Goal: Information Seeking & Learning: Learn about a topic

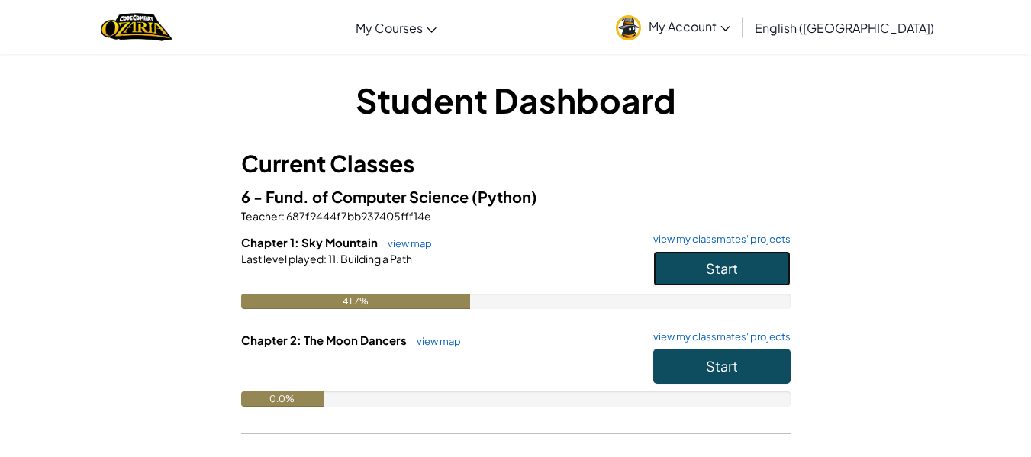
drag, startPoint x: 723, startPoint y: 272, endPoint x: 714, endPoint y: 272, distance: 8.4
click at [722, 272] on span "Start" at bounding box center [722, 268] width 32 height 18
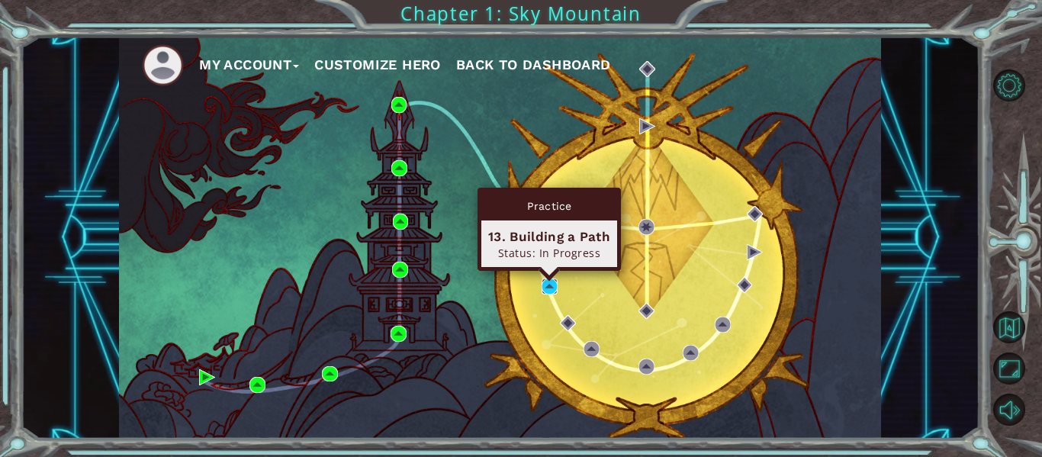
click at [549, 287] on img at bounding box center [550, 287] width 16 height 16
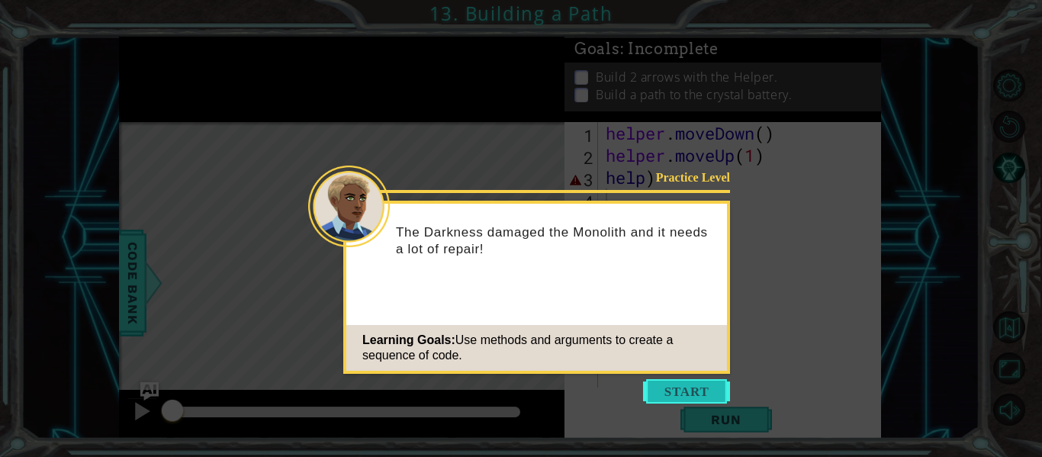
click at [720, 392] on button "Start" at bounding box center [686, 391] width 87 height 24
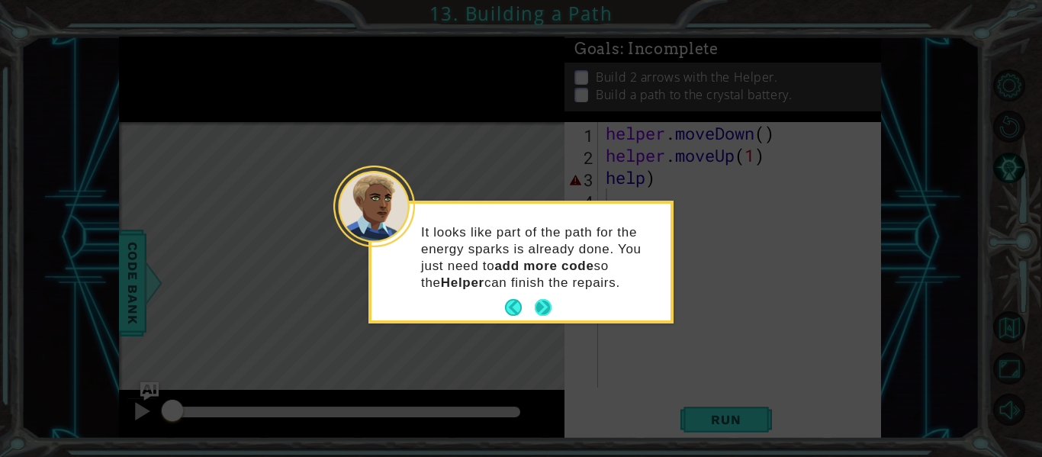
click at [551, 311] on button "Next" at bounding box center [543, 307] width 17 height 17
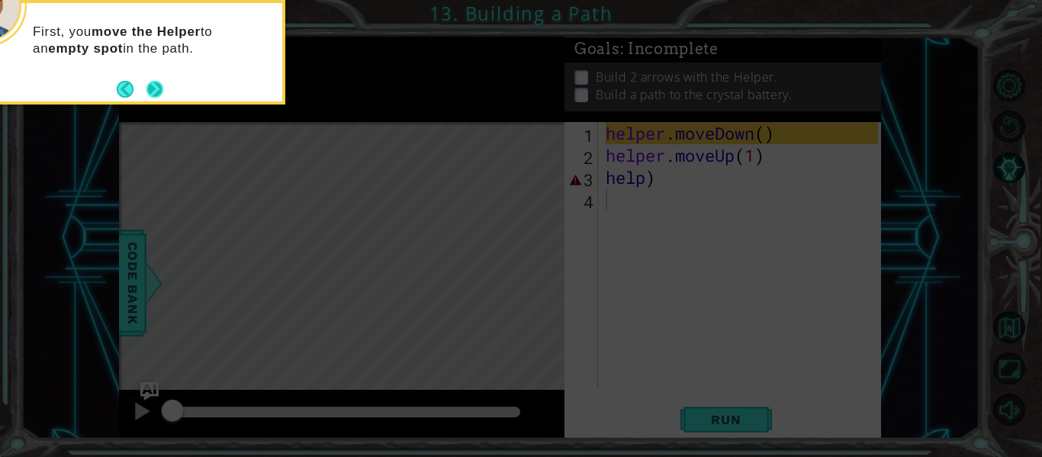
click at [162, 92] on button "Next" at bounding box center [155, 89] width 17 height 17
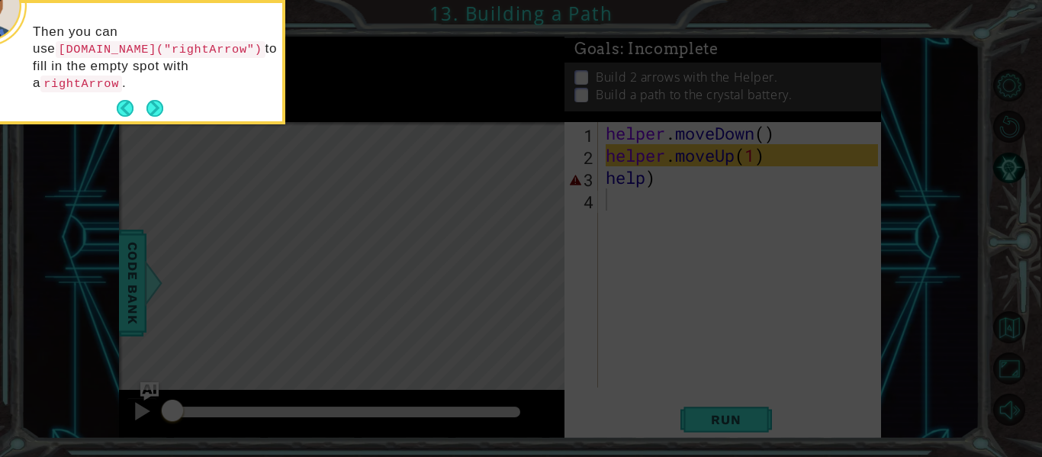
drag, startPoint x: 268, startPoint y: 147, endPoint x: 235, endPoint y: 175, distance: 42.8
click at [235, 175] on icon at bounding box center [521, 68] width 1042 height 778
click at [156, 100] on button "Next" at bounding box center [155, 108] width 17 height 17
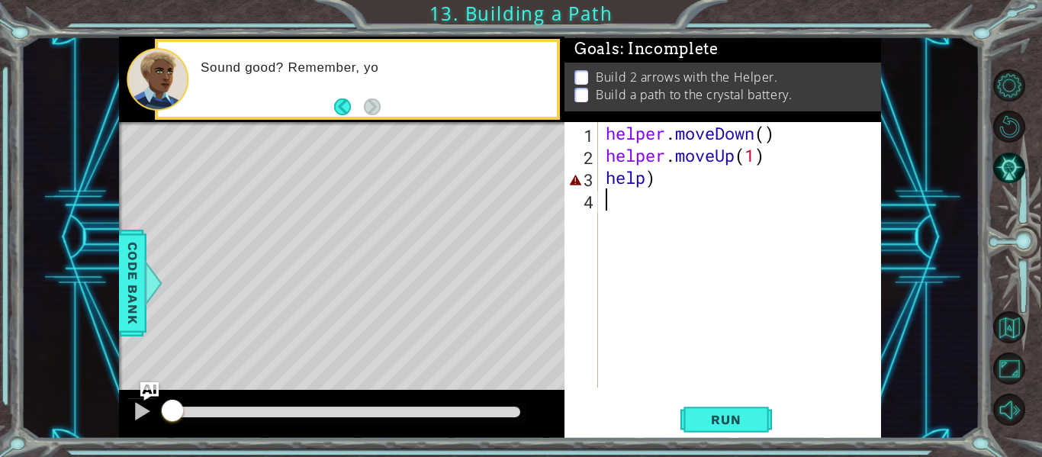
click at [651, 194] on div "helper . moveDown ( ) helper . moveUp ( 1 ) help )" at bounding box center [744, 277] width 283 height 310
click at [656, 181] on div "helper . moveDown ( ) helper . moveUp ( 1 ) help )" at bounding box center [744, 277] width 283 height 310
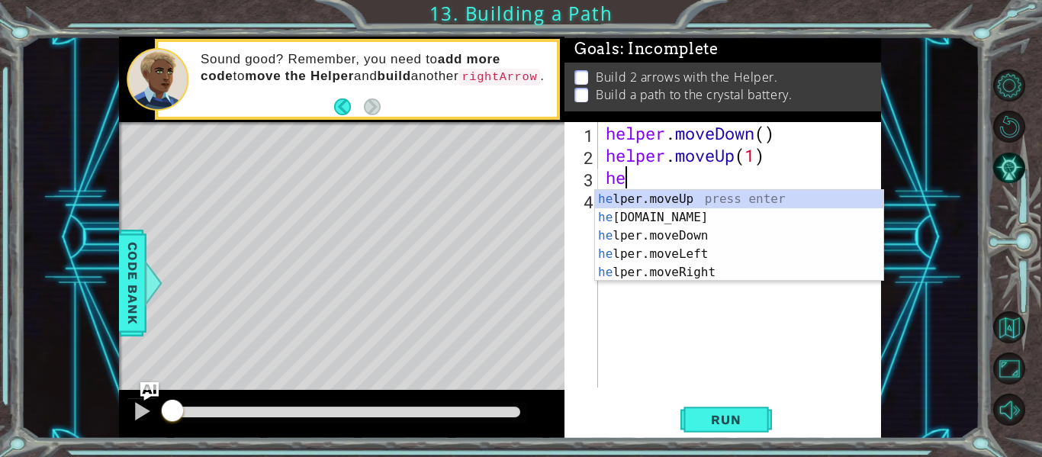
type textarea "h"
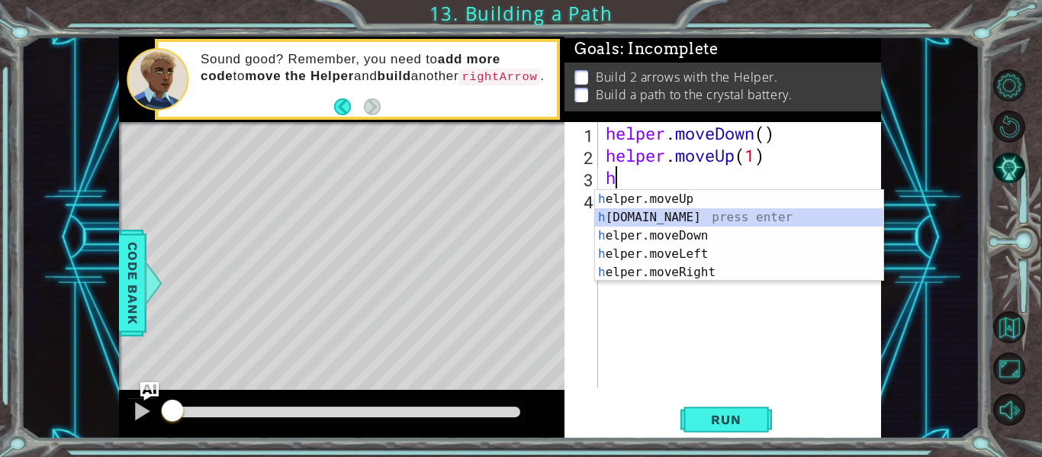
click at [656, 217] on div "h elper.moveUp press enter h [DOMAIN_NAME] press enter h elper.moveDown press e…" at bounding box center [739, 254] width 288 height 128
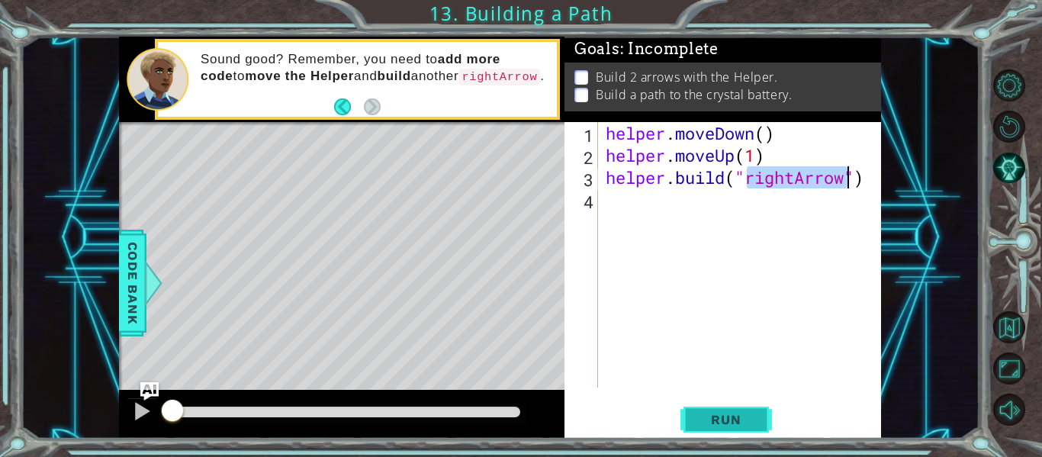
click at [688, 422] on button "Run" at bounding box center [727, 419] width 92 height 31
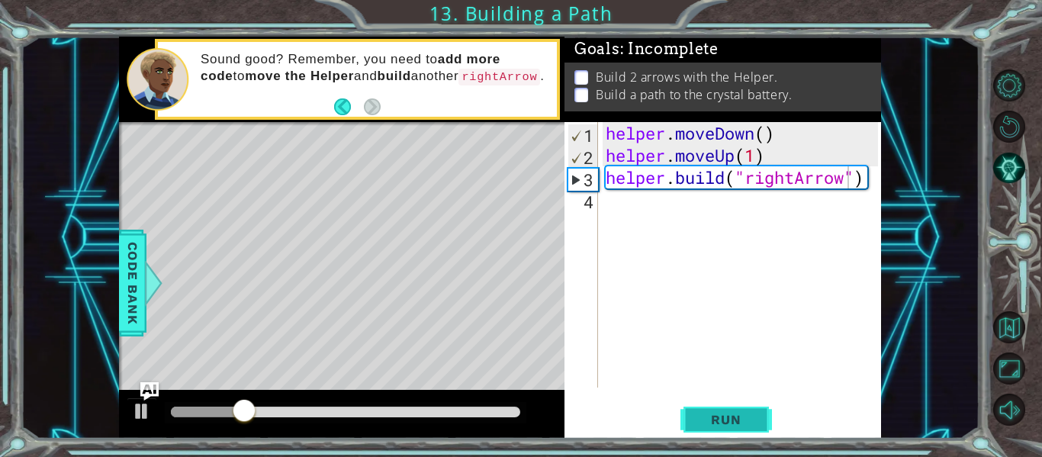
click at [737, 411] on button "Run" at bounding box center [727, 419] width 92 height 31
click at [343, 111] on button "Back" at bounding box center [349, 106] width 30 height 17
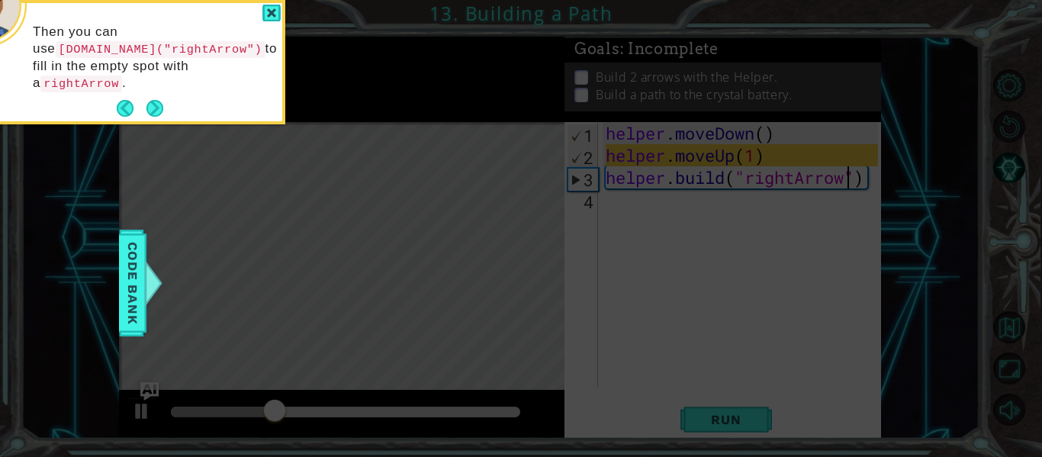
click at [120, 100] on button "Back" at bounding box center [132, 108] width 30 height 17
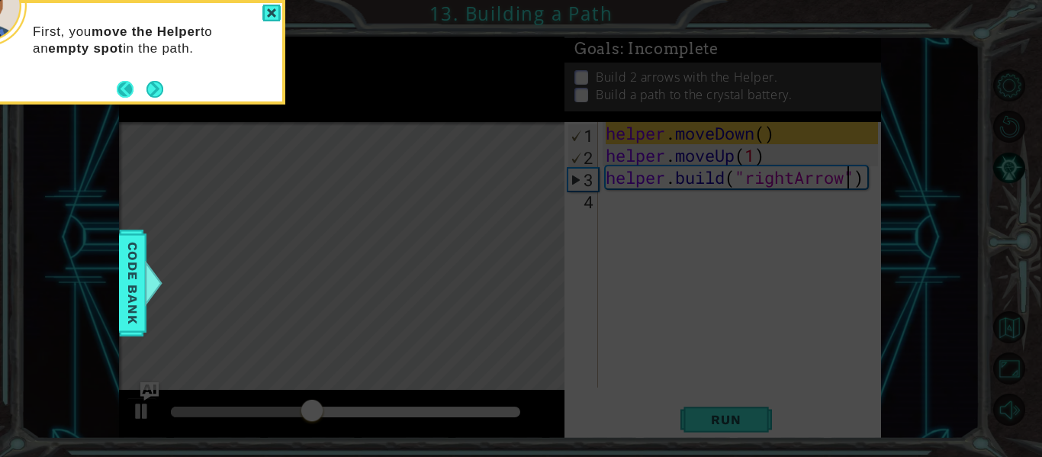
click at [129, 95] on button "Back" at bounding box center [132, 89] width 30 height 17
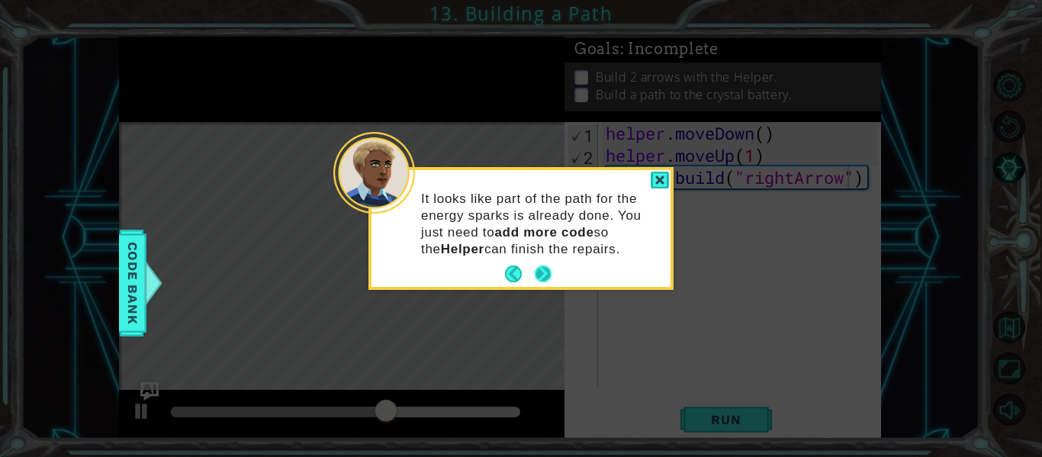
click at [539, 269] on button "Next" at bounding box center [543, 274] width 17 height 17
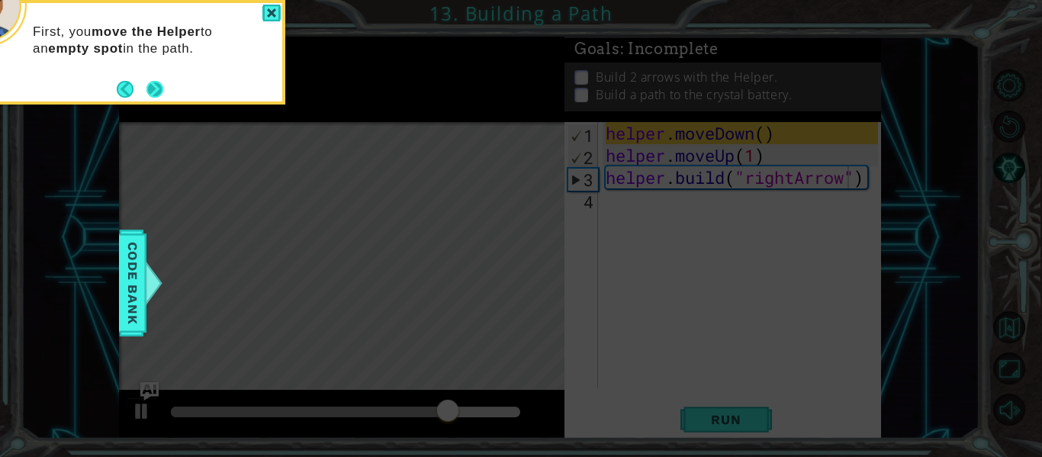
click at [153, 87] on button "Next" at bounding box center [155, 89] width 17 height 17
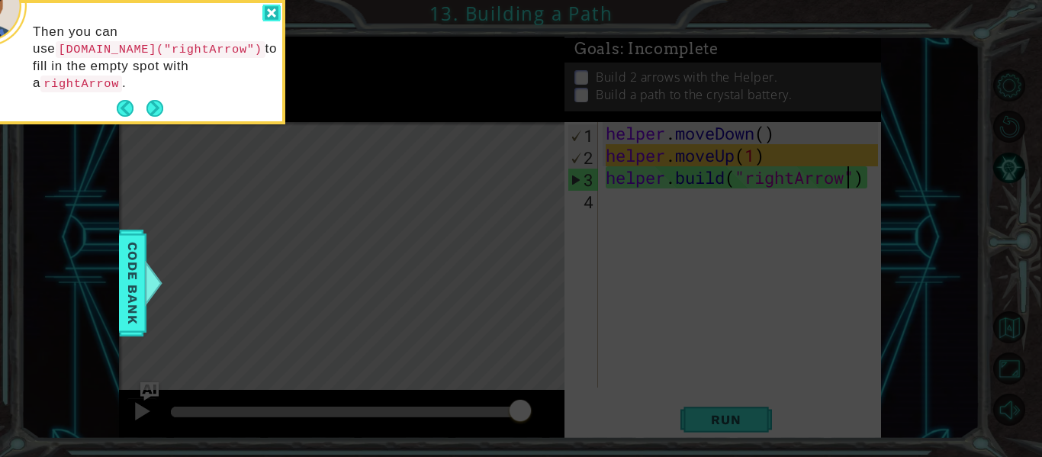
click at [266, 15] on div at bounding box center [272, 14] width 18 height 18
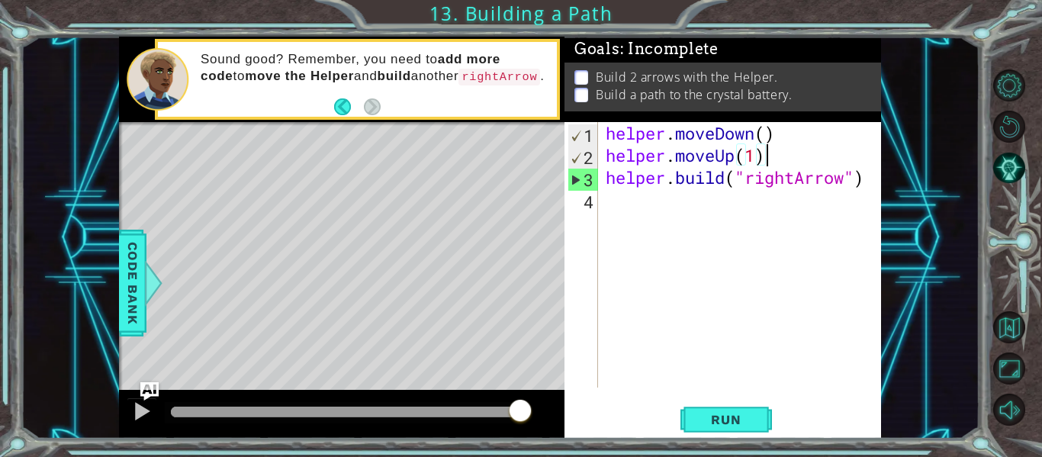
click at [781, 150] on div "helper . moveDown ( ) helper . moveUp ( 1 ) helper . build ( "rightArrow" )" at bounding box center [744, 277] width 283 height 310
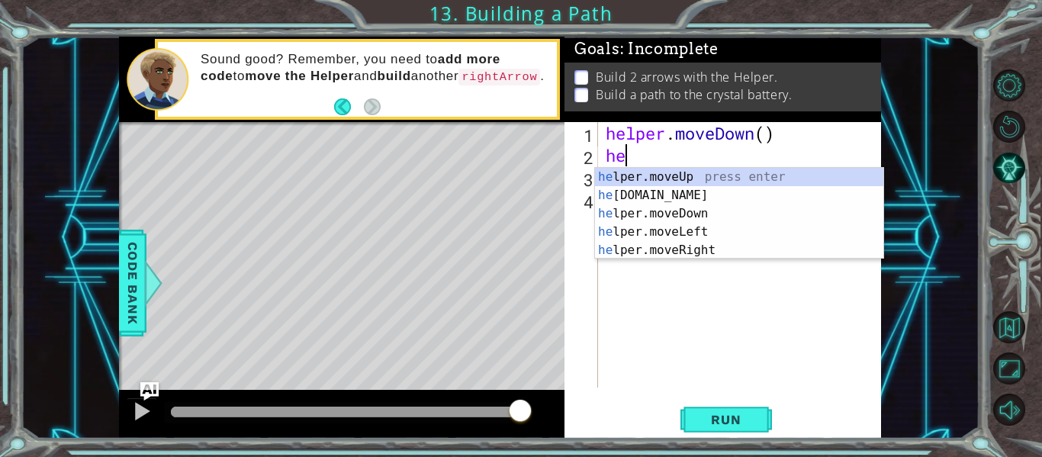
type textarea "h"
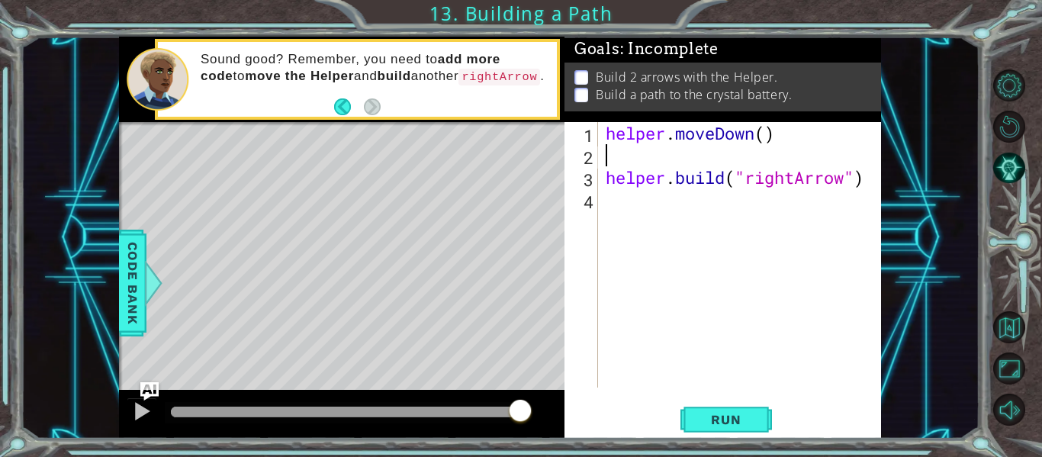
type textarea "helper.moveDown()"
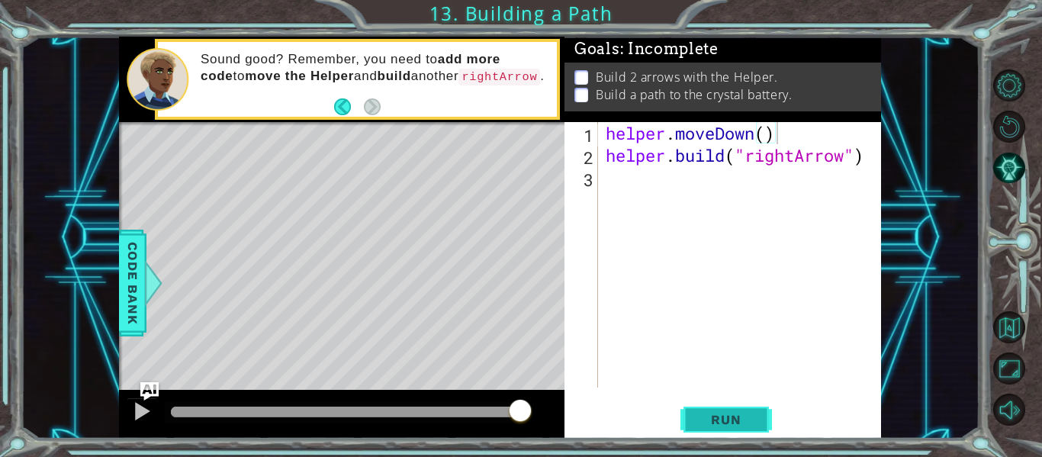
click at [760, 415] on button "Run" at bounding box center [727, 419] width 92 height 31
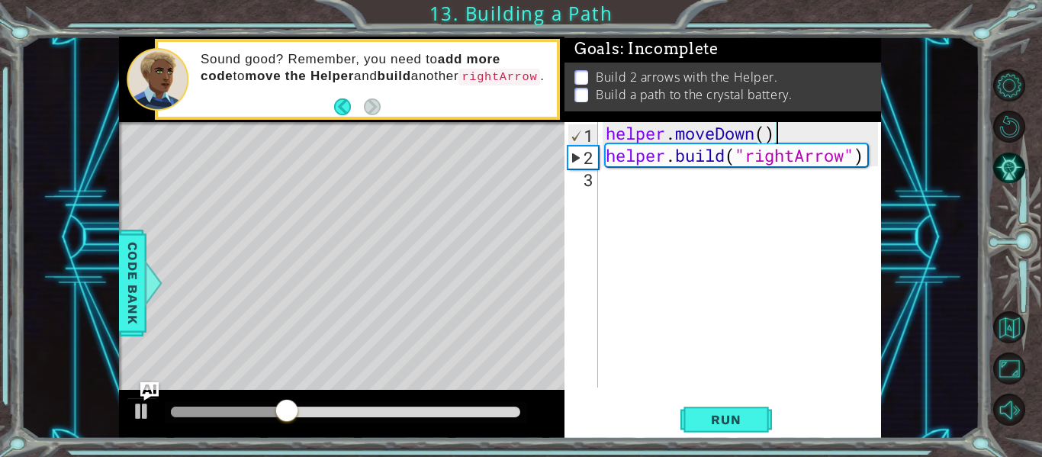
click at [642, 178] on div "helper . moveDown ( ) helper . build ( "rightArrow" )" at bounding box center [744, 277] width 283 height 310
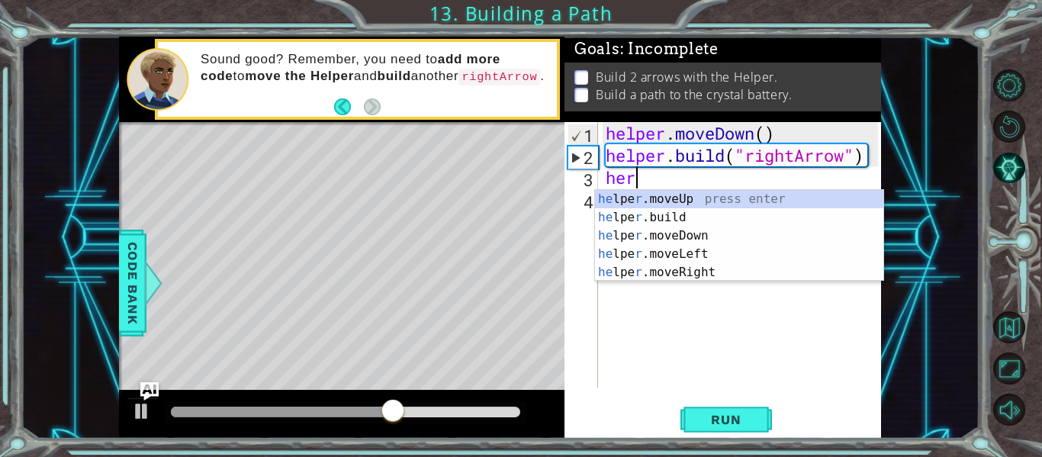
scroll to position [0, 1]
click at [699, 205] on div "he lpe r .moveUp press enter he lpe r .build press enter he lpe r .moveDown pre…" at bounding box center [739, 254] width 288 height 128
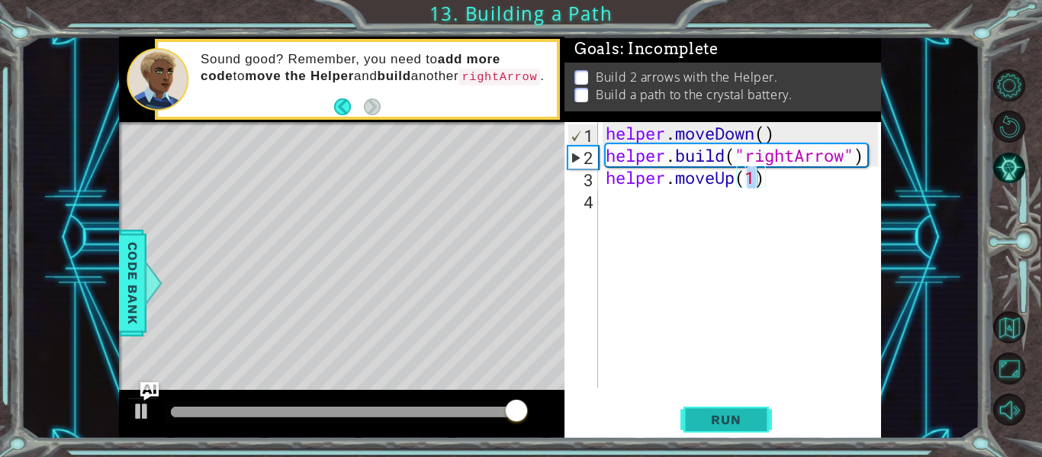
click at [741, 416] on span "Run" at bounding box center [726, 419] width 60 height 15
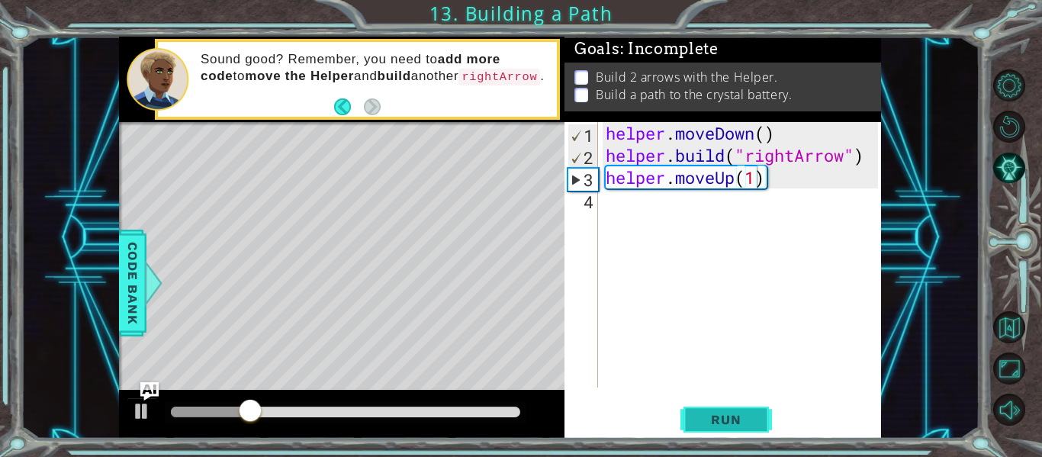
click at [739, 416] on span "Run" at bounding box center [726, 419] width 60 height 15
click at [733, 182] on div "helper . moveDown ( ) helper . build ( "rightArrow" ) helper . move )" at bounding box center [744, 277] width 283 height 310
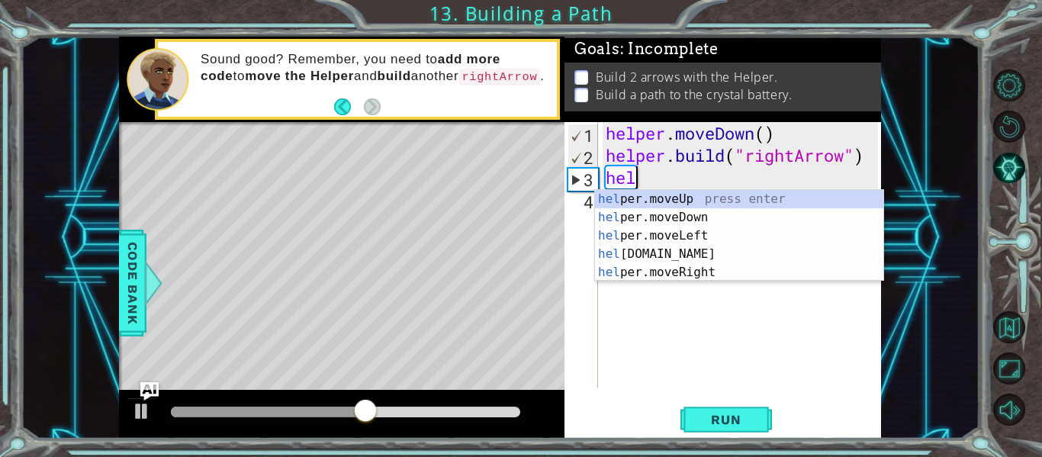
scroll to position [0, 0]
type textarea "h"
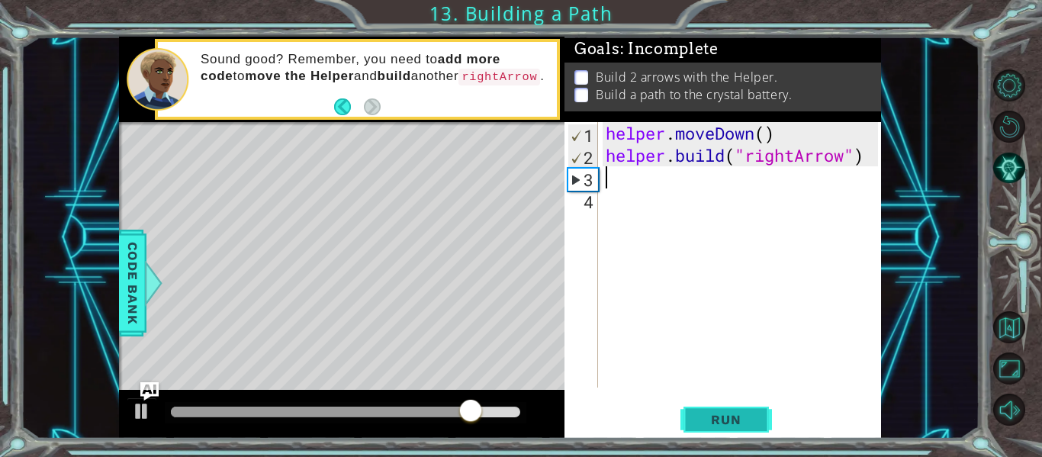
click at [742, 424] on span "Run" at bounding box center [726, 419] width 60 height 15
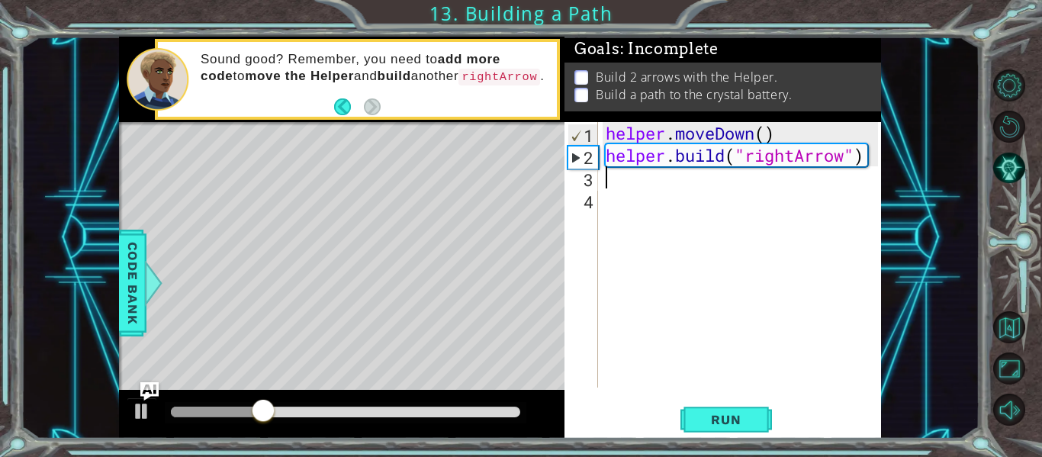
click at [640, 184] on div "helper . moveDown ( ) helper . build ( "rightArrow" )" at bounding box center [744, 277] width 283 height 310
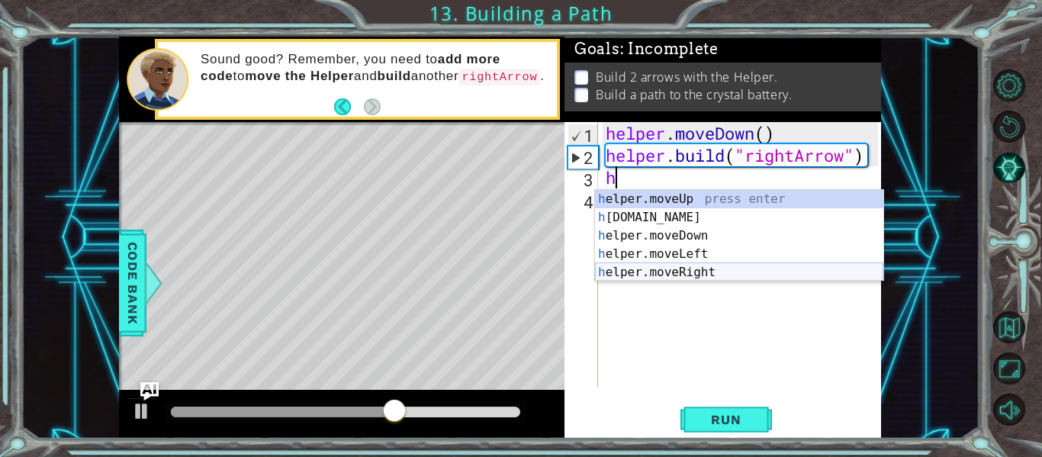
click at [665, 269] on div "h elper.moveUp press enter h [DOMAIN_NAME] press enter h elper.moveDown press e…" at bounding box center [739, 254] width 288 height 128
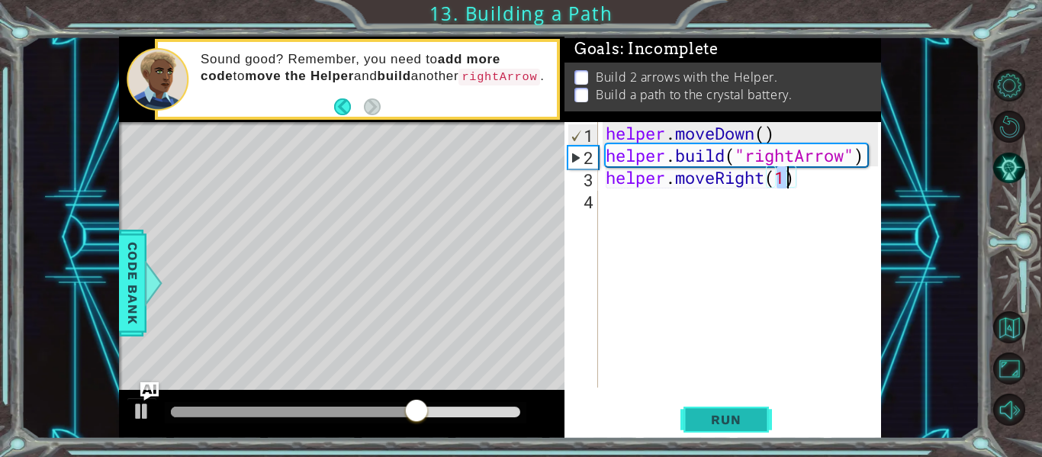
type textarea "helper.moveRight(1)"
click at [705, 420] on span "Run" at bounding box center [726, 419] width 60 height 15
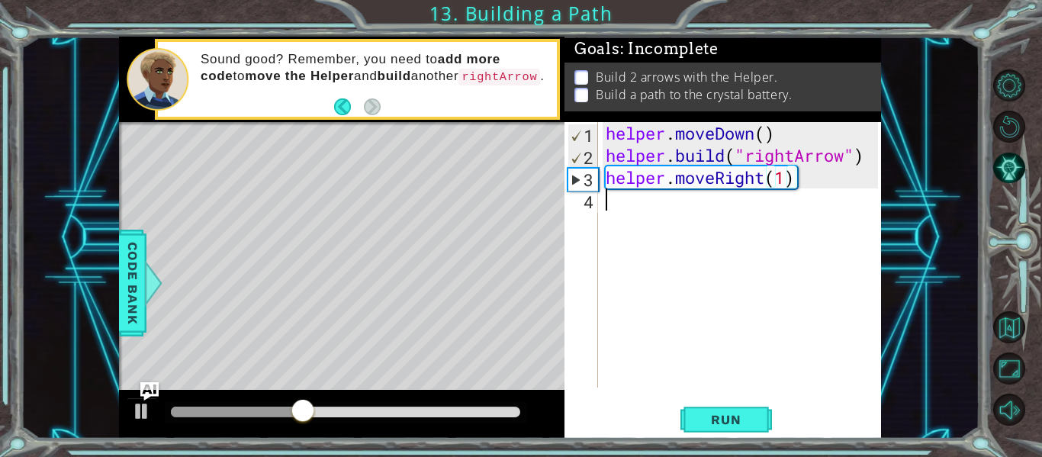
click at [658, 228] on div "helper . moveDown ( ) helper . build ( "rightArrow" ) helper . moveRight ( 1 )" at bounding box center [744, 277] width 283 height 310
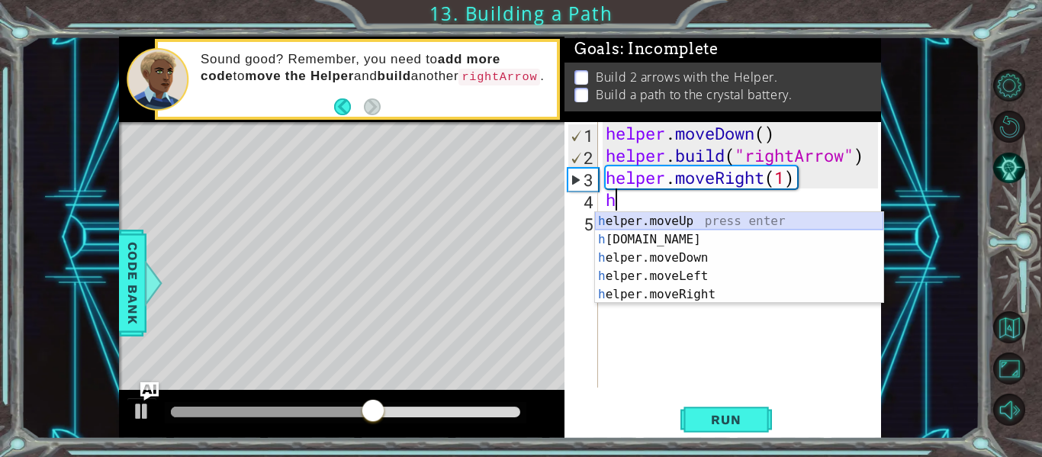
click at [690, 223] on div "h elper.moveUp press enter h [DOMAIN_NAME] press enter h elper.moveDown press e…" at bounding box center [739, 276] width 288 height 128
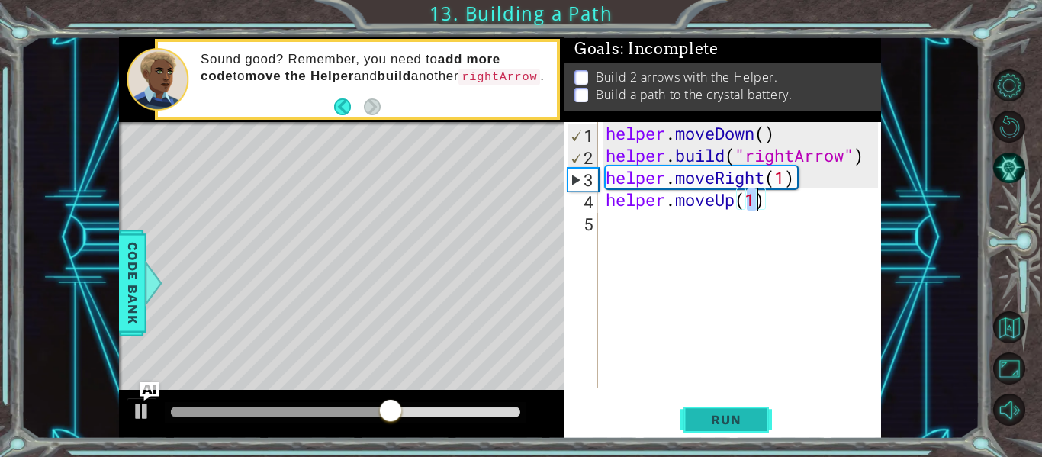
type textarea "helper.moveUp(1)"
click at [711, 417] on span "Run" at bounding box center [726, 419] width 60 height 15
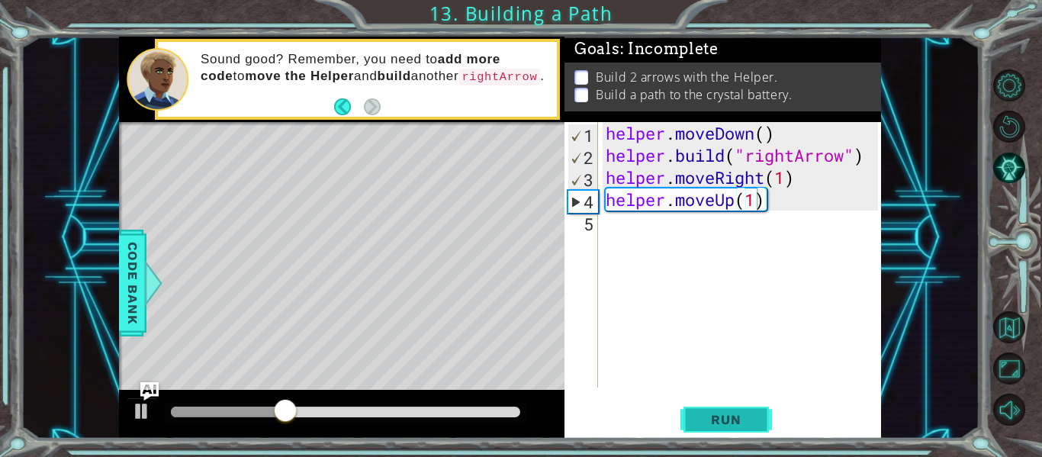
click at [698, 408] on button "Run" at bounding box center [727, 419] width 92 height 31
click at [655, 237] on div "helper . moveDown ( ) helper . build ( "rightArrow" ) helper . moveRight ( 1 ) …" at bounding box center [744, 277] width 283 height 310
click at [768, 208] on div "helper . moveDown ( ) helper . build ( "rightArrow" ) helper . moveRight ( 1 ) …" at bounding box center [744, 277] width 283 height 310
type textarea "helper.moveUp(1)"
click at [652, 230] on div "helper . moveDown ( ) helper . build ( "rightArrow" ) helper . moveRight ( 1 ) …" at bounding box center [744, 277] width 283 height 310
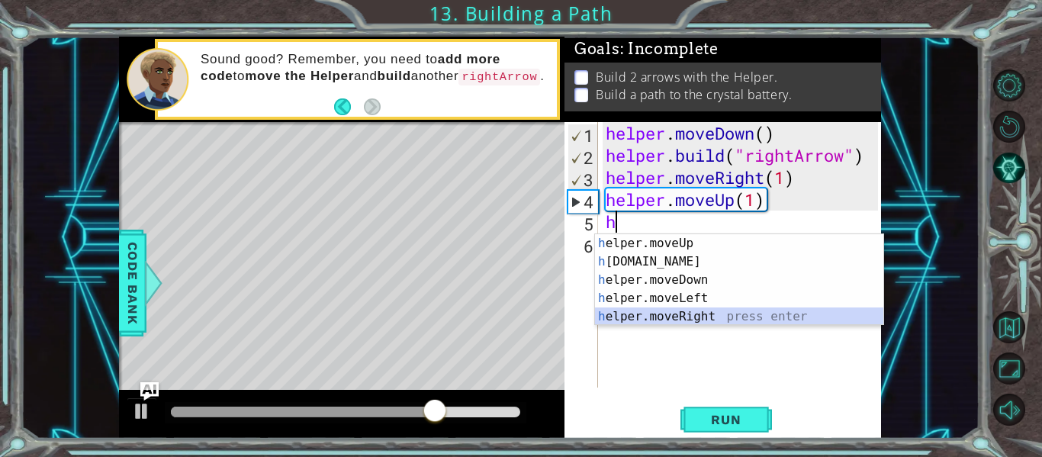
click at [704, 312] on div "h elper.moveUp press enter h [DOMAIN_NAME] press enter h elper.moveDown press e…" at bounding box center [739, 298] width 288 height 128
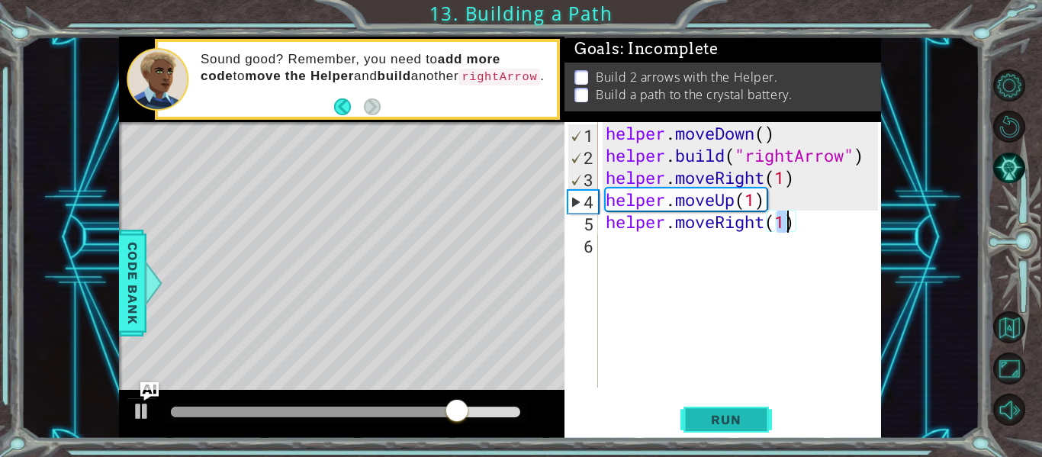
type textarea "helper.moveRight(1)"
click at [729, 406] on button "Run" at bounding box center [727, 419] width 92 height 31
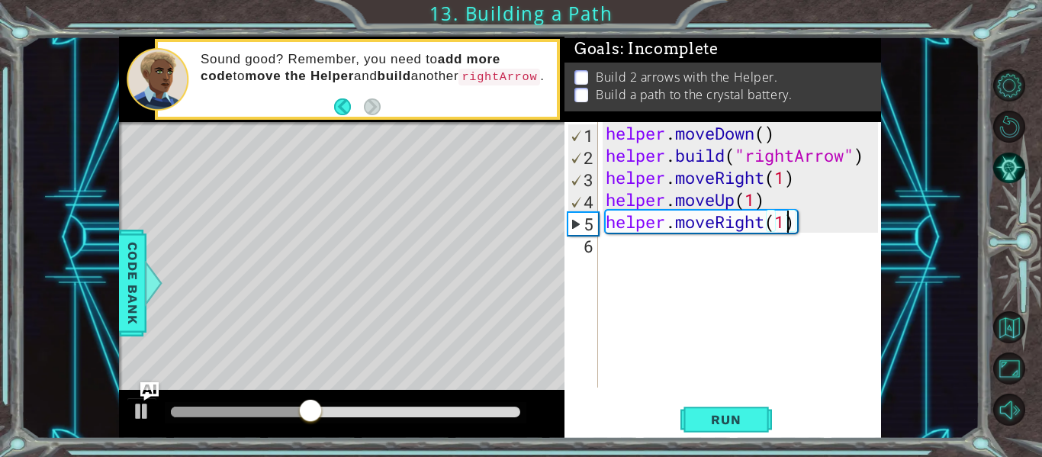
click at [653, 256] on div "helper . moveDown ( ) helper . build ( "rightArrow" ) helper . moveRight ( 1 ) …" at bounding box center [744, 277] width 283 height 310
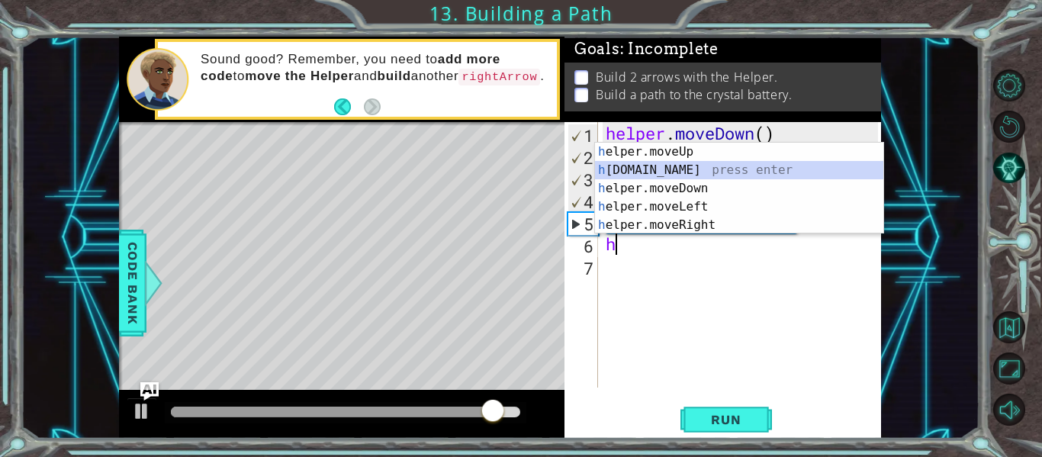
click at [622, 168] on div "h elper.moveUp press enter h [DOMAIN_NAME] press enter h elper.moveDown press e…" at bounding box center [739, 207] width 288 height 128
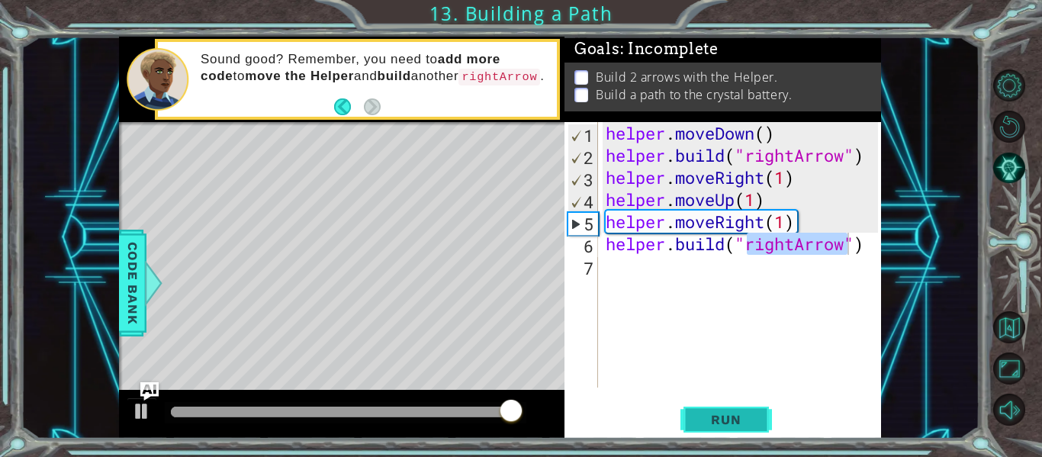
click at [717, 410] on button "Run" at bounding box center [727, 419] width 92 height 31
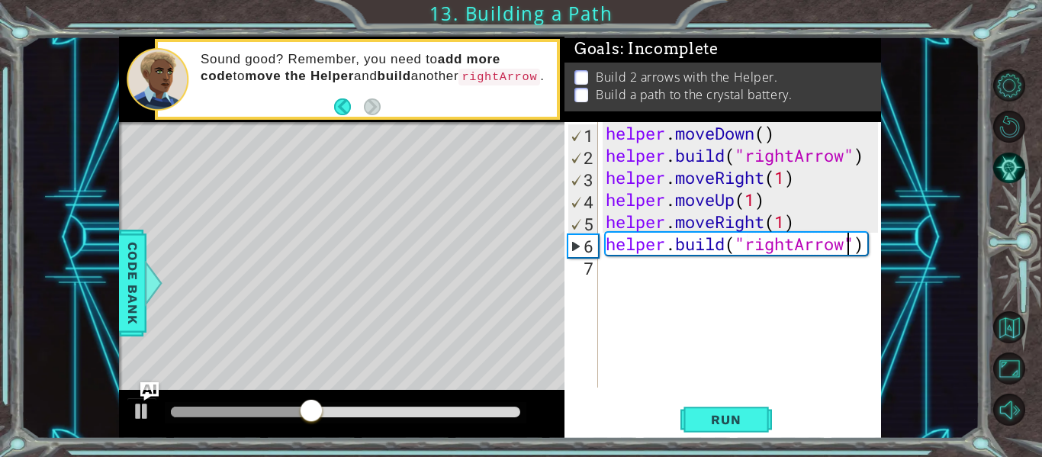
click at [870, 255] on div "helper . moveDown ( ) helper . build ( "rightArrow" ) helper . moveRight ( 1 ) …" at bounding box center [744, 277] width 283 height 310
click at [868, 241] on div "helper . moveDown ( ) helper . build ( "rightArrow" ) helper . moveRight ( 1 ) …" at bounding box center [744, 277] width 283 height 310
click at [866, 241] on div "helper . moveDown ( ) helper . build ( "rightArrow" ) helper . moveRight ( 1 ) …" at bounding box center [740, 255] width 275 height 266
click at [868, 241] on div "helper . moveDown ( ) helper . build ( "rightArrow" ) helper . moveRight ( 1 ) …" at bounding box center [744, 277] width 283 height 310
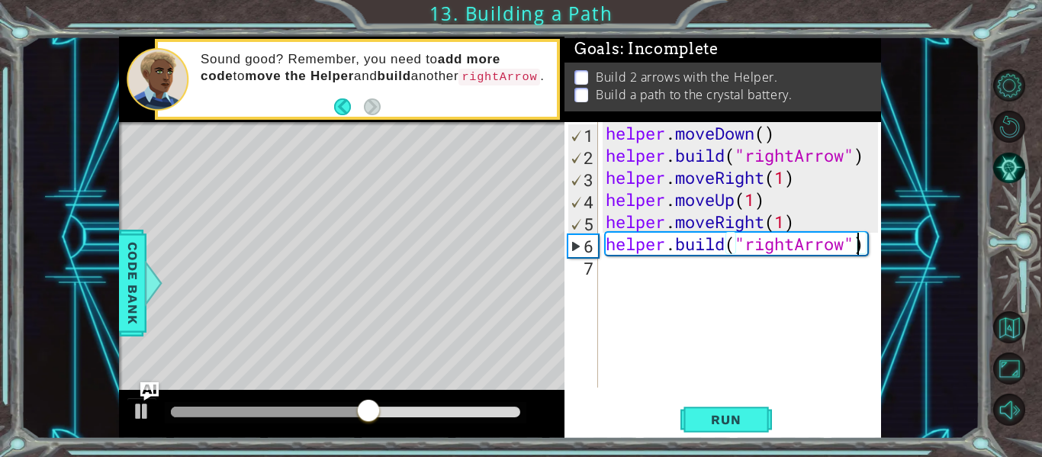
click at [857, 245] on div "helper . moveDown ( ) helper . build ( "rightArrow" ) helper . moveRight ( 1 ) …" at bounding box center [744, 277] width 283 height 310
click at [868, 242] on div "helper . moveDown ( ) helper . build ( "rightArrow" ) helper . moveRight ( 1 ) …" at bounding box center [744, 277] width 283 height 310
click at [866, 242] on div "helper . moveDown ( ) helper . build ( "rightArrow" ) helper . moveRight ( 1 ) …" at bounding box center [744, 277] width 283 height 310
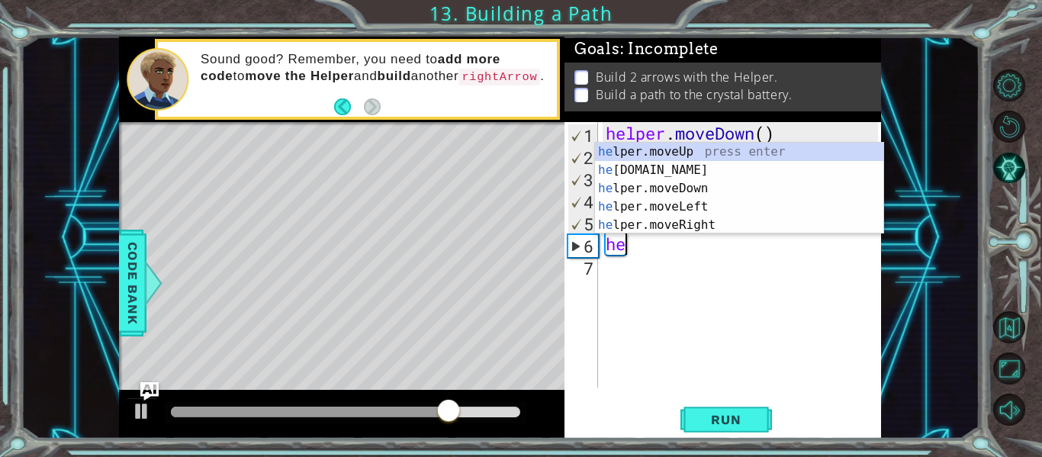
type textarea "h"
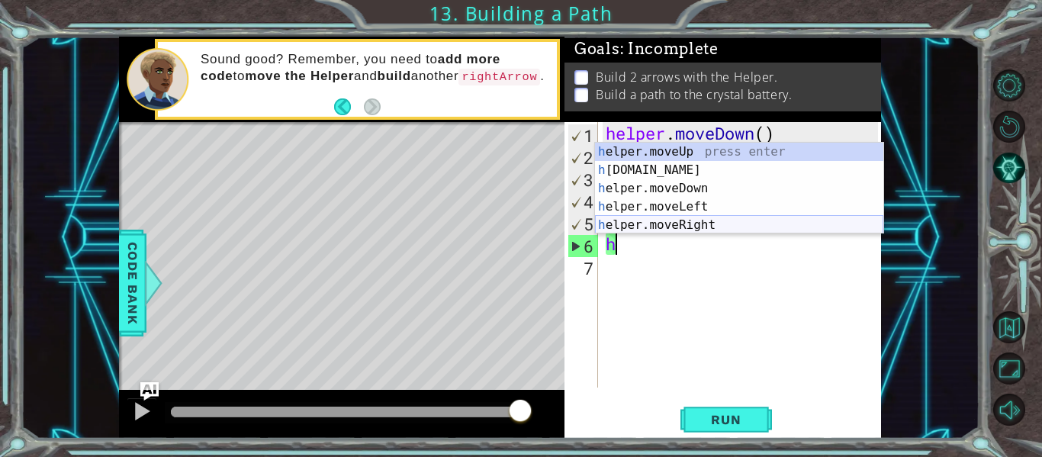
click at [686, 221] on div "h elper.moveUp press enter h [DOMAIN_NAME] press enter h elper.moveDown press e…" at bounding box center [739, 207] width 288 height 128
type textarea "helper.moveRight(1)"
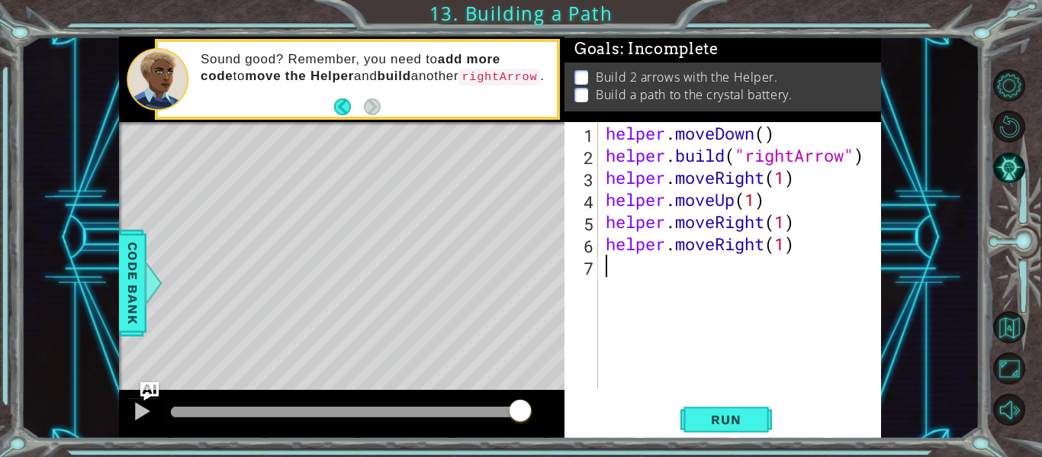
click at [683, 279] on div "helper . moveDown ( ) helper . build ( "rightArrow" ) helper . moveRight ( 1 ) …" at bounding box center [744, 277] width 283 height 310
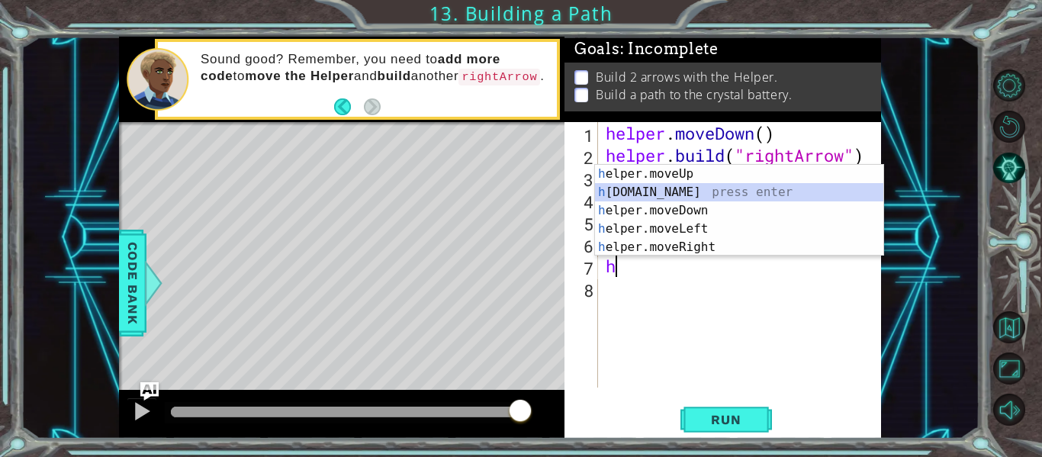
click at [692, 201] on div "h elper.moveUp press enter h [DOMAIN_NAME] press enter h elper.moveDown press e…" at bounding box center [739, 229] width 288 height 128
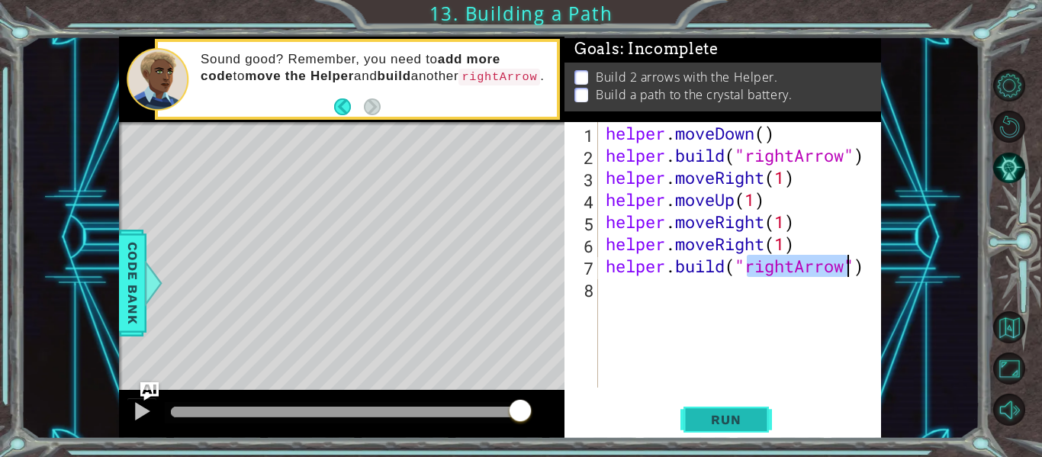
type textarea "[DOMAIN_NAME]("rightArrow")"
click at [736, 432] on button "Run" at bounding box center [727, 419] width 92 height 31
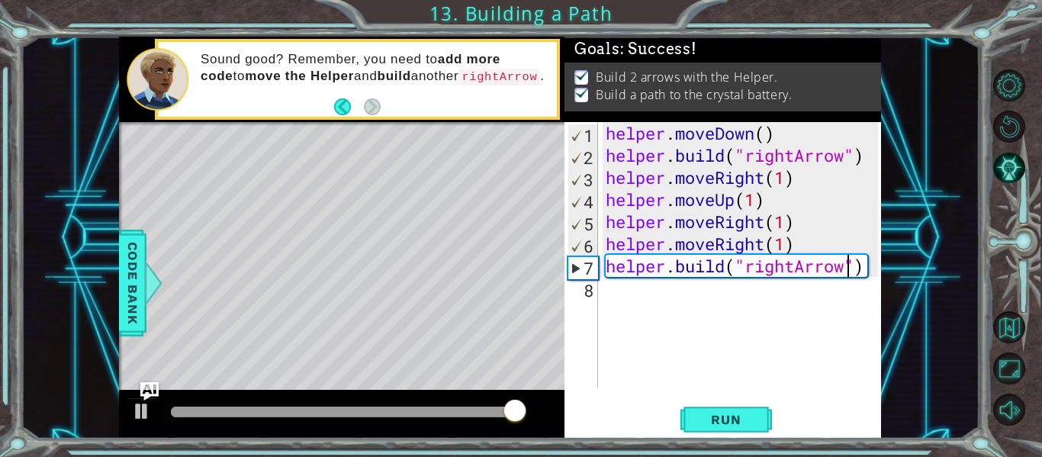
click at [533, 254] on div "Level Map" at bounding box center [471, 346] width 705 height 449
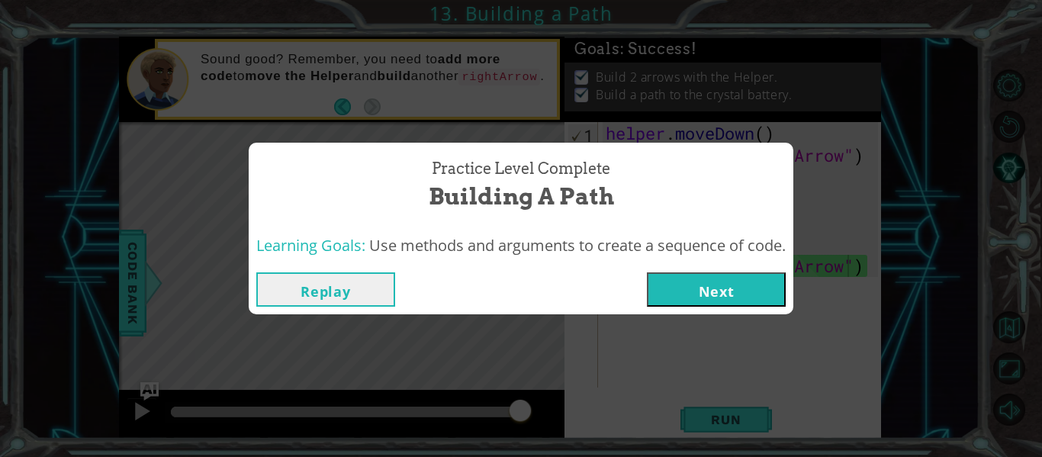
click at [669, 302] on button "Next" at bounding box center [716, 289] width 139 height 34
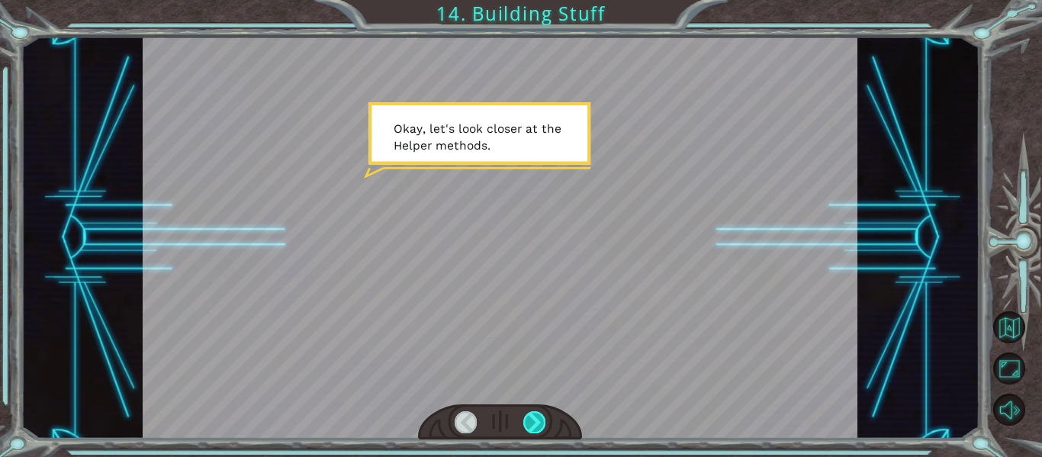
click at [545, 427] on div at bounding box center [535, 421] width 22 height 21
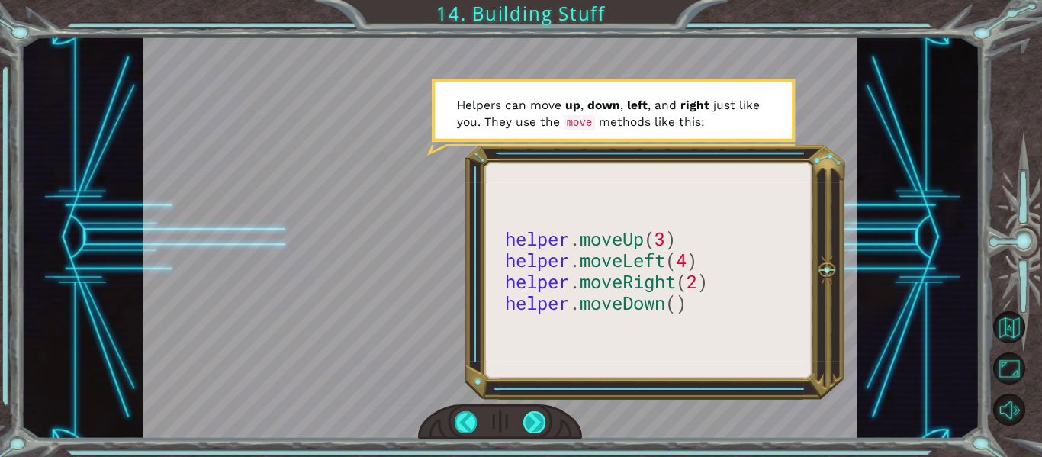
click at [527, 418] on div at bounding box center [535, 421] width 22 height 21
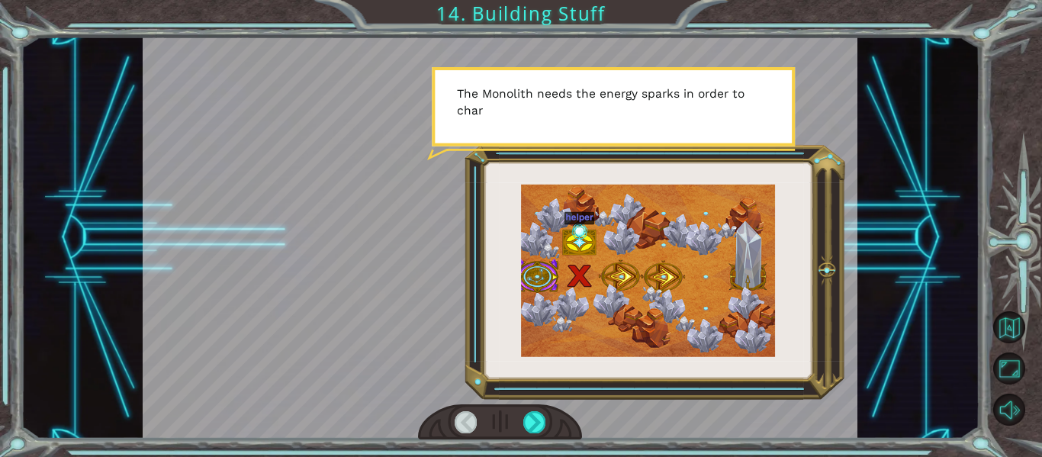
drag, startPoint x: 591, startPoint y: 216, endPoint x: 589, endPoint y: 227, distance: 11.7
click at [589, 227] on div at bounding box center [501, 238] width 716 height 402
click at [555, 300] on div at bounding box center [501, 238] width 716 height 402
drag, startPoint x: 536, startPoint y: 186, endPoint x: 586, endPoint y: 220, distance: 60.5
click at [587, 221] on div at bounding box center [501, 238] width 716 height 402
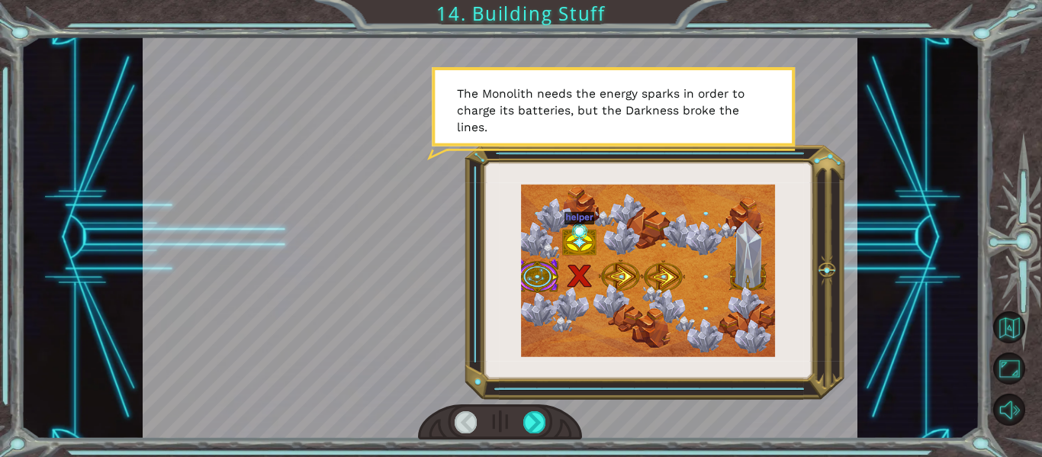
drag, startPoint x: 590, startPoint y: 208, endPoint x: 565, endPoint y: 240, distance: 40.9
drag, startPoint x: 565, startPoint y: 240, endPoint x: 432, endPoint y: 208, distance: 137.5
click at [432, 208] on div at bounding box center [501, 238] width 716 height 402
drag, startPoint x: 536, startPoint y: 373, endPoint x: 556, endPoint y: 408, distance: 40.3
click at [556, 408] on div at bounding box center [501, 238] width 716 height 402
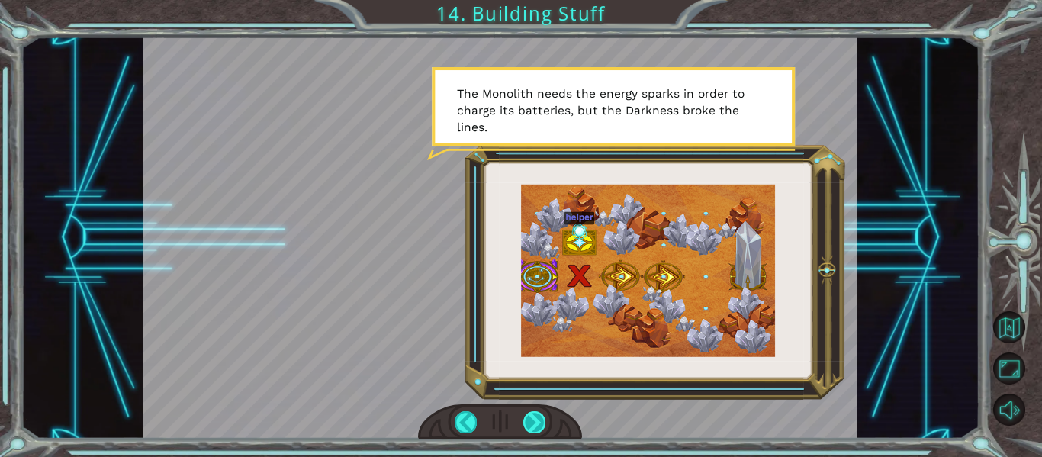
click at [531, 414] on div at bounding box center [535, 421] width 22 height 21
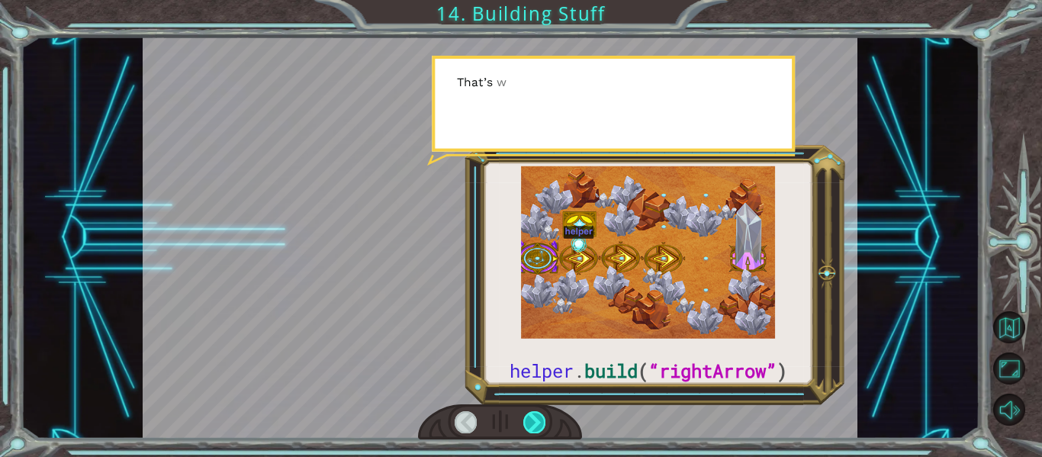
click at [533, 411] on div at bounding box center [535, 421] width 22 height 21
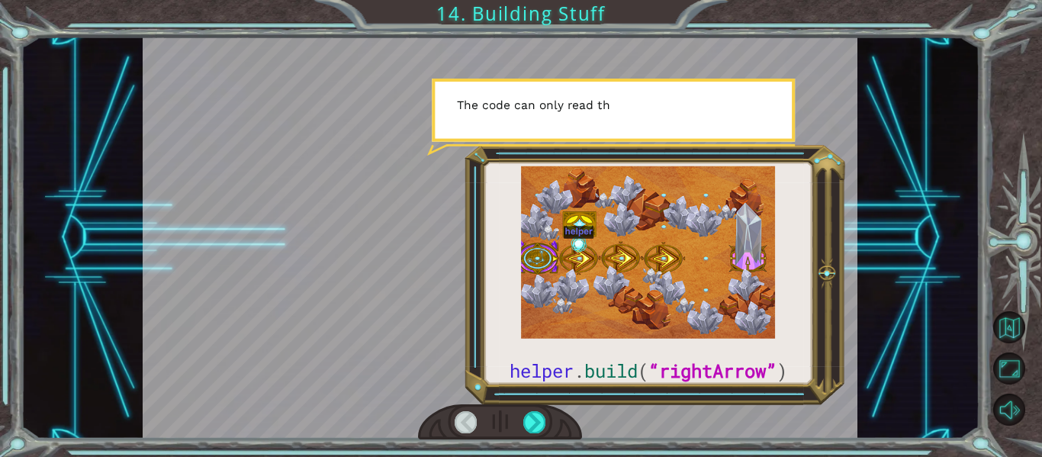
drag, startPoint x: 459, startPoint y: 426, endPoint x: 465, endPoint y: 416, distance: 11.6
click at [461, 419] on div at bounding box center [500, 422] width 165 height 36
click at [469, 414] on div at bounding box center [466, 421] width 22 height 21
click at [464, 424] on div at bounding box center [466, 421] width 22 height 21
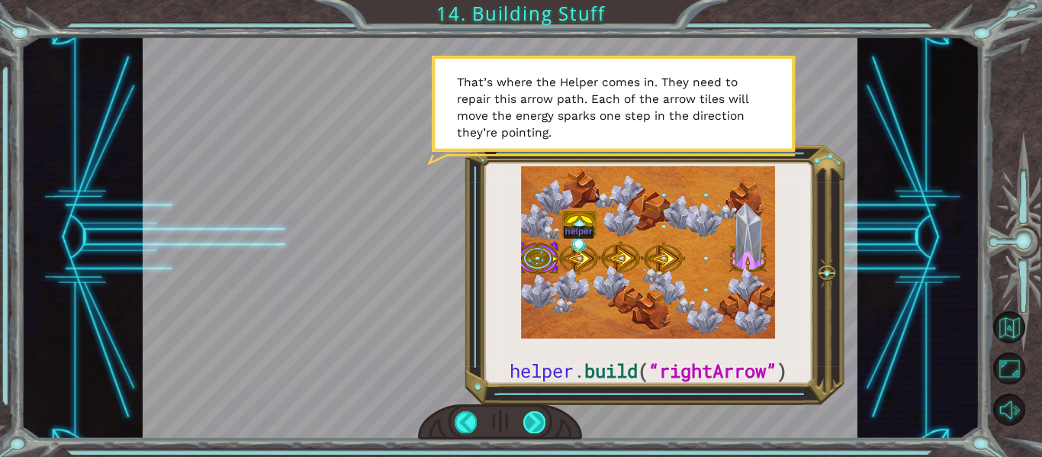
click at [527, 420] on div at bounding box center [535, 421] width 22 height 21
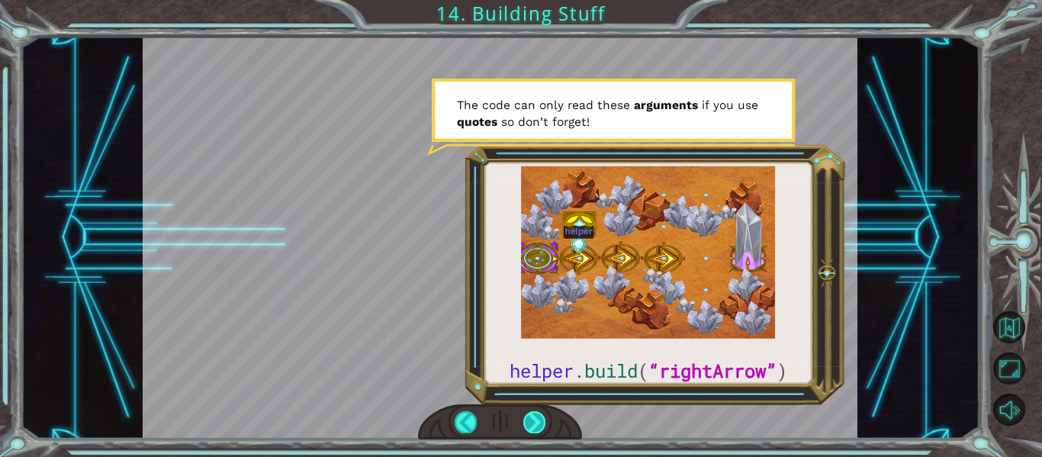
click at [540, 427] on div at bounding box center [535, 421] width 22 height 21
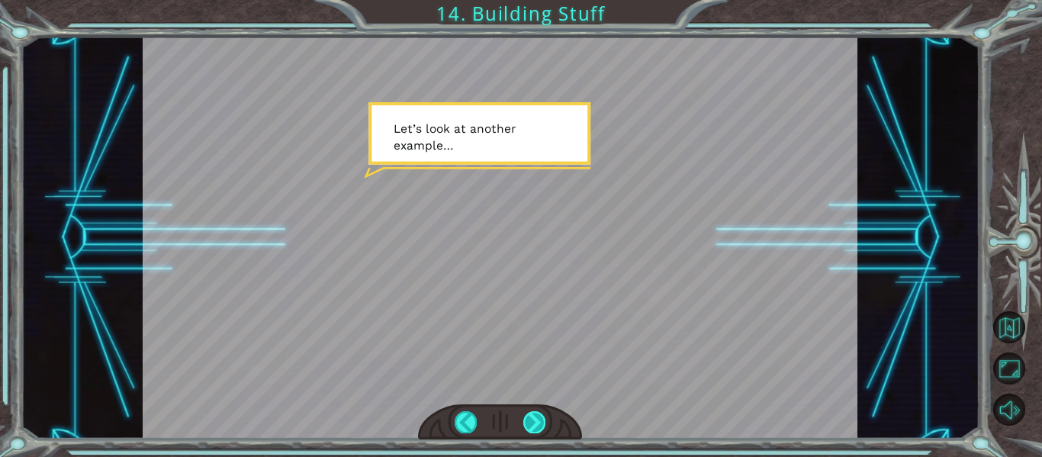
click at [533, 429] on div at bounding box center [535, 421] width 22 height 21
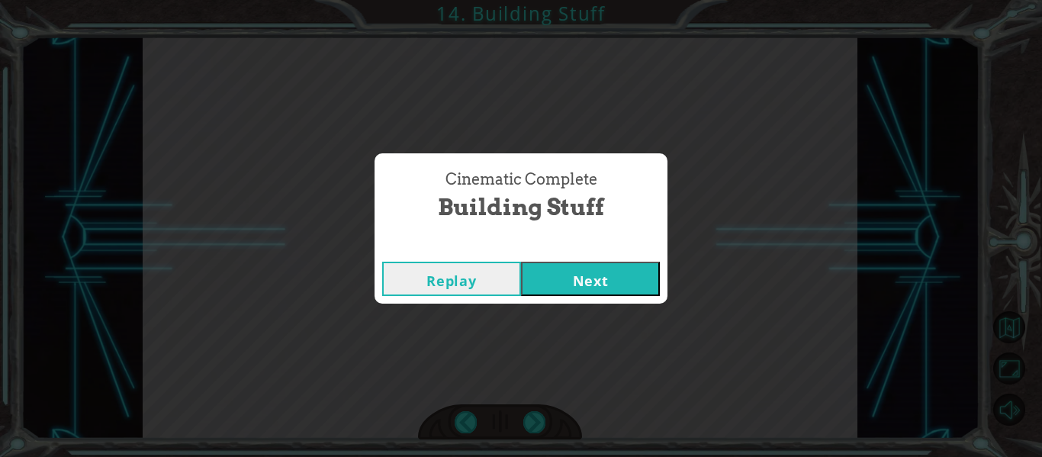
drag, startPoint x: 604, startPoint y: 259, endPoint x: 604, endPoint y: 290, distance: 30.5
click at [604, 272] on div "Replay Next" at bounding box center [521, 279] width 293 height 50
click at [607, 314] on div "Cinematic Complete Building Stuff Replay Next" at bounding box center [521, 228] width 1042 height 457
click at [599, 289] on button "Next" at bounding box center [590, 279] width 139 height 34
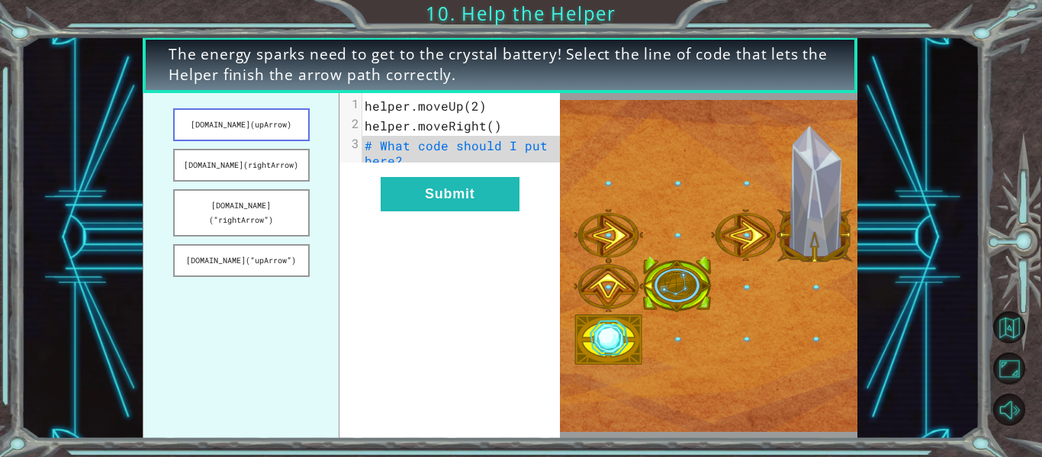
click at [252, 120] on button "[DOMAIN_NAME](upArrow)" at bounding box center [241, 124] width 137 height 33
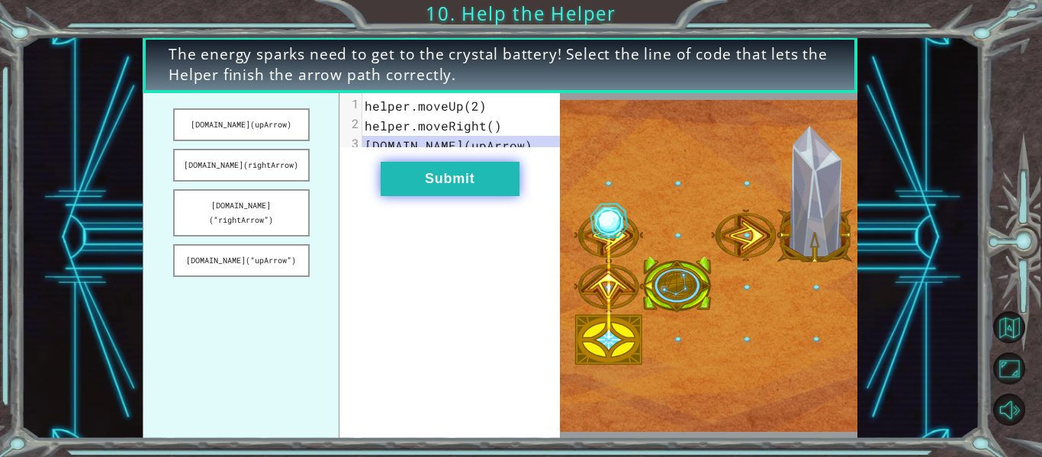
click at [453, 196] on button "Submit" at bounding box center [450, 179] width 139 height 34
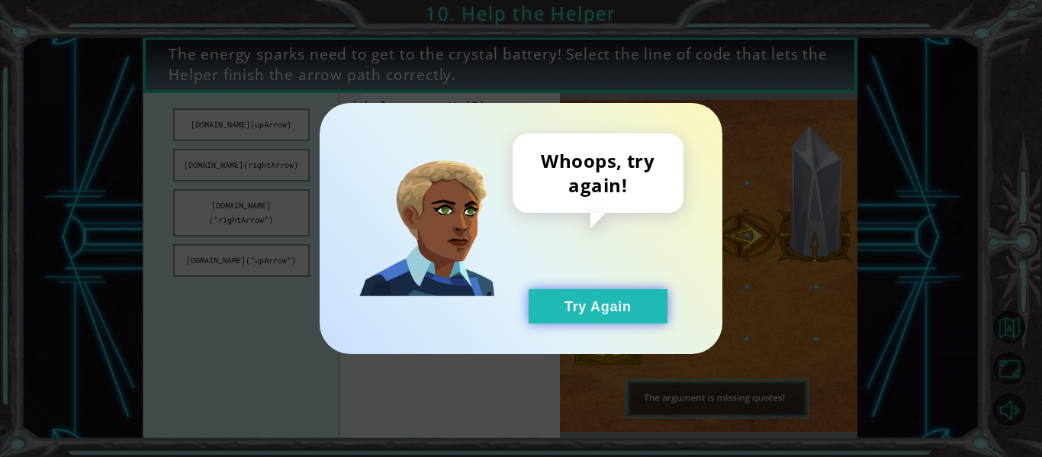
click at [610, 306] on button "Try Again" at bounding box center [598, 306] width 139 height 34
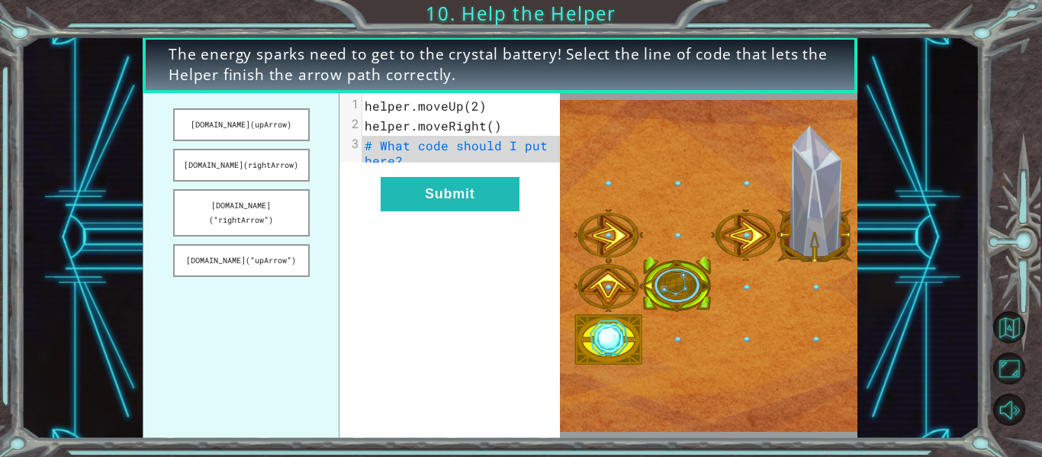
click at [532, 148] on span "# What code should I put here?" at bounding box center [460, 152] width 191 height 31
click at [280, 216] on button "[DOMAIN_NAME](“rightArrow”)" at bounding box center [241, 212] width 137 height 47
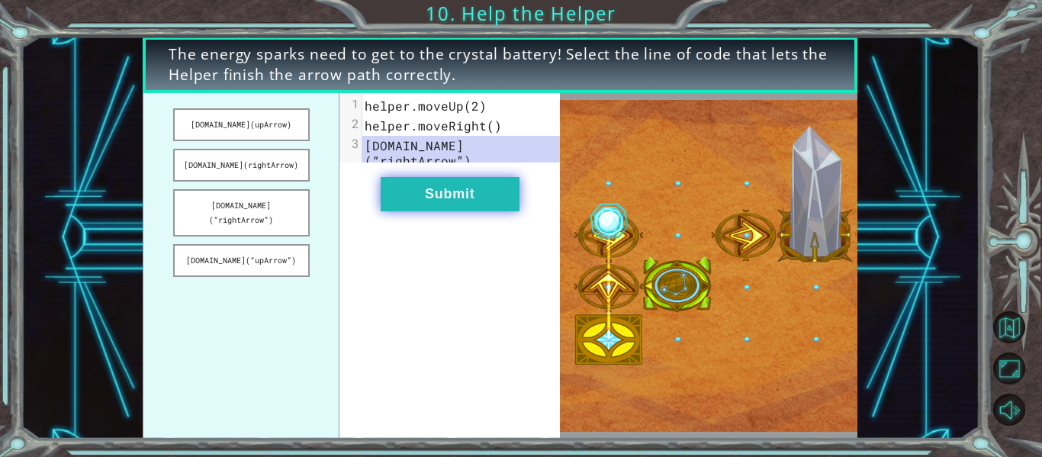
click at [514, 198] on button "Submit" at bounding box center [450, 194] width 139 height 34
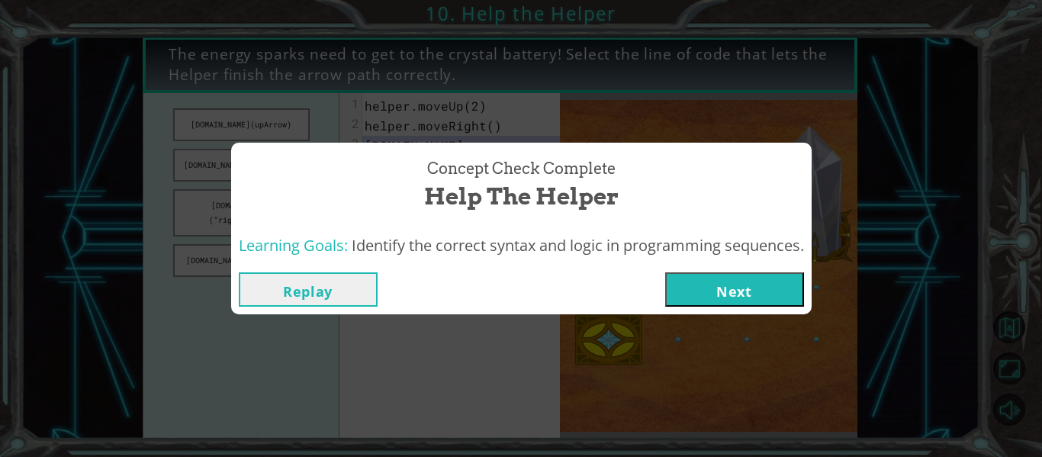
click at [720, 276] on button "Next" at bounding box center [734, 289] width 139 height 34
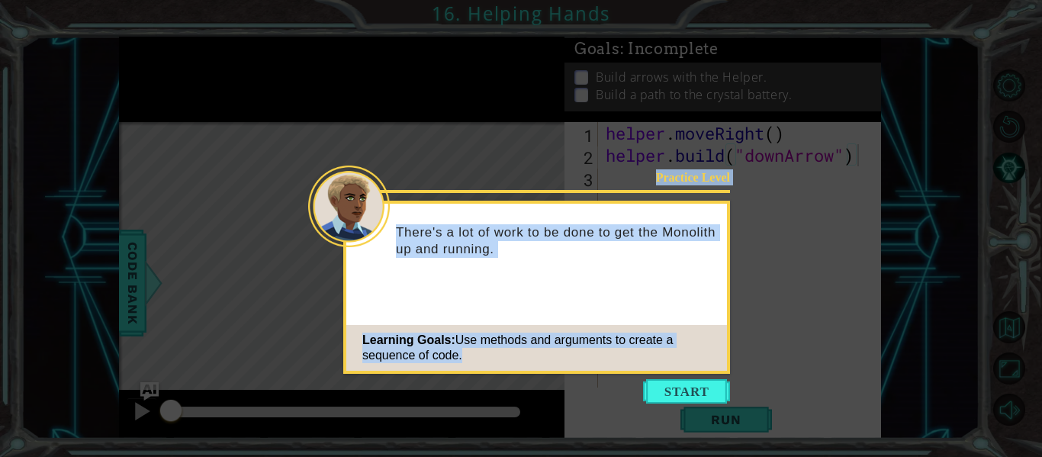
drag, startPoint x: 689, startPoint y: 379, endPoint x: 687, endPoint y: 366, distance: 13.2
click at [687, 368] on body "1 ההההההההההההההההההההההההההההההההההההההההההההההההההההההההההההההההההההההההההההה…" at bounding box center [521, 228] width 1042 height 457
click at [697, 382] on button "Start" at bounding box center [686, 391] width 87 height 24
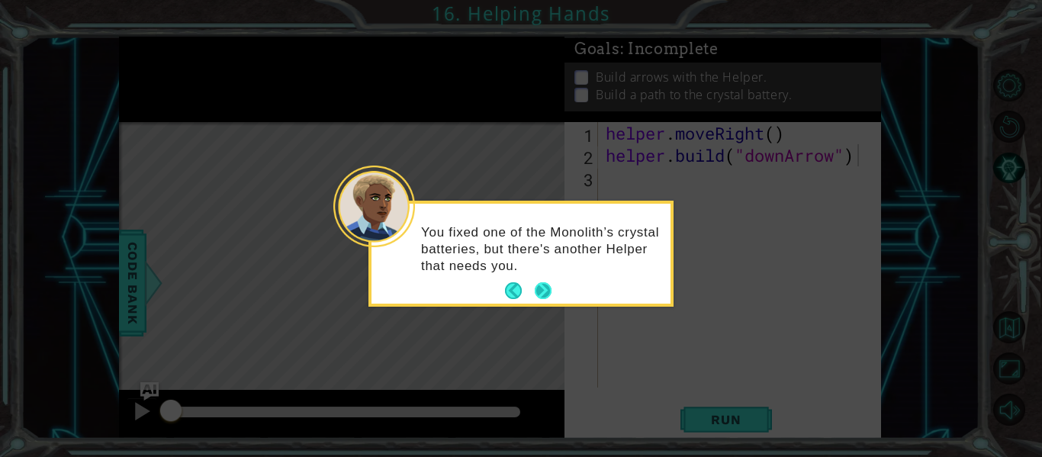
click at [543, 299] on button "Next" at bounding box center [543, 290] width 17 height 17
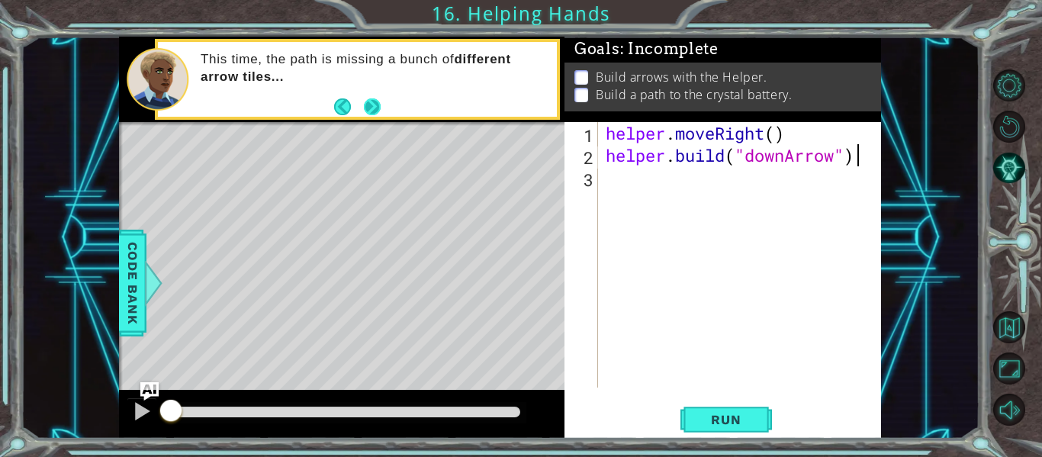
click at [381, 114] on button "Next" at bounding box center [372, 106] width 17 height 17
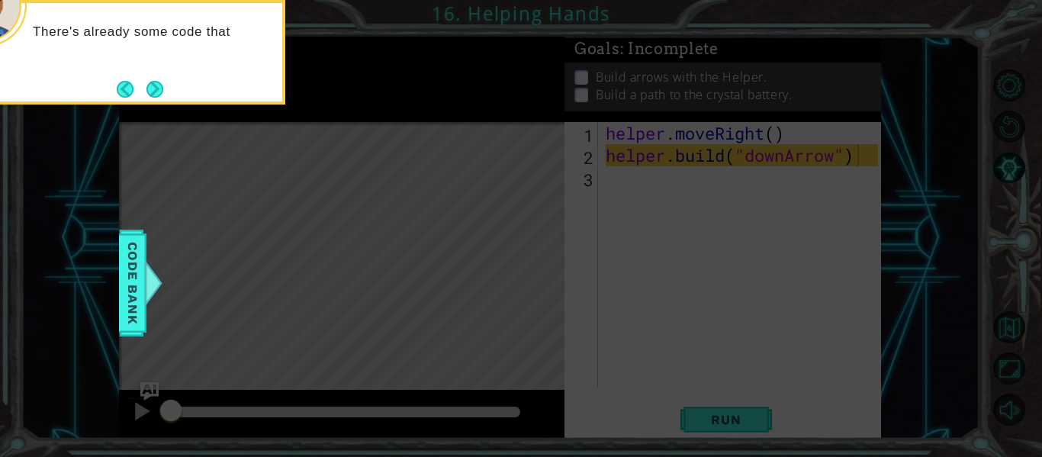
drag, startPoint x: 401, startPoint y: 111, endPoint x: 216, endPoint y: 164, distance: 192.0
click at [216, 164] on icon at bounding box center [521, 68] width 1042 height 778
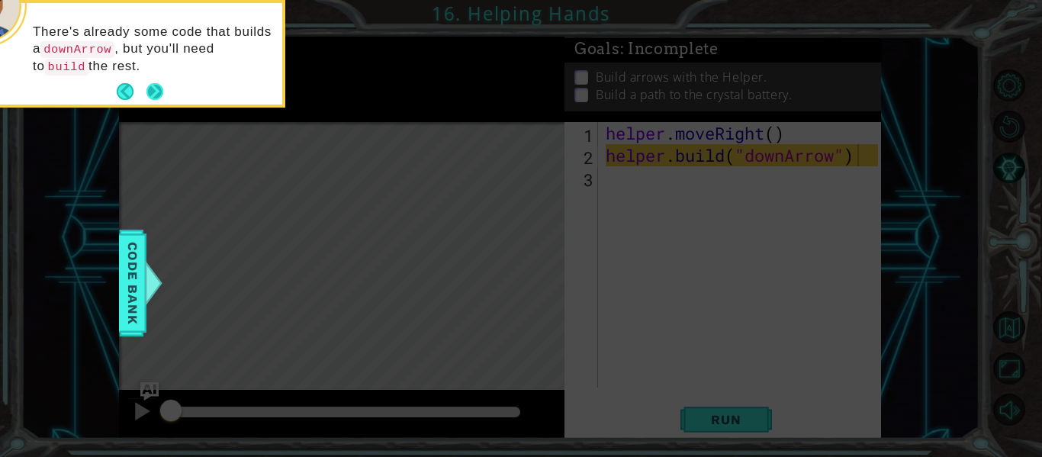
click at [153, 87] on button "Next" at bounding box center [155, 91] width 17 height 17
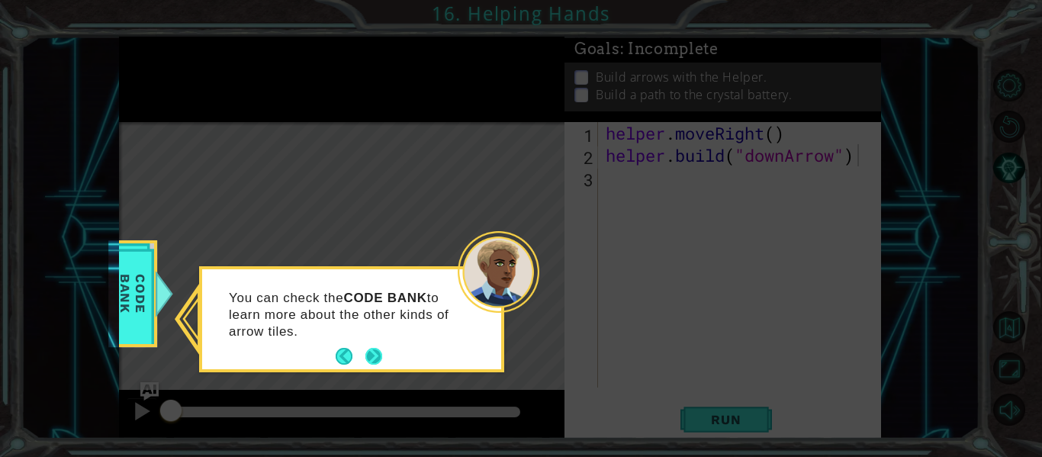
click at [377, 350] on button "Next" at bounding box center [374, 356] width 17 height 17
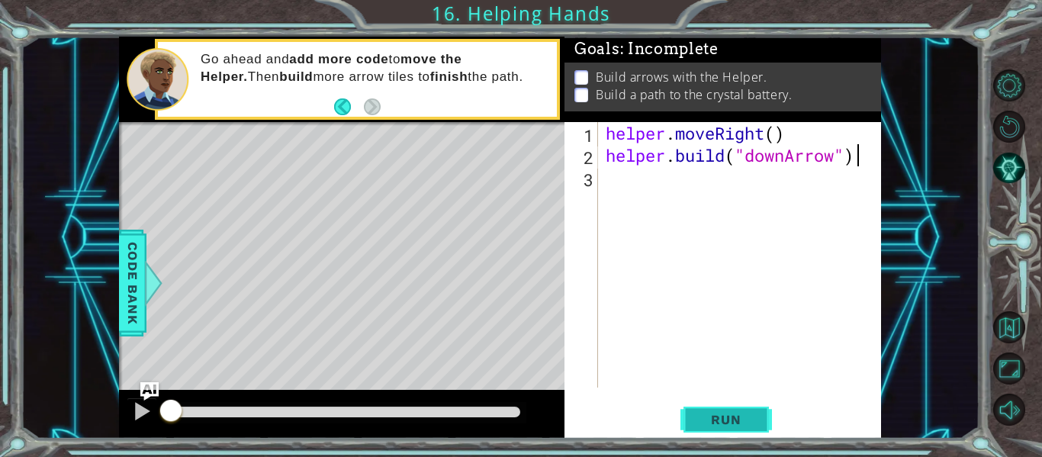
click at [719, 417] on span "Run" at bounding box center [726, 419] width 60 height 15
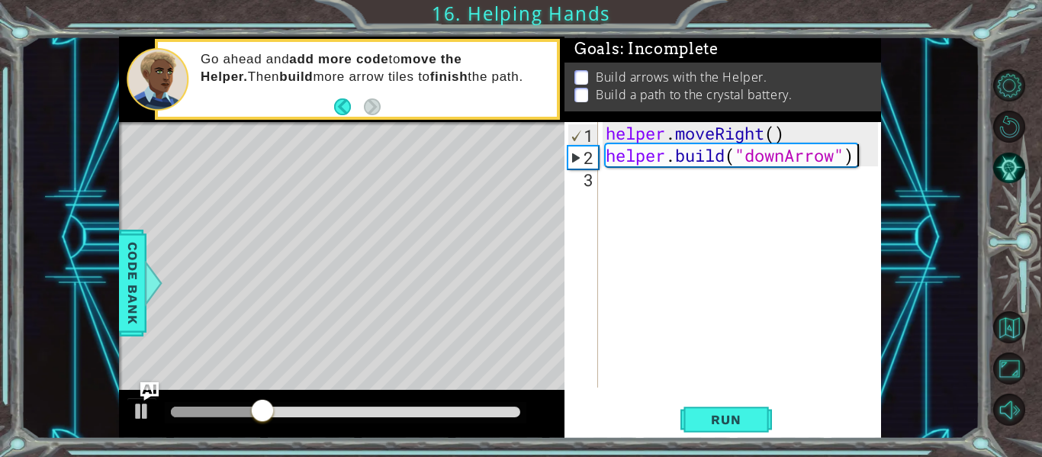
click at [630, 182] on div "helper . moveRight ( ) helper . build ( "downArrow" )" at bounding box center [744, 277] width 283 height 310
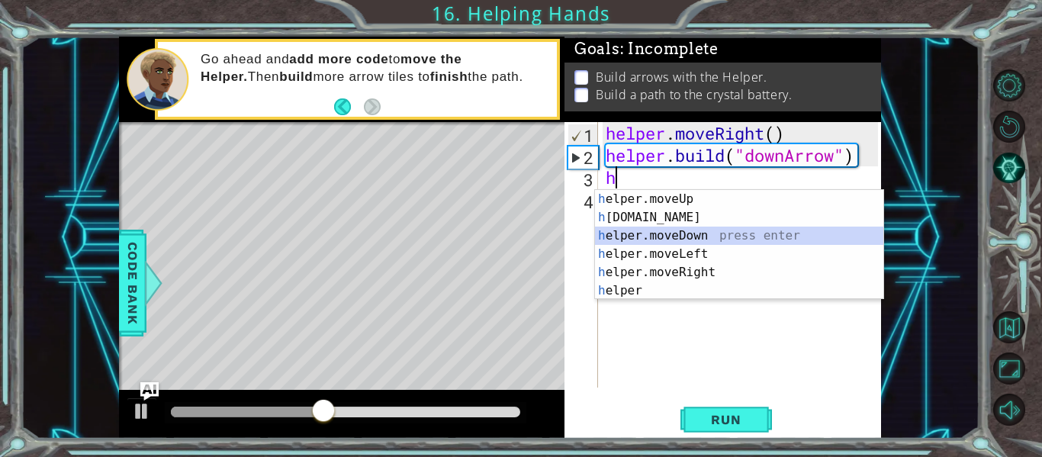
click at [680, 243] on div "h elper.moveUp press enter h [DOMAIN_NAME] press enter h elper.moveDown press e…" at bounding box center [739, 263] width 288 height 147
type textarea "helper.moveDown(1)"
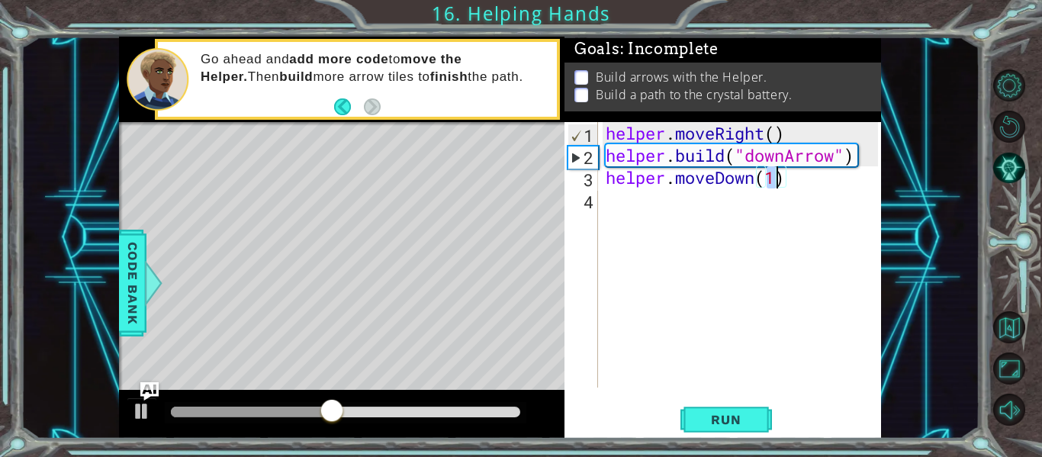
click at [649, 230] on div "helper . moveRight ( ) helper . build ( "downArrow" ) helper . moveDown ( 1 )" at bounding box center [744, 277] width 283 height 310
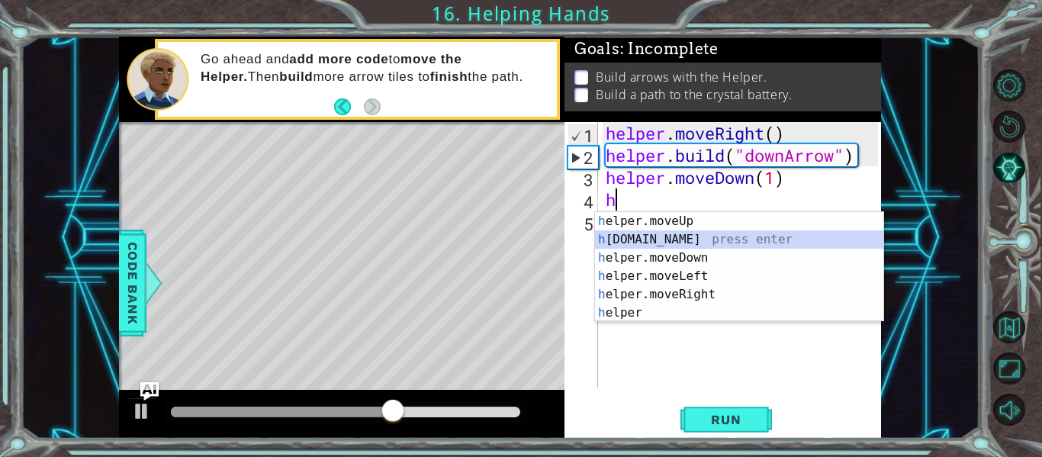
click at [721, 235] on div "h elper.moveUp press enter h [DOMAIN_NAME] press enter h elper.moveDown press e…" at bounding box center [739, 285] width 288 height 147
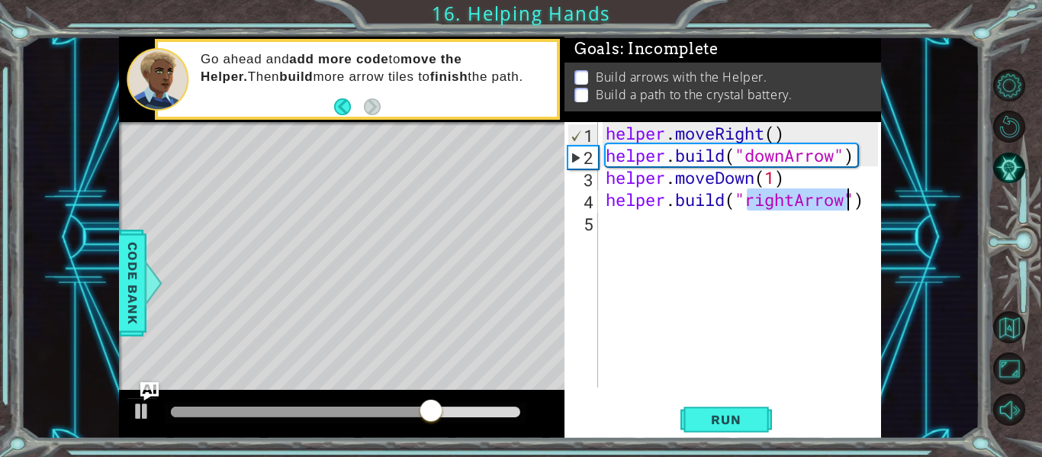
click at [794, 192] on div "helper . moveRight ( ) helper . build ( "downArrow" ) helper . moveDown ( 1 ) h…" at bounding box center [740, 255] width 275 height 266
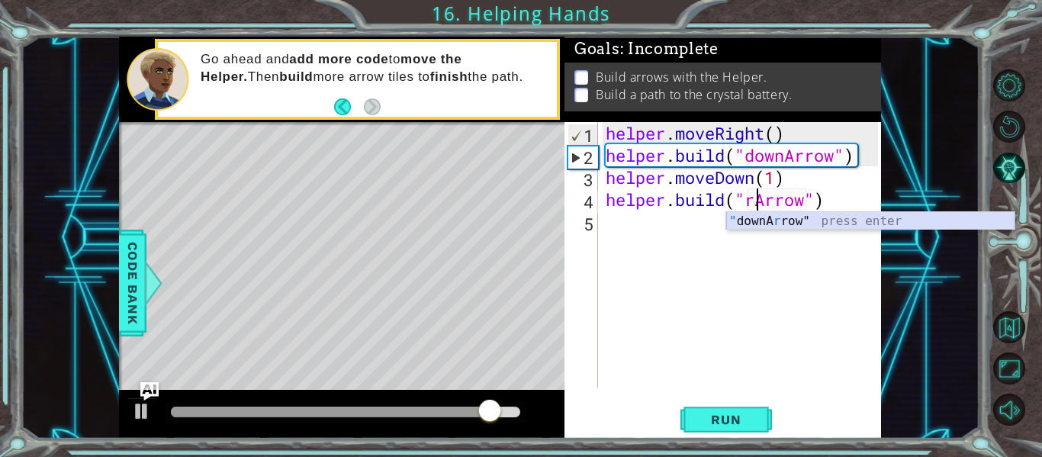
click at [757, 227] on div "" downA r row" press enter" at bounding box center [871, 239] width 288 height 55
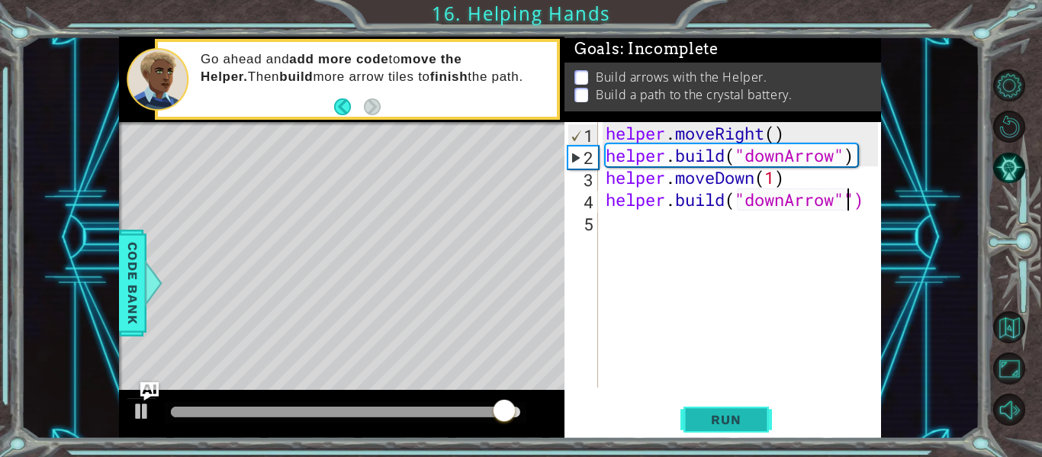
click at [727, 414] on span "Run" at bounding box center [726, 419] width 60 height 15
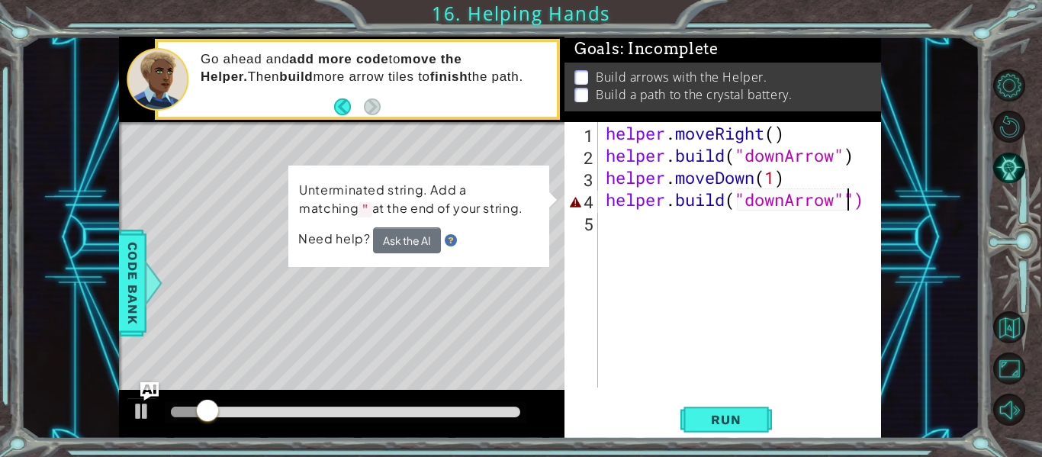
type textarea "[DOMAIN_NAME]("downArrow")"
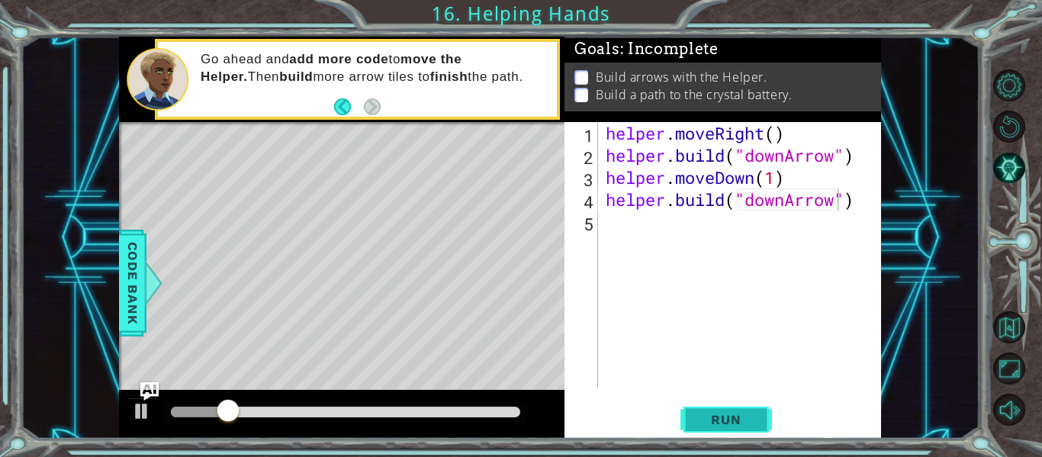
click at [752, 422] on span "Run" at bounding box center [726, 419] width 60 height 15
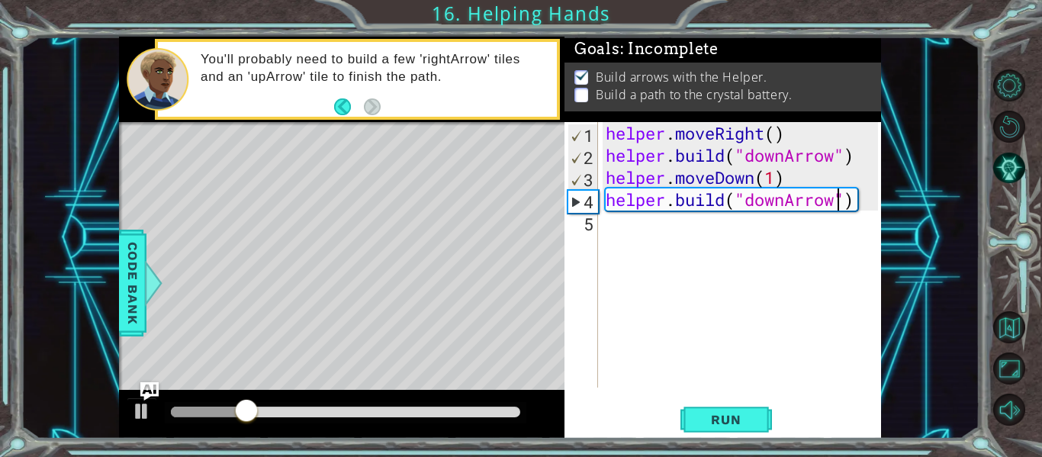
click at [723, 243] on div "helper . moveRight ( ) helper . build ( "downArrow" ) helper . moveDown ( 1 ) h…" at bounding box center [744, 277] width 283 height 310
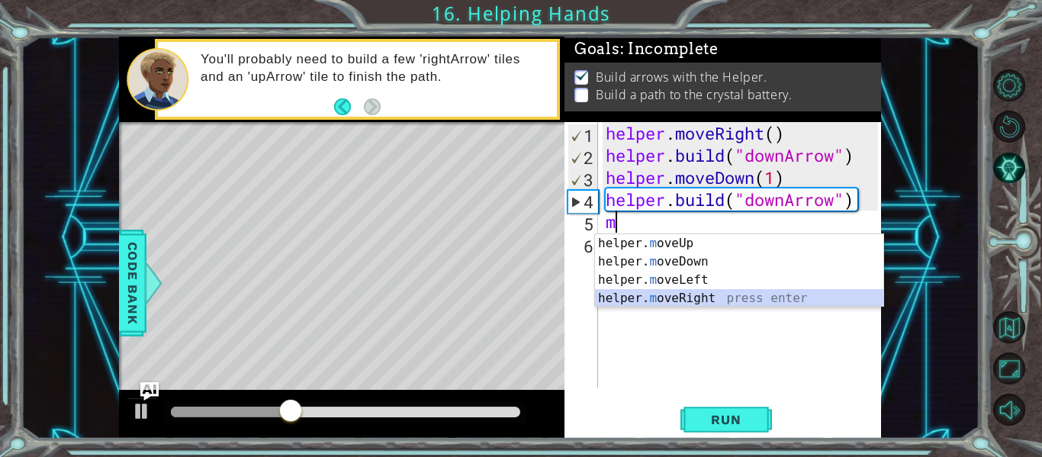
click at [699, 303] on div "helper. m oveUp press enter helper. m oveDown press enter helper. m oveLeft pre…" at bounding box center [739, 289] width 288 height 110
type textarea "helper.moveRight(1)"
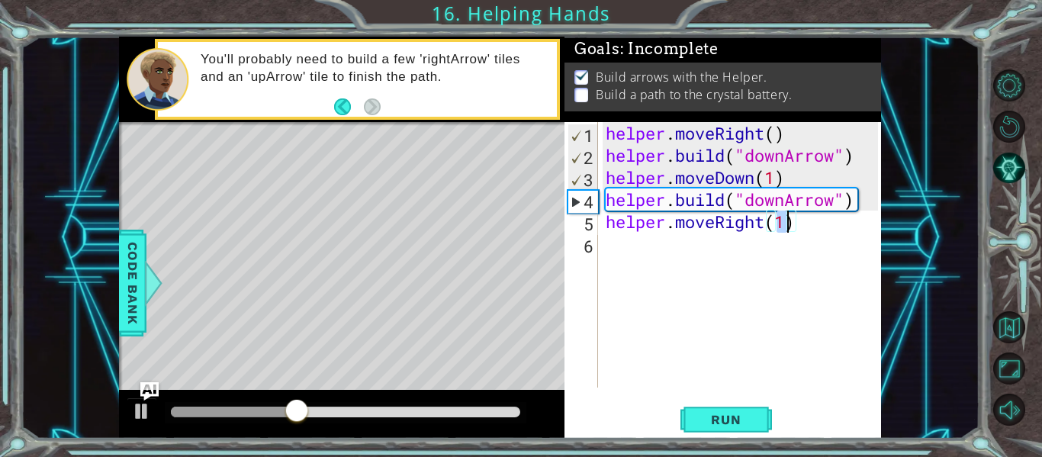
click at [665, 272] on div "helper . moveRight ( ) helper . build ( "downArrow" ) helper . moveDown ( 1 ) h…" at bounding box center [744, 277] width 283 height 310
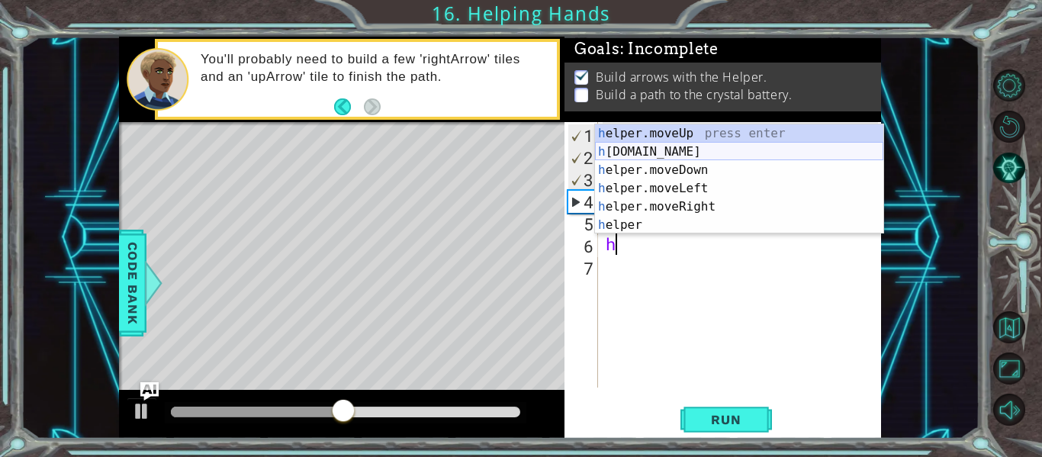
click at [661, 146] on div "h elper.moveUp press enter h [DOMAIN_NAME] press enter h elper.moveDown press e…" at bounding box center [739, 197] width 288 height 147
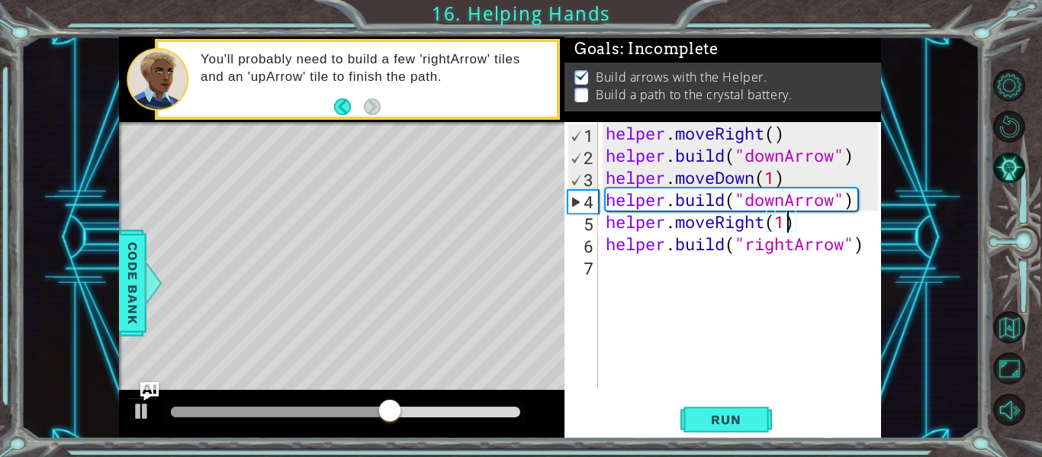
click at [784, 223] on div "helper . moveRight ( ) helper . build ( "downArrow" ) helper . moveDown ( 1 ) h…" at bounding box center [744, 277] width 283 height 310
type textarea "helper.moveRight(2)"
click at [737, 421] on span "Run" at bounding box center [726, 419] width 60 height 15
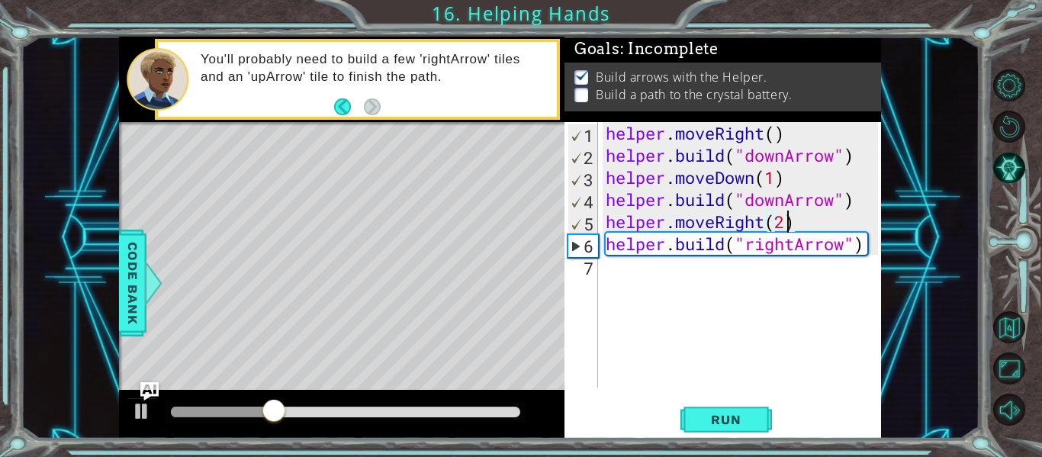
click at [704, 293] on div "helper . moveRight ( ) helper . build ( "downArrow" ) helper . moveDown ( 1 ) h…" at bounding box center [744, 277] width 283 height 310
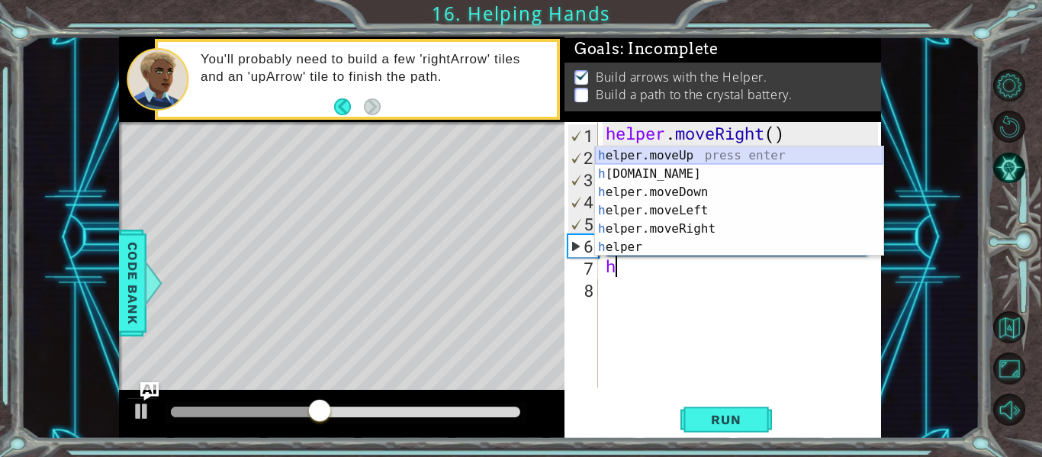
click at [668, 158] on div "h elper.moveUp press enter h [DOMAIN_NAME] press enter h elper.moveDown press e…" at bounding box center [739, 220] width 288 height 147
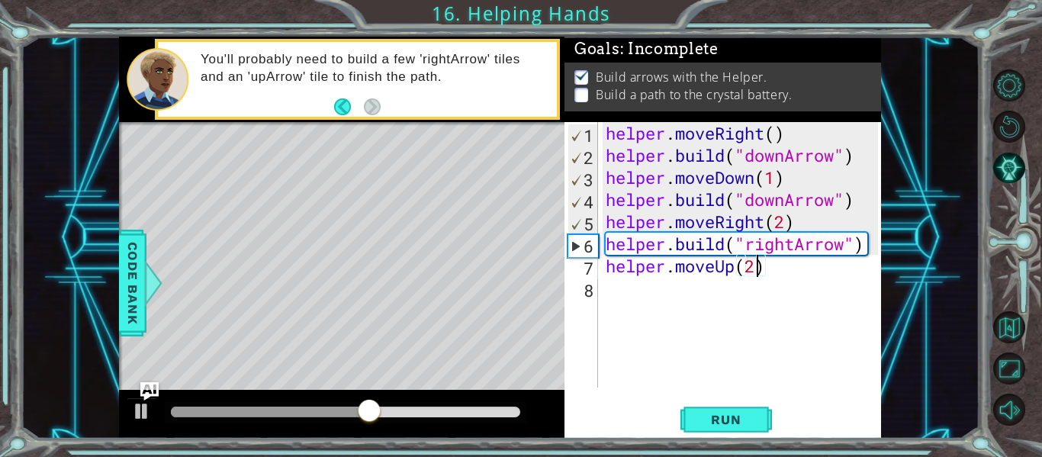
scroll to position [0, 7]
click at [756, 430] on button "Run" at bounding box center [727, 419] width 92 height 31
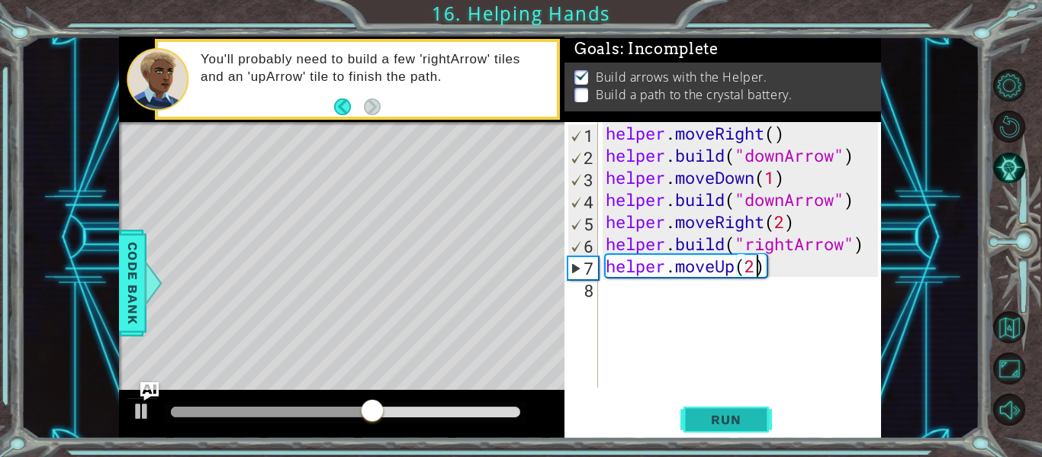
click at [768, 420] on button "Run" at bounding box center [727, 419] width 92 height 31
click at [797, 216] on div "helper . moveRight ( ) helper . build ( "downArrow" ) helper . moveDown ( 1 ) h…" at bounding box center [744, 277] width 283 height 310
type textarea "helper.moveRight(2)"
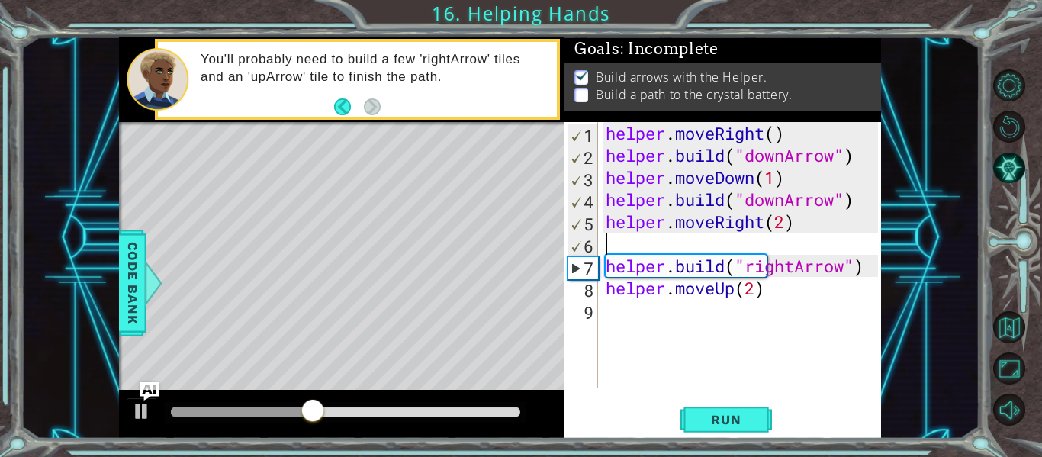
click at [628, 236] on div "helper . moveRight ( ) helper . build ( "downArrow" ) helper . moveDown ( 1 ) h…" at bounding box center [744, 277] width 283 height 310
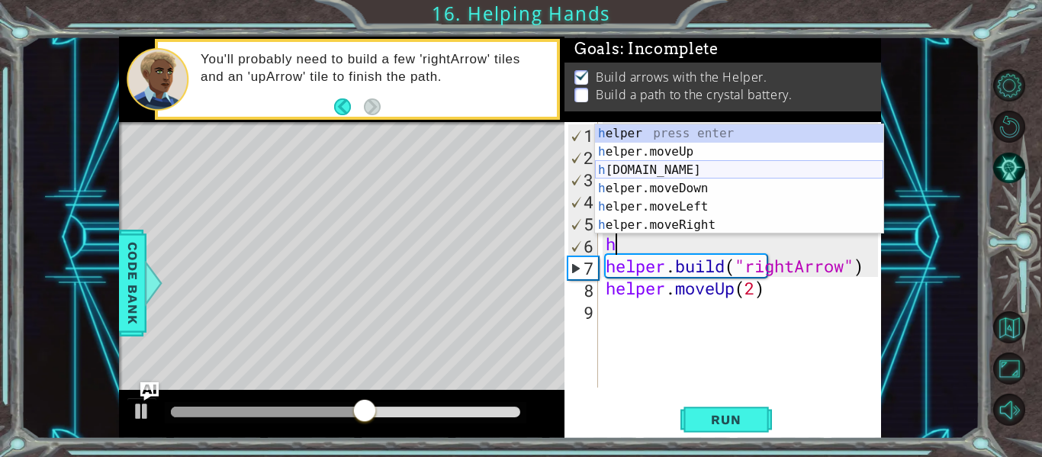
click at [673, 170] on div "h elper press enter h elper.moveUp press enter h [DOMAIN_NAME] press enter h el…" at bounding box center [739, 197] width 288 height 147
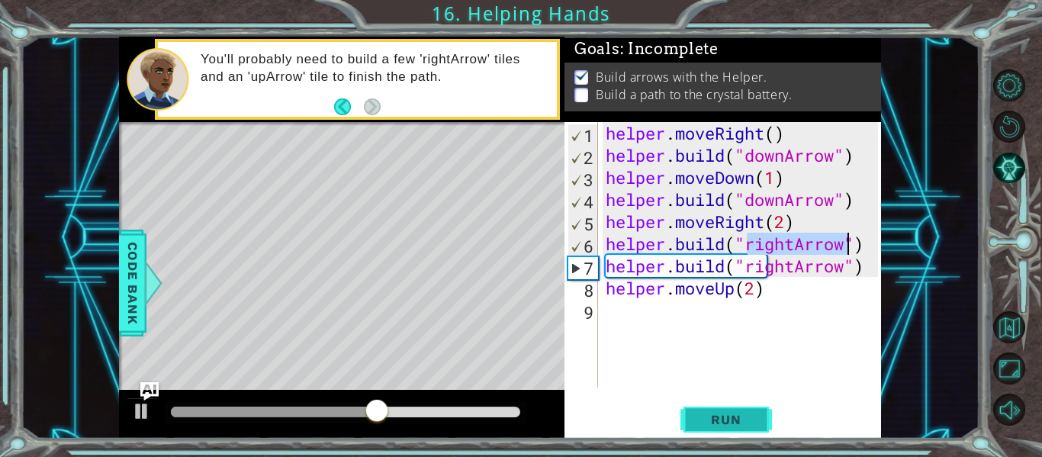
click at [751, 416] on span "Run" at bounding box center [726, 419] width 60 height 15
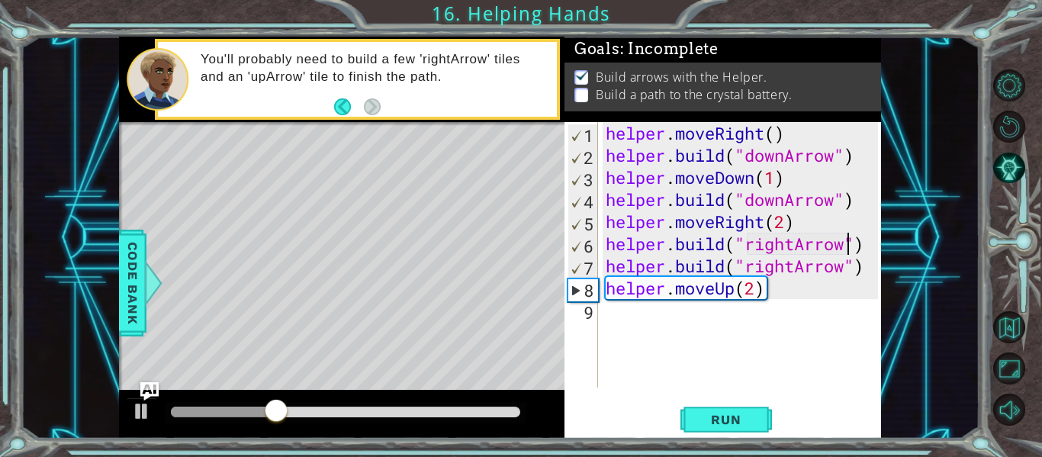
click at [866, 247] on div "helper . moveRight ( ) helper . build ( "downArrow" ) helper . moveDown ( 1 ) h…" at bounding box center [744, 277] width 283 height 310
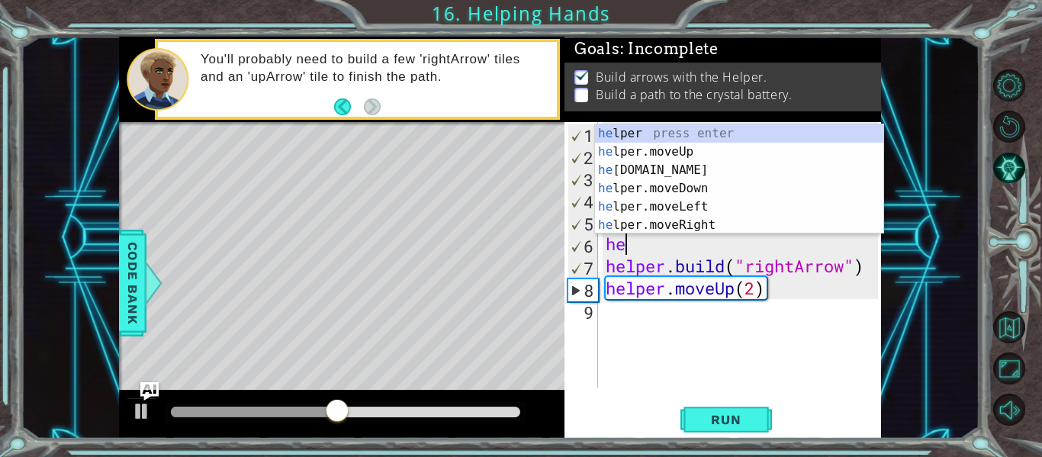
type textarea "h"
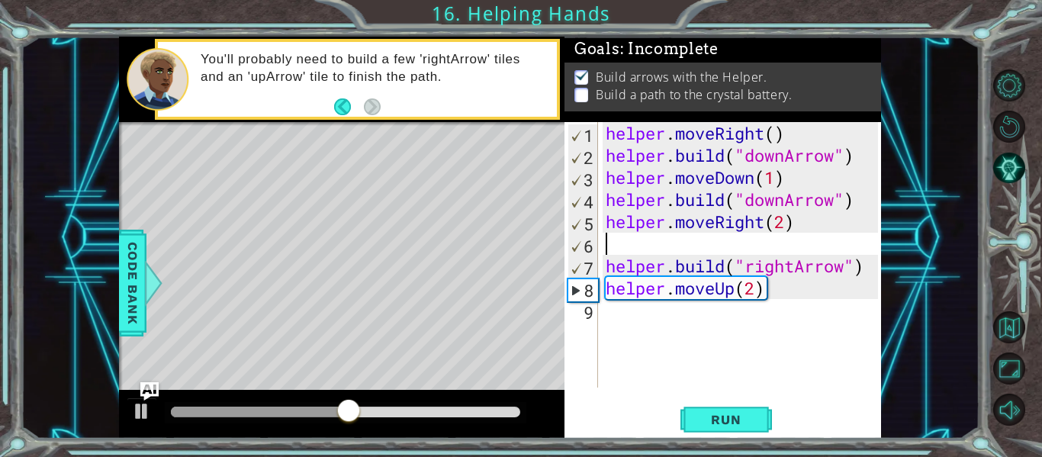
type textarea "helper.moveRight(2)"
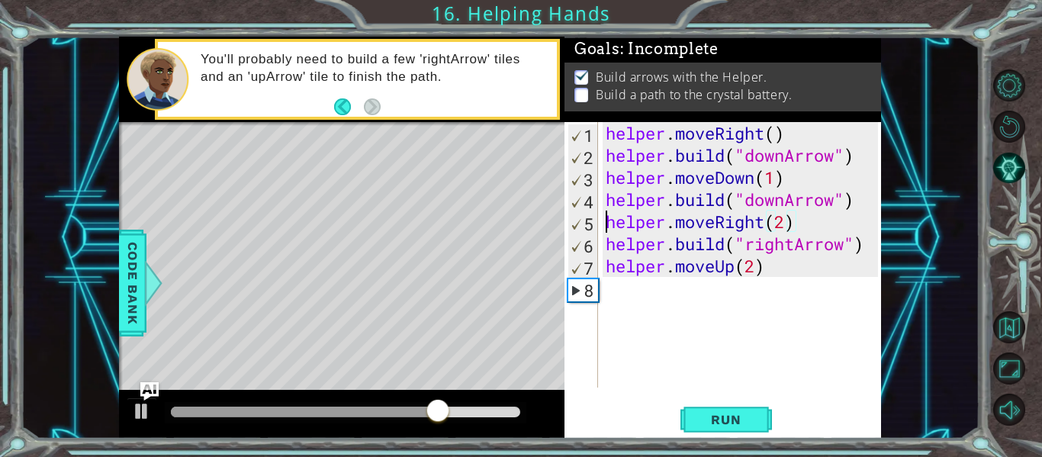
click at [607, 220] on div "helper . moveRight ( ) helper . build ( "downArrow" ) helper . moveDown ( 1 ) h…" at bounding box center [744, 277] width 283 height 310
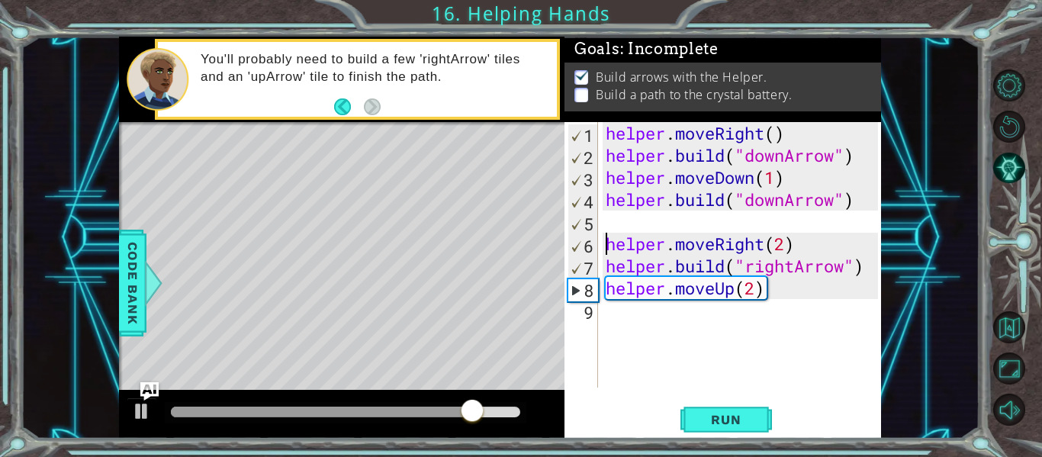
click at [623, 217] on div "helper . moveRight ( ) helper . build ( "downArrow" ) helper . moveDown ( 1 ) h…" at bounding box center [744, 277] width 283 height 310
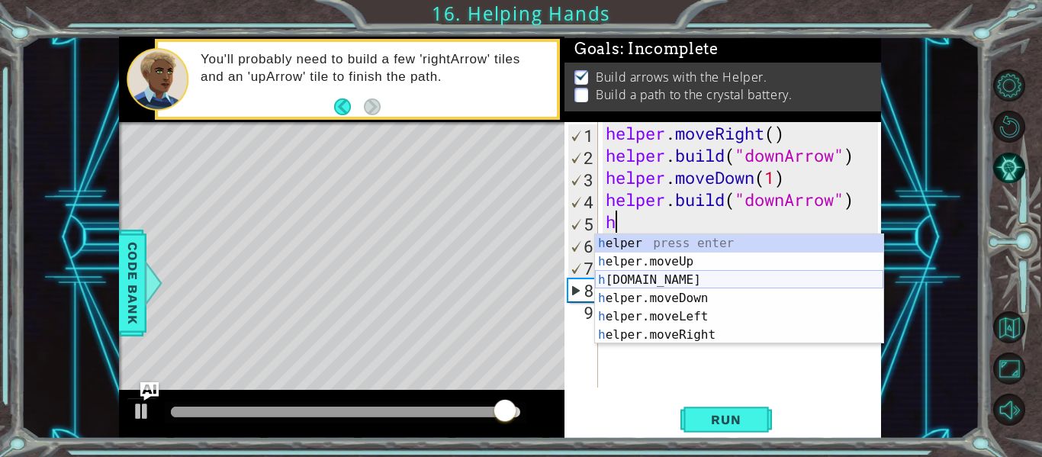
click at [671, 284] on div "h elper press enter h elper.moveUp press enter h [DOMAIN_NAME] press enter h el…" at bounding box center [739, 307] width 288 height 147
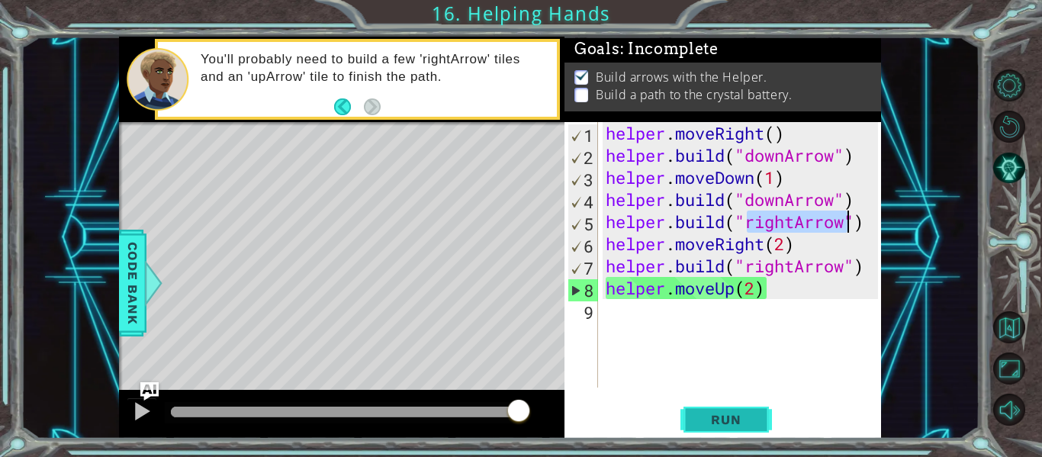
click at [717, 428] on button "Run" at bounding box center [727, 419] width 92 height 31
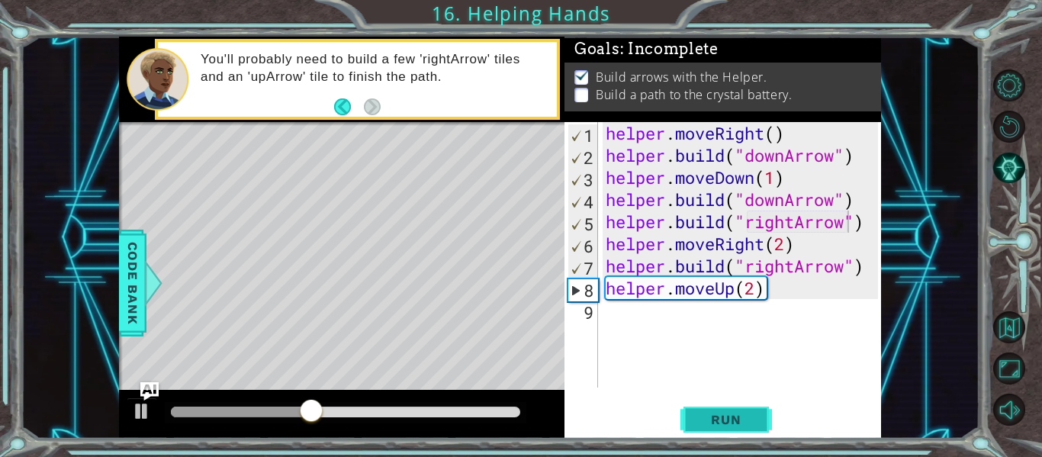
click at [701, 411] on button "Run" at bounding box center [727, 419] width 92 height 31
click at [787, 250] on div "helper . moveRight ( ) helper . build ( "downArrow" ) helper . moveDown ( 1 ) h…" at bounding box center [744, 277] width 283 height 310
click at [743, 421] on span "Run" at bounding box center [726, 419] width 60 height 15
click at [759, 292] on div "helper . moveRight ( ) helper . build ( "downArrow" ) helper . moveDown ( 1 ) h…" at bounding box center [744, 277] width 283 height 310
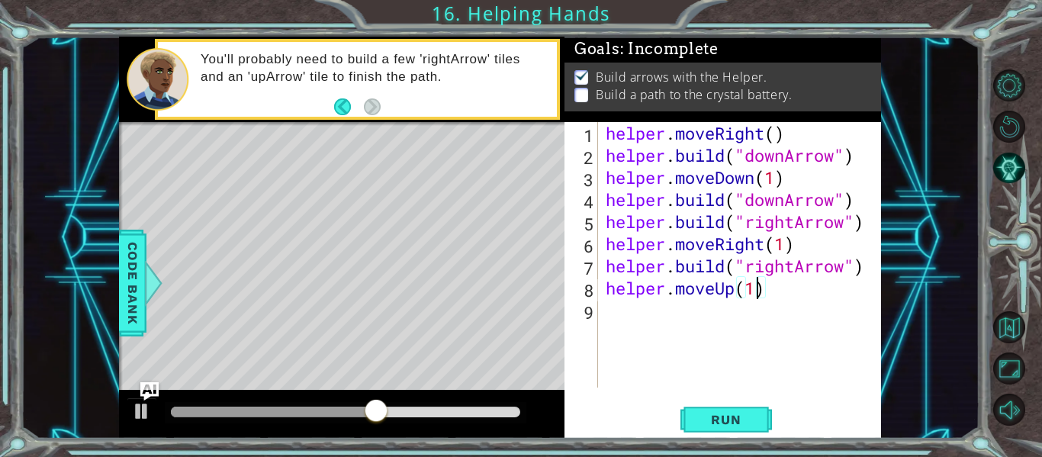
scroll to position [0, 7]
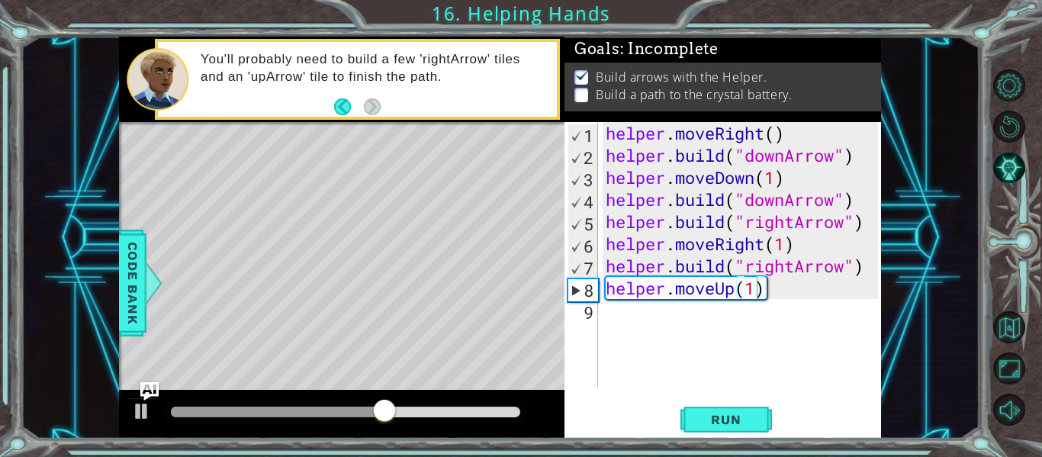
click at [724, 401] on div "helper.moveUp(1) 1 2 3 4 5 6 7 8 9 helper . moveRight ( ) helper . build ( "dow…" at bounding box center [723, 280] width 317 height 317
click at [723, 415] on span "Run" at bounding box center [726, 419] width 60 height 15
type textarea "helper.moveUp()"
click at [765, 302] on div "helper . moveRight ( ) helper . build ( "downArrow" ) helper . moveDown ( 1 ) h…" at bounding box center [744, 277] width 283 height 310
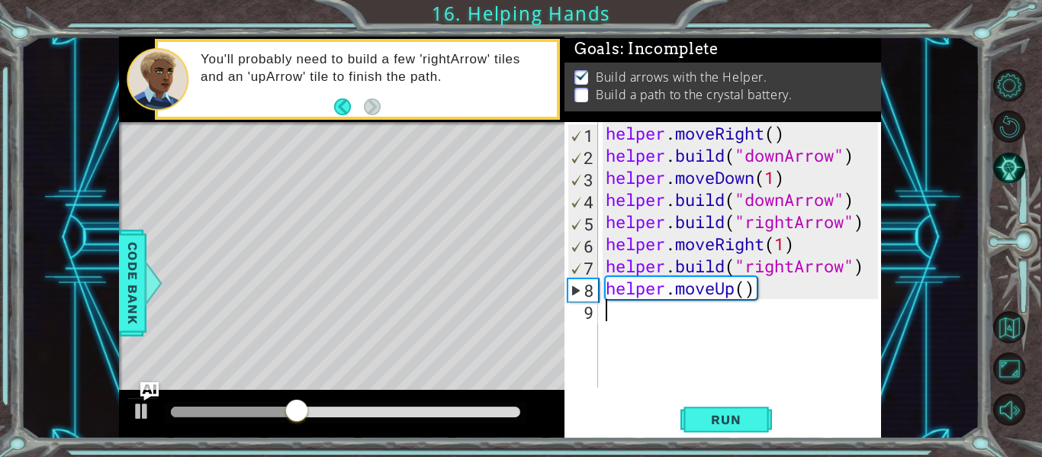
scroll to position [0, 0]
click at [759, 287] on div "helper . moveRight ( ) helper . build ( "downArrow" ) helper . moveDown ( 1 ) h…" at bounding box center [744, 277] width 283 height 310
click at [759, 295] on div "helper . moveRight ( ) helper . build ( "downArrow" ) helper . moveDown ( 1 ) h…" at bounding box center [744, 277] width 283 height 310
click at [756, 295] on div "helper . moveRight ( ) helper . build ( "downArrow" ) helper . moveDown ( 1 ) h…" at bounding box center [744, 277] width 283 height 310
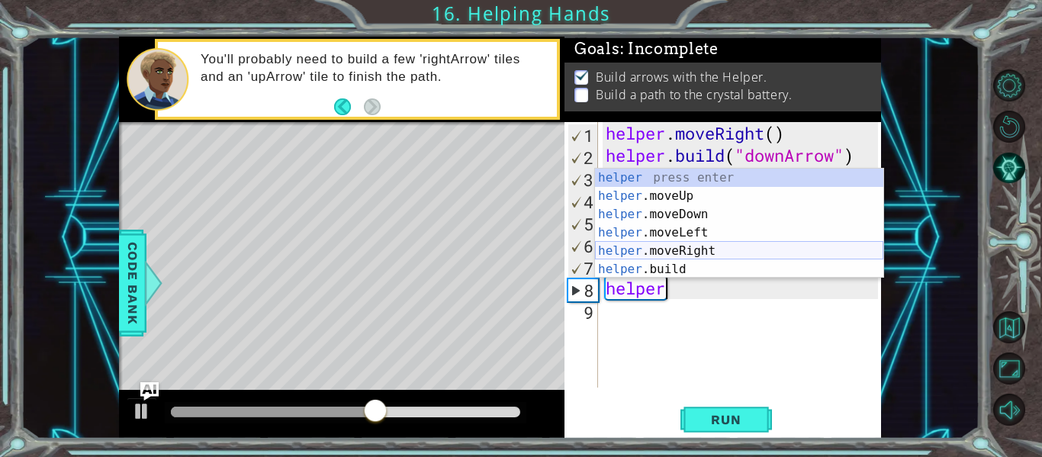
click at [696, 246] on div "helper press enter helper .moveUp press enter helper .moveDown press enter help…" at bounding box center [739, 242] width 288 height 147
type textarea "helper.moveRight(1)"
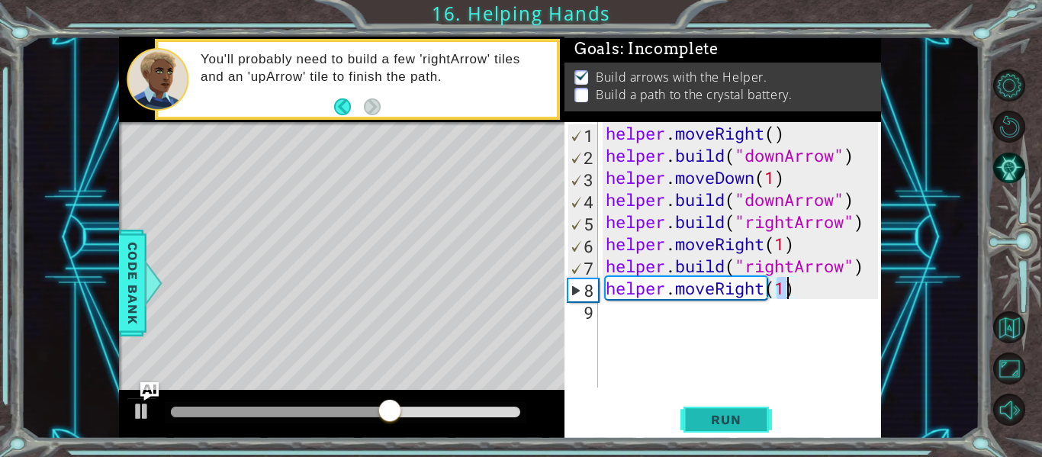
click at [735, 420] on span "Run" at bounding box center [726, 419] width 60 height 15
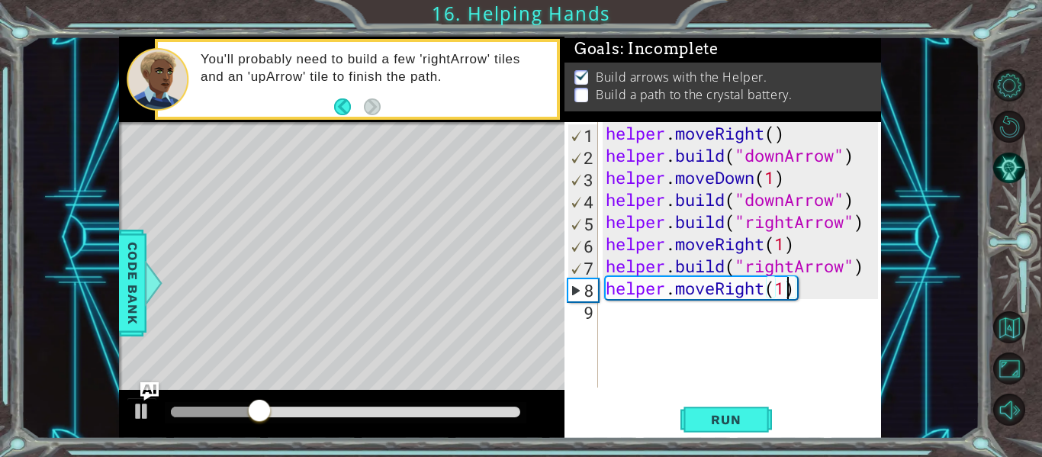
click at [617, 311] on div "helper . moveRight ( ) helper . build ( "downArrow" ) helper . moveDown ( 1 ) h…" at bounding box center [744, 277] width 283 height 310
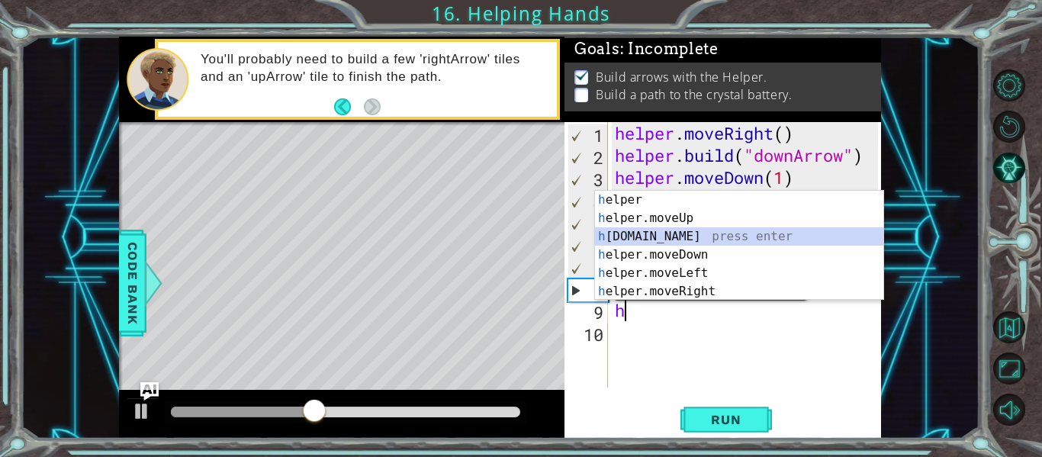
click at [675, 238] on div "h elper press enter h elper.moveUp press enter h [DOMAIN_NAME] press enter h el…" at bounding box center [739, 264] width 288 height 147
type textarea "[DOMAIN_NAME]("rightArrow")"
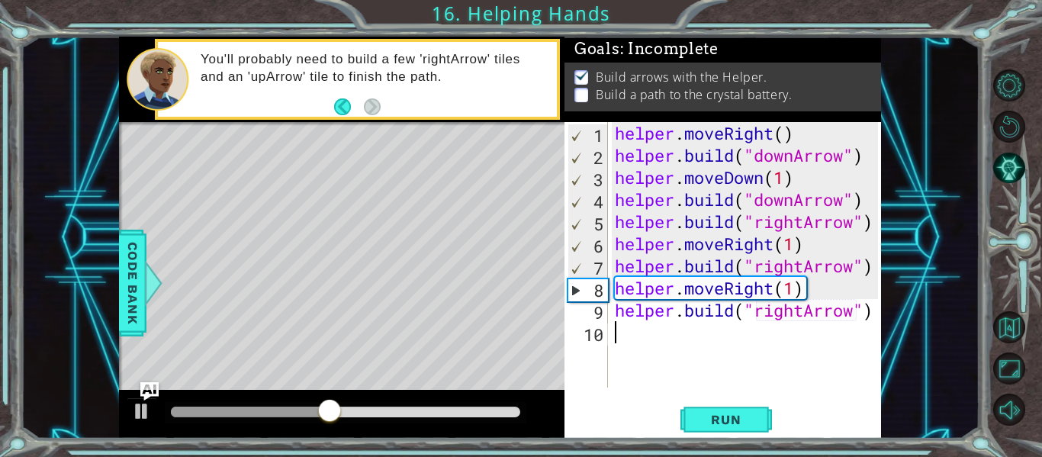
click at [640, 346] on div "helper . moveRight ( ) helper . build ( "downArrow" ) helper . moveDown ( 1 ) h…" at bounding box center [749, 277] width 274 height 310
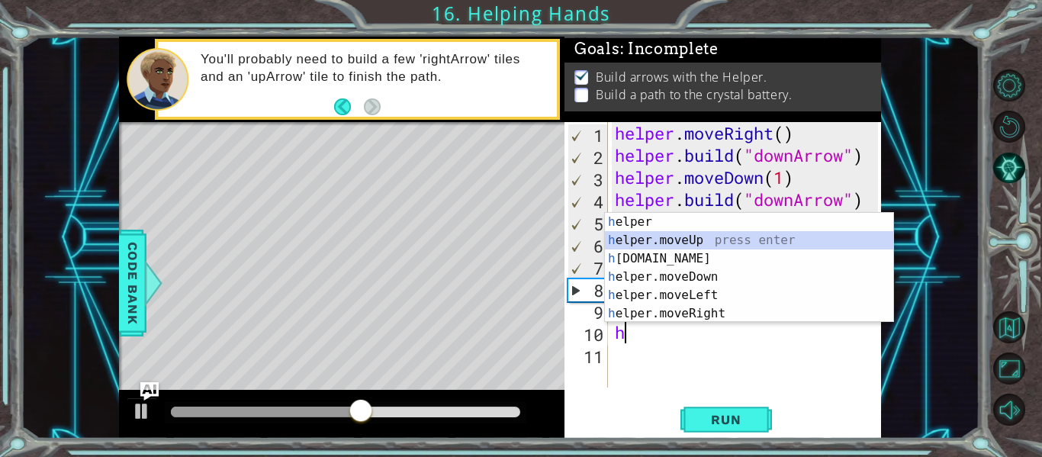
click at [691, 247] on div "h elper press enter h elper.moveUp press enter h [DOMAIN_NAME] press enter h el…" at bounding box center [749, 286] width 288 height 147
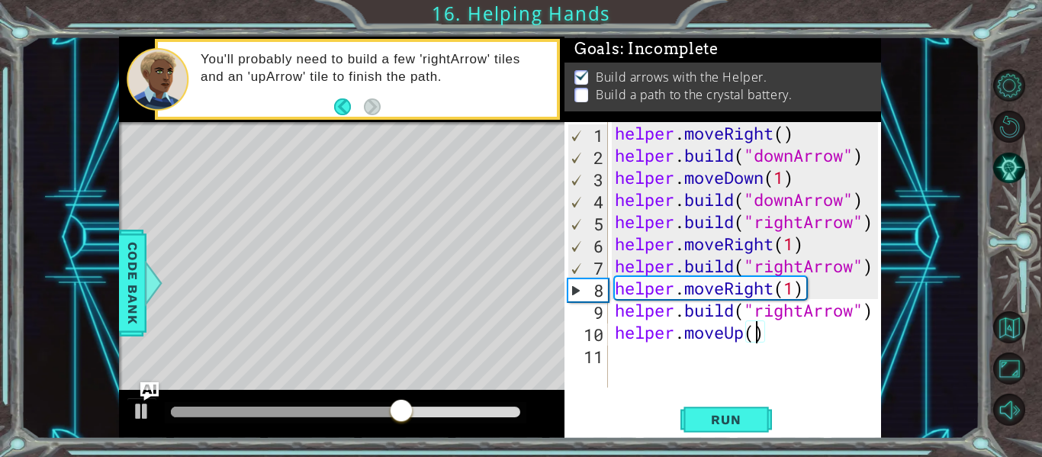
scroll to position [0, 7]
click at [733, 422] on span "Run" at bounding box center [726, 419] width 60 height 15
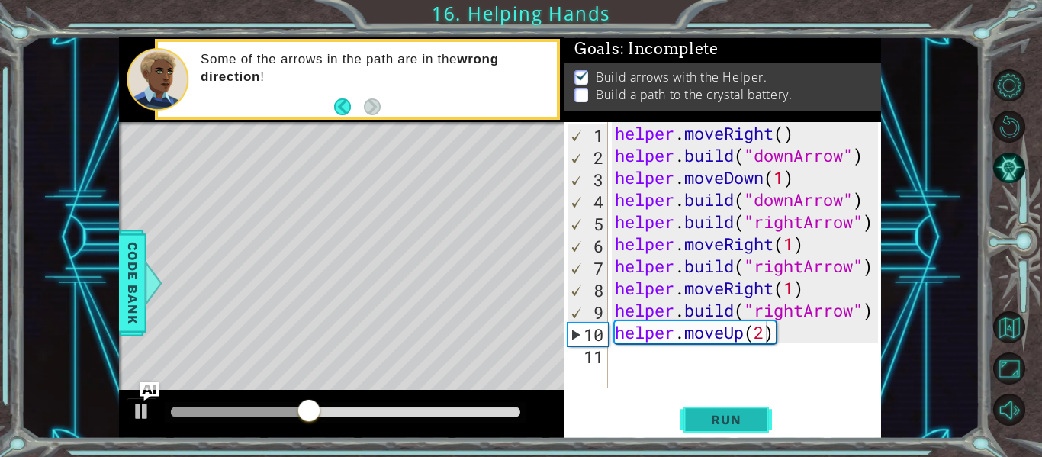
click at [723, 408] on button "Run" at bounding box center [727, 419] width 92 height 31
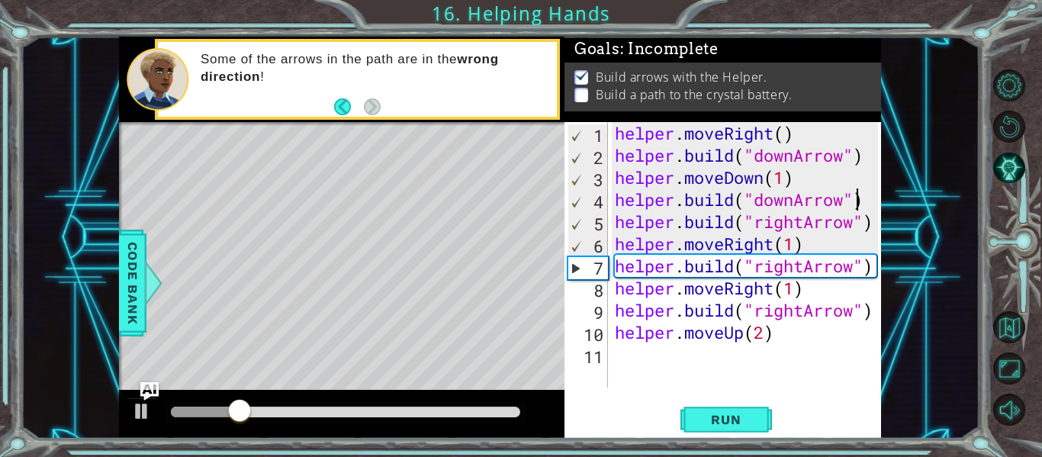
click at [855, 201] on div "helper . moveRight ( ) helper . build ( "downArrow" ) helper . moveDown ( 1 ) h…" at bounding box center [749, 277] width 274 height 310
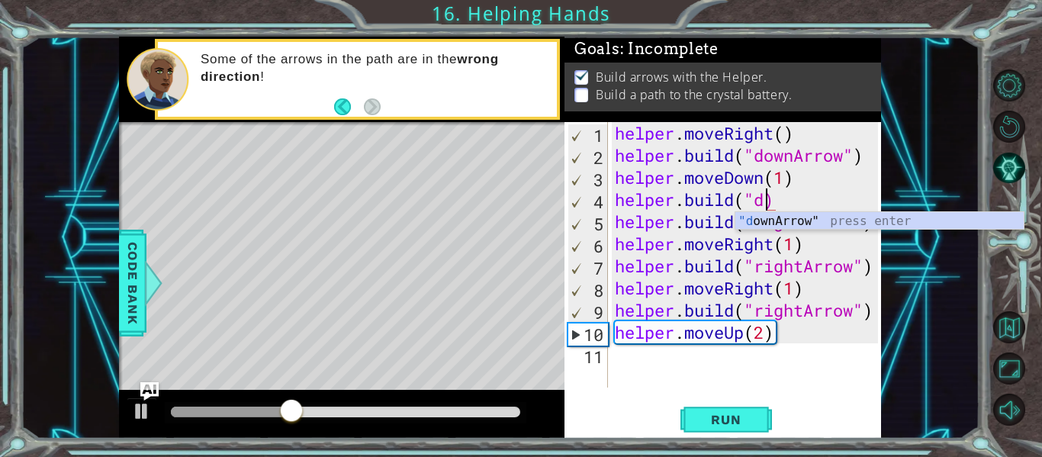
scroll to position [0, 6]
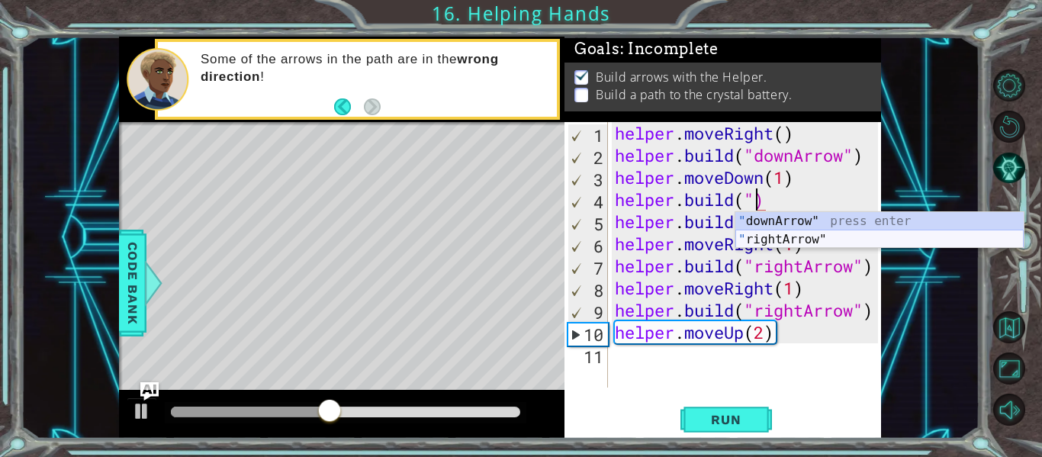
click at [781, 240] on div "" downArrow" press enter " rightArrow" press enter" at bounding box center [880, 248] width 288 height 73
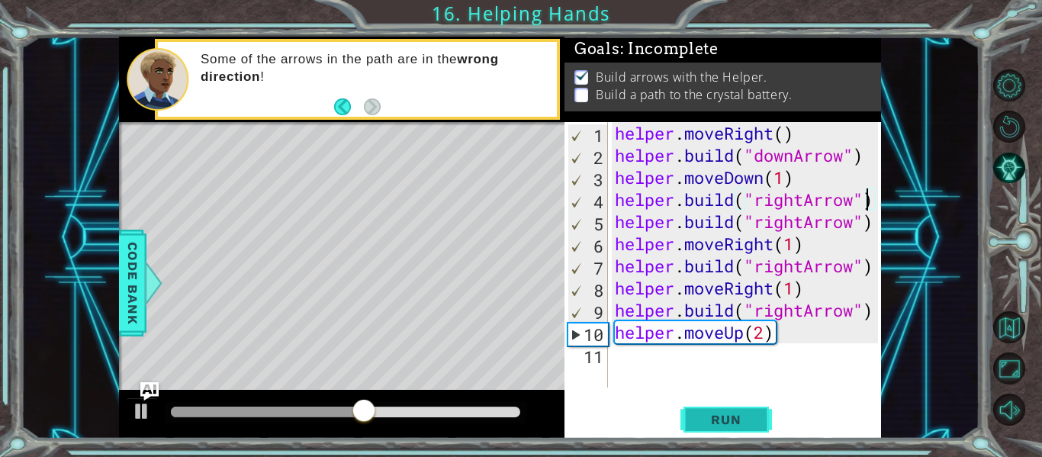
click at [733, 424] on span "Run" at bounding box center [726, 419] width 60 height 15
click at [859, 305] on div "helper . moveRight ( ) helper . build ( "downArrow" ) helper . moveDown ( 1 ) h…" at bounding box center [749, 277] width 274 height 310
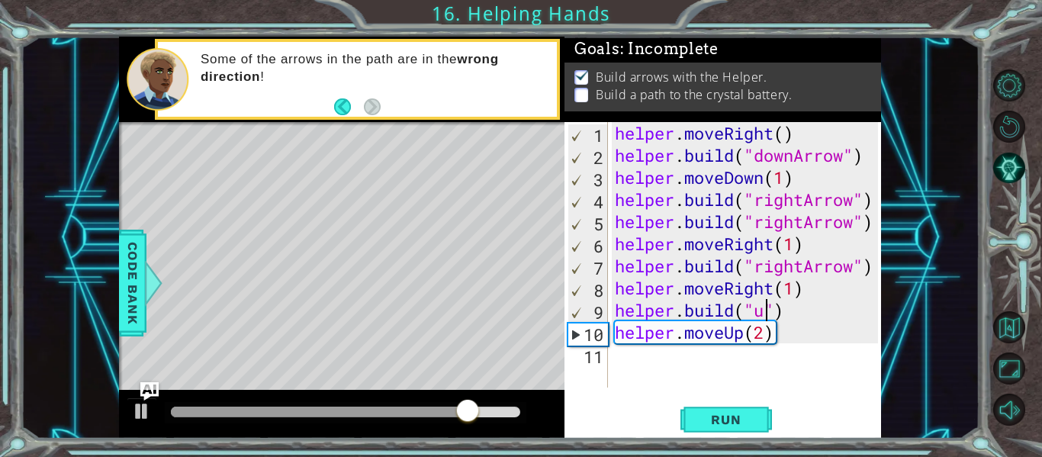
scroll to position [0, 7]
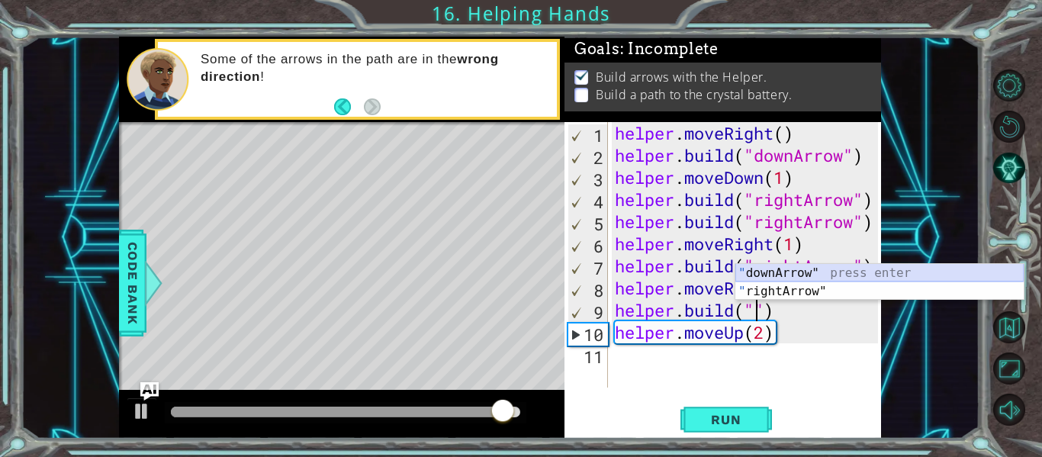
click at [791, 271] on div "" downArrow" press enter " rightArrow" press enter" at bounding box center [880, 300] width 288 height 73
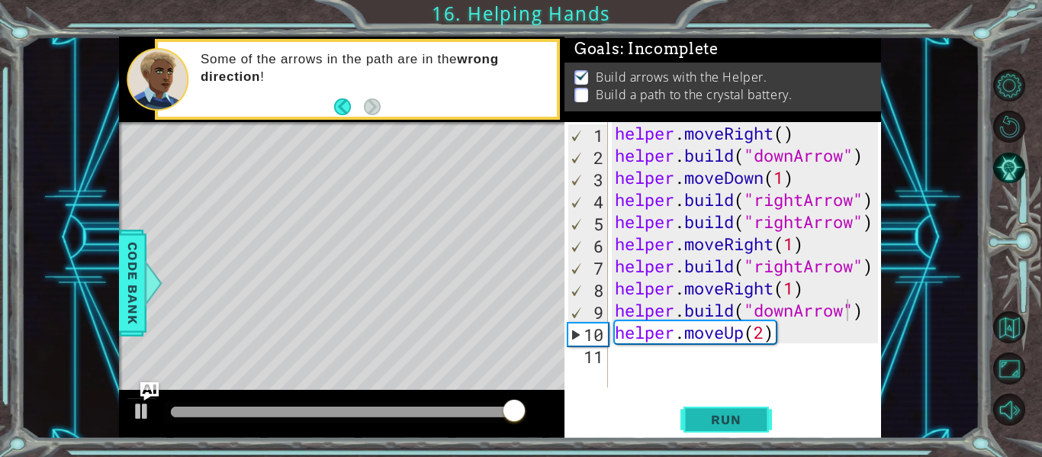
click at [756, 424] on span "Run" at bounding box center [726, 419] width 60 height 15
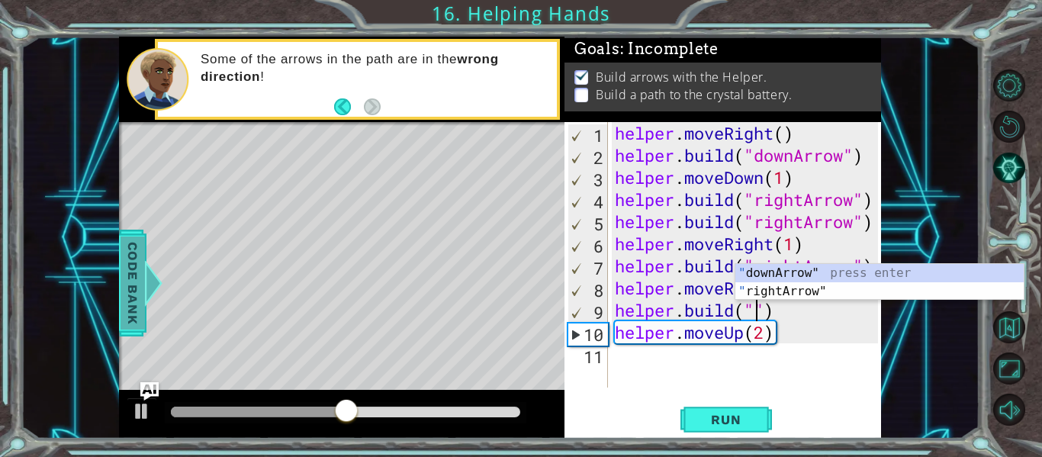
click at [129, 273] on span "Code Bank" at bounding box center [133, 283] width 24 height 93
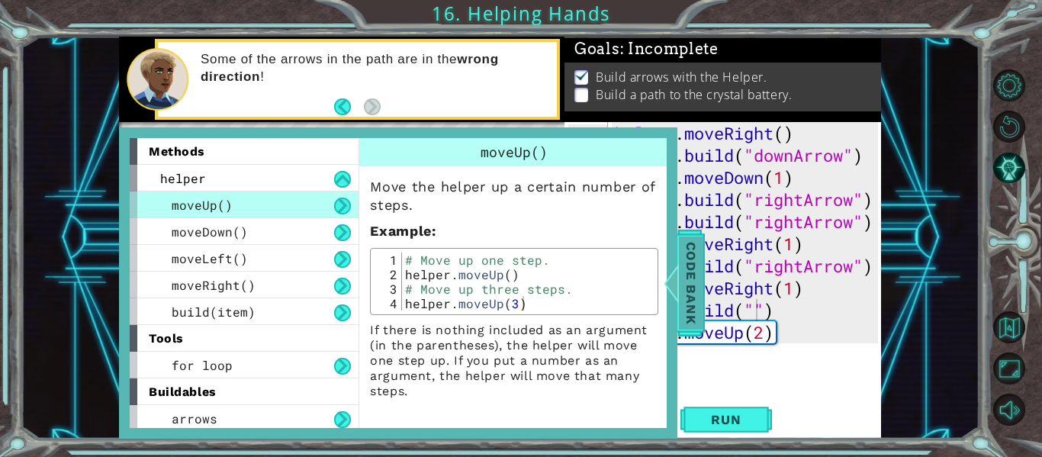
click at [695, 290] on span "Code Bank" at bounding box center [691, 283] width 24 height 93
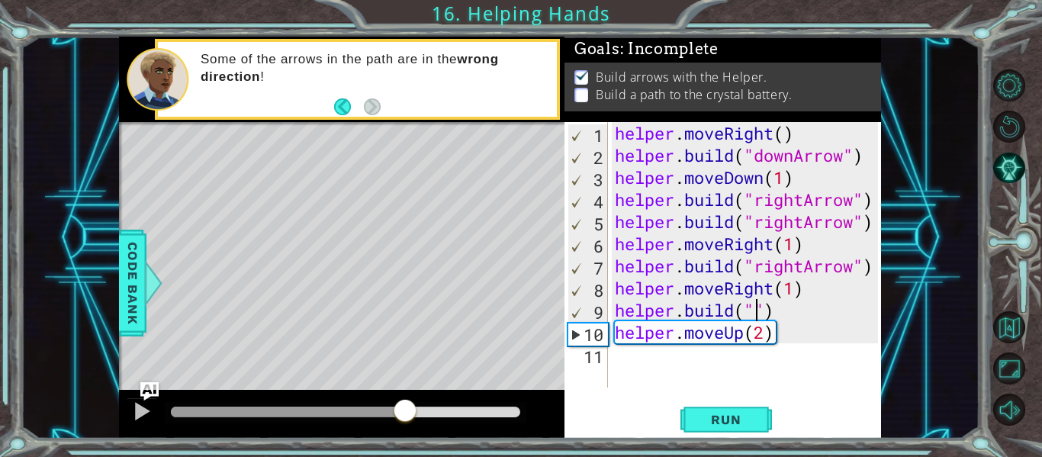
click at [758, 309] on div "helper . moveRight ( ) helper . build ( "downArrow" ) helper . moveDown ( 1 ) h…" at bounding box center [749, 277] width 274 height 310
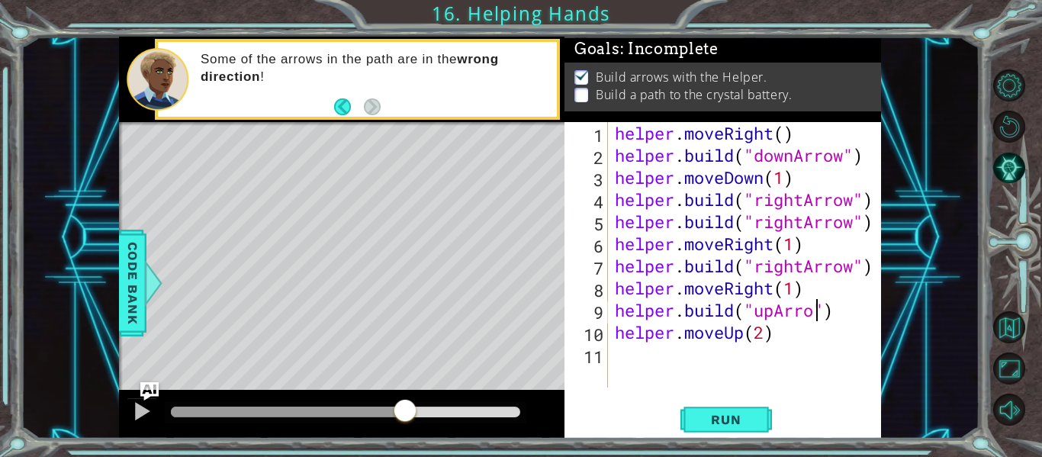
scroll to position [0, 10]
type textarea "[DOMAIN_NAME]("upArrow")"
click at [748, 404] on button "Run" at bounding box center [727, 419] width 92 height 31
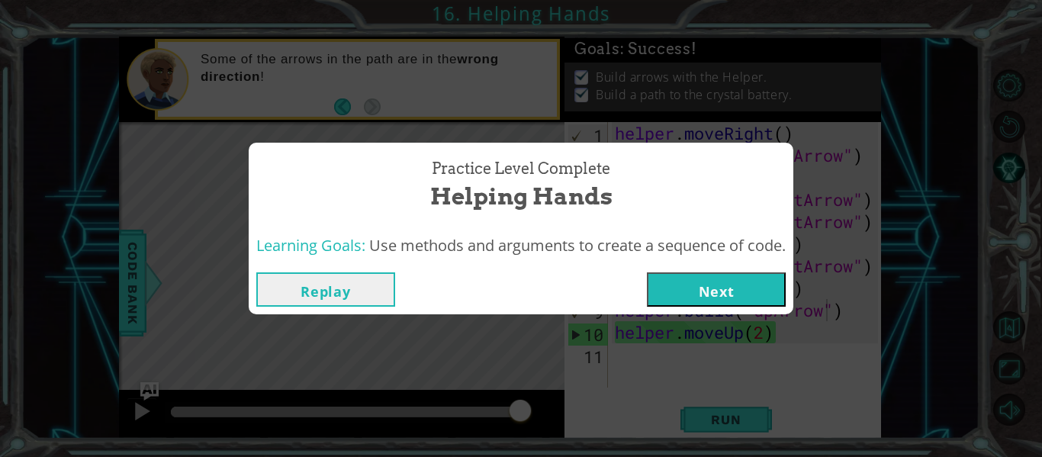
click at [743, 276] on button "Next" at bounding box center [716, 289] width 139 height 34
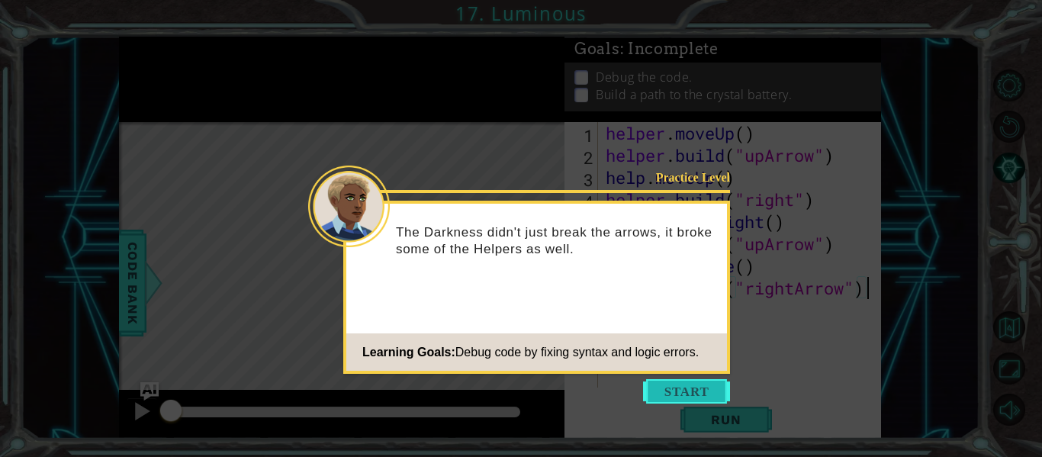
click at [676, 401] on button "Start" at bounding box center [686, 391] width 87 height 24
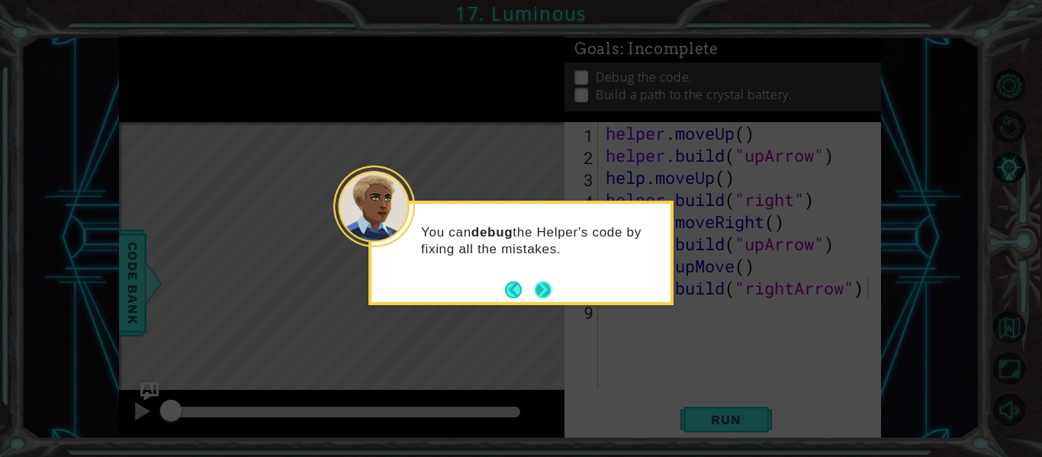
click at [552, 286] on button "Next" at bounding box center [543, 290] width 17 height 17
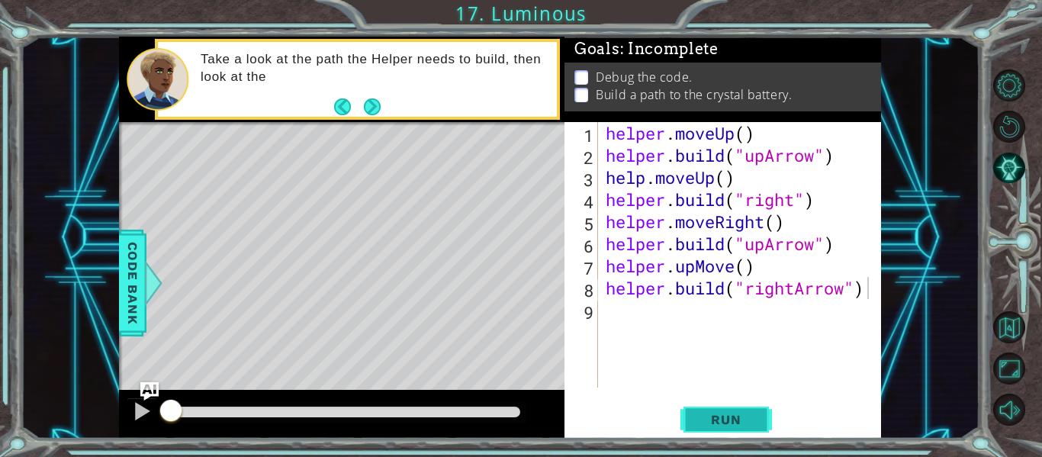
click at [685, 427] on button "Run" at bounding box center [727, 419] width 92 height 31
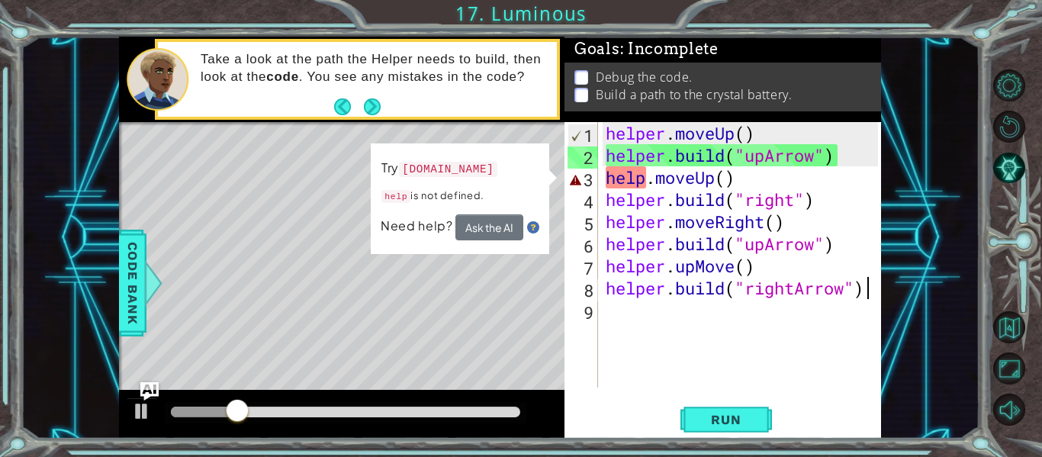
click at [726, 173] on div "helper . moveUp ( ) helper . build ( "upArrow" ) help . moveUp ( ) helper . bui…" at bounding box center [744, 277] width 283 height 310
click at [737, 181] on div "helper . moveUp ( ) helper . build ( "upArrow" ) help . moveUp ( ) helper . bui…" at bounding box center [744, 277] width 283 height 310
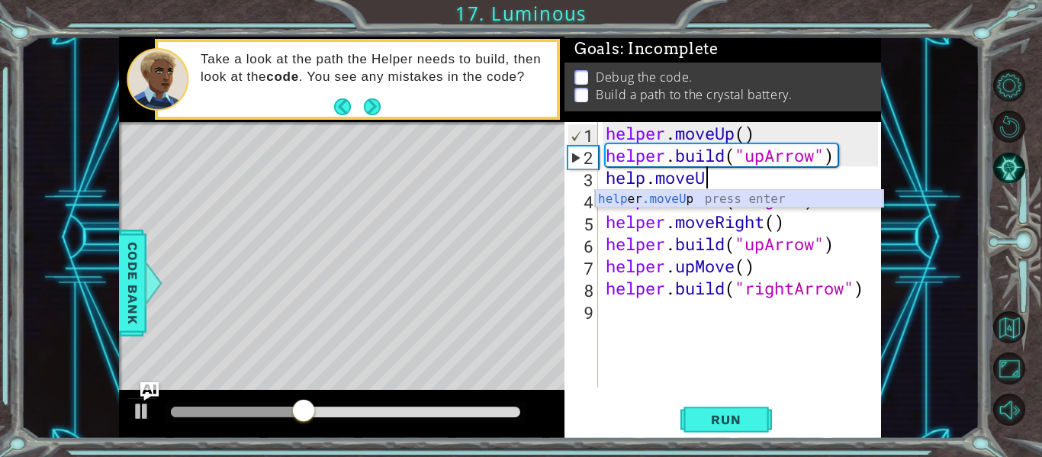
click at [726, 202] on div "help er .moveU p press enter" at bounding box center [739, 217] width 288 height 55
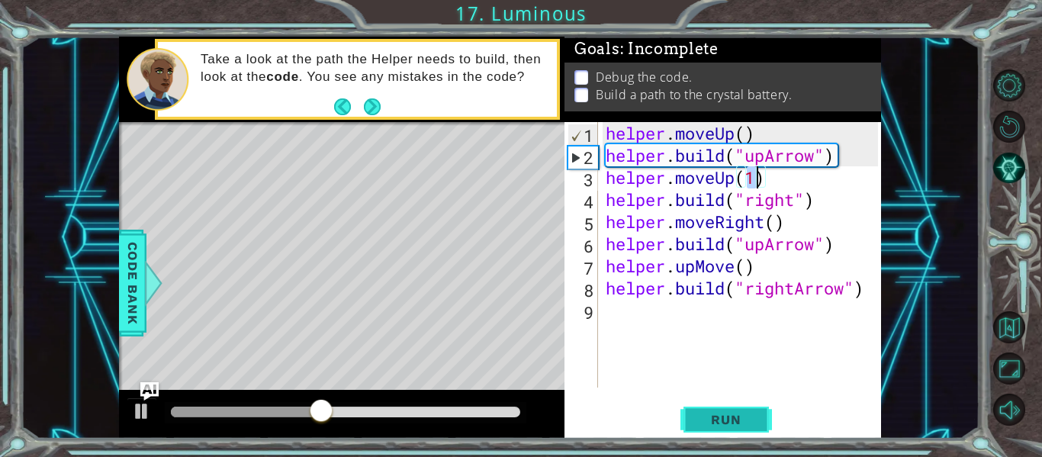
click at [745, 425] on span "Run" at bounding box center [726, 419] width 60 height 15
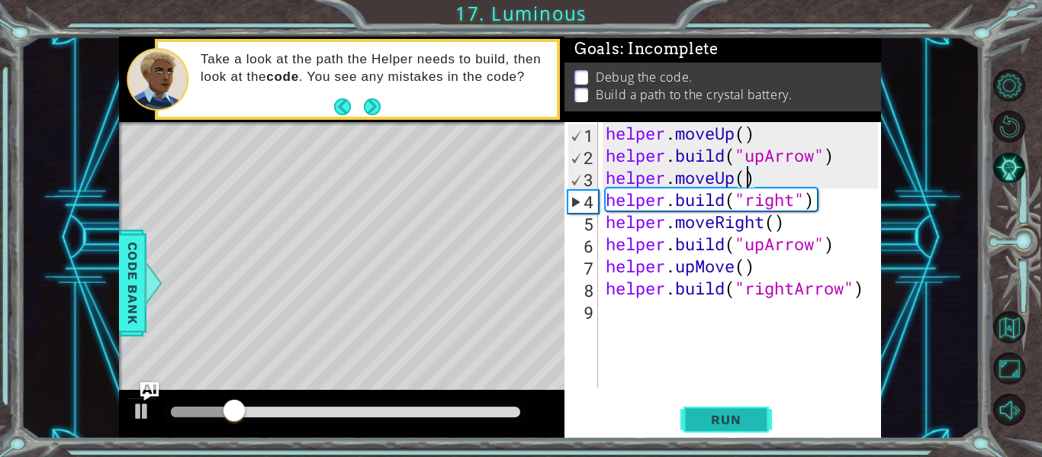
click at [749, 414] on span "Run" at bounding box center [726, 419] width 60 height 15
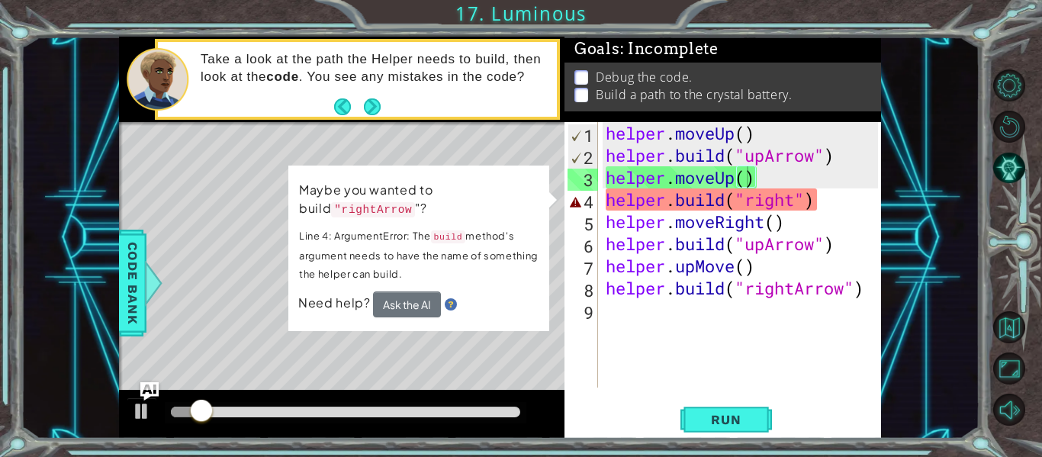
click at [474, 373] on div "Level Map" at bounding box center [471, 346] width 705 height 449
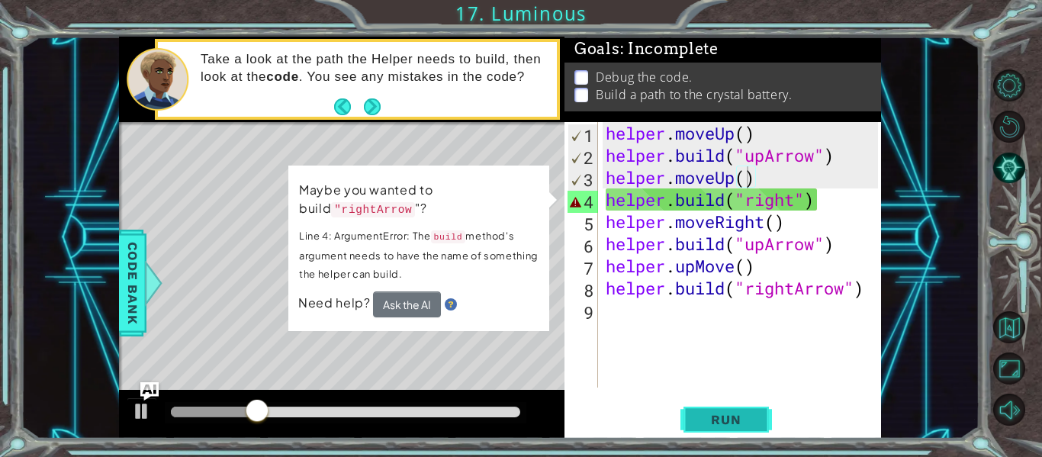
click at [717, 420] on span "Run" at bounding box center [726, 419] width 60 height 15
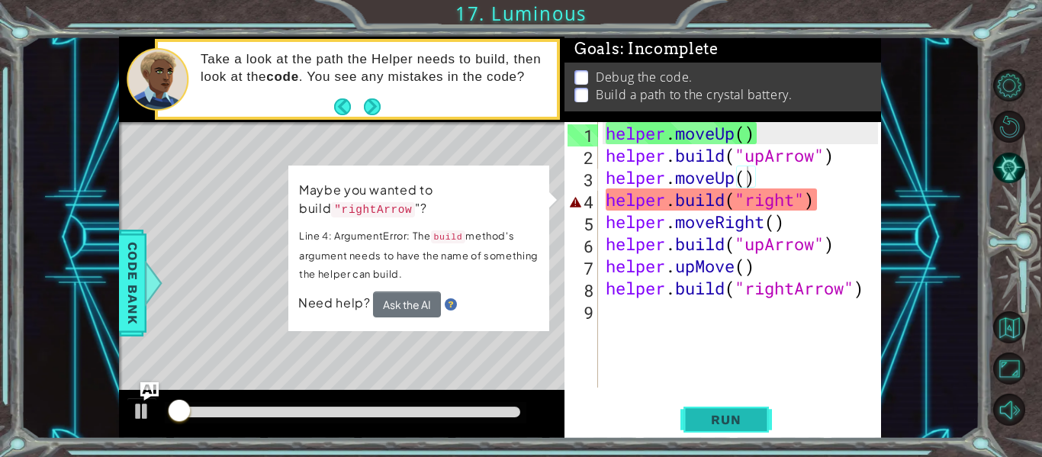
click at [724, 410] on button "Run" at bounding box center [727, 419] width 92 height 31
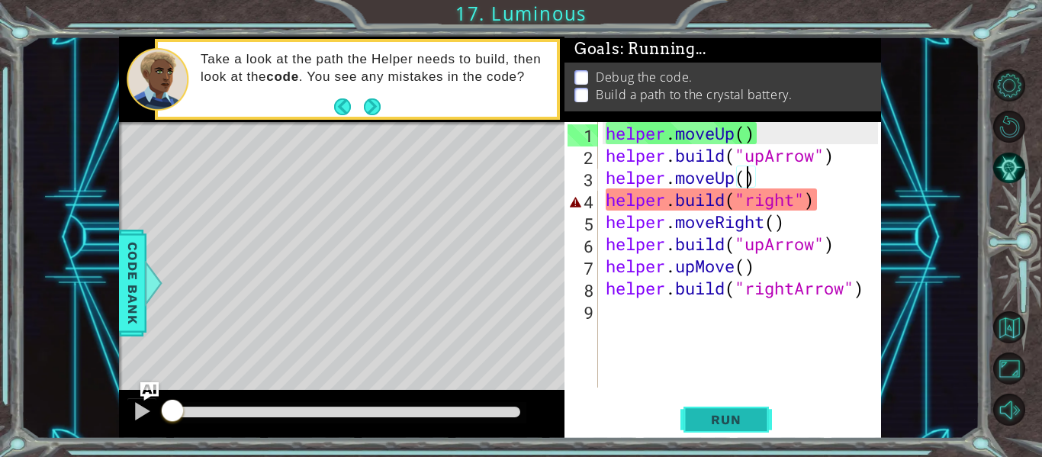
click at [724, 410] on button "Run" at bounding box center [727, 419] width 92 height 31
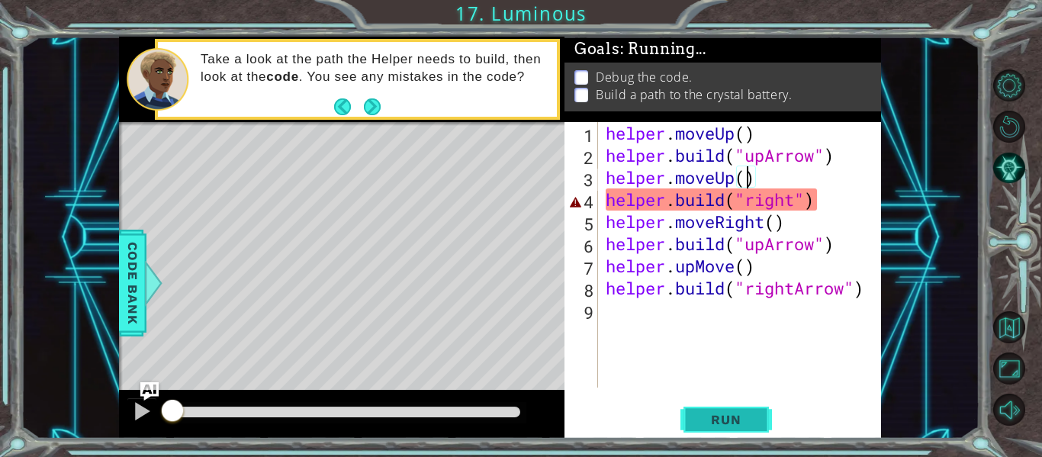
click at [724, 410] on button "Run" at bounding box center [727, 419] width 92 height 31
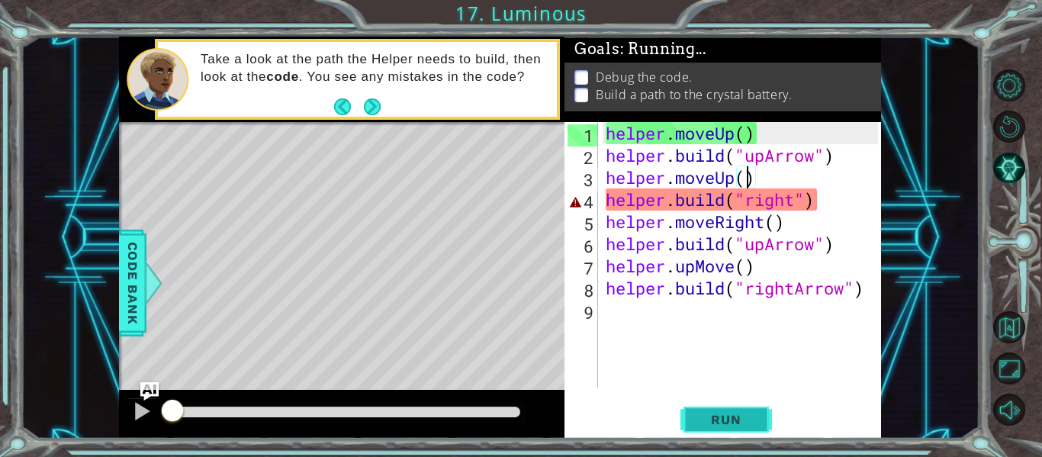
click at [714, 412] on button "Run" at bounding box center [727, 419] width 92 height 31
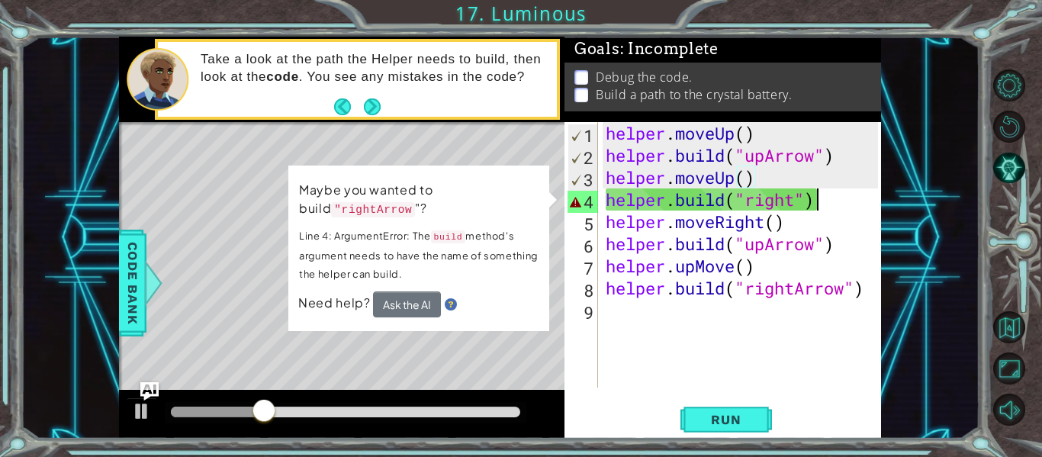
click at [817, 195] on div "helper . moveUp ( ) helper . build ( "upArrow" ) helper . moveUp ( ) helper . b…" at bounding box center [744, 277] width 283 height 310
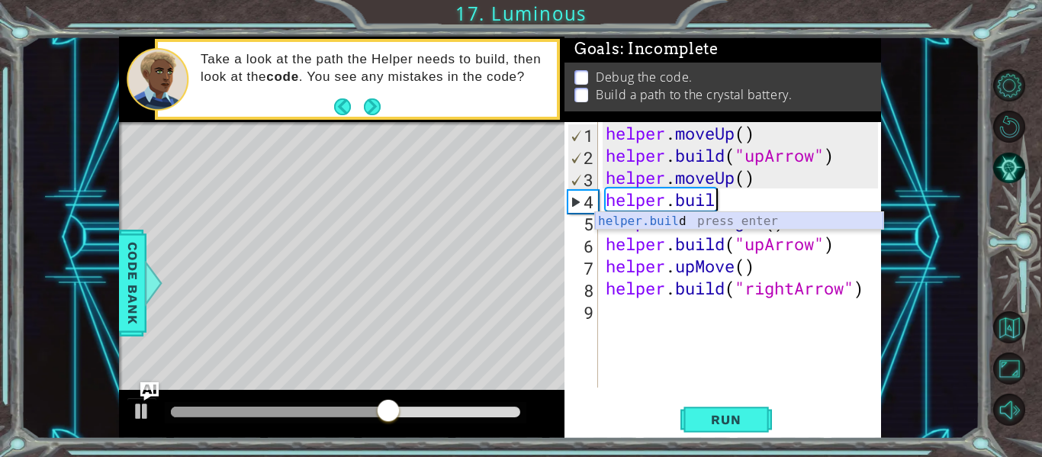
click at [723, 225] on div "helper.buil d press enter" at bounding box center [739, 239] width 288 height 55
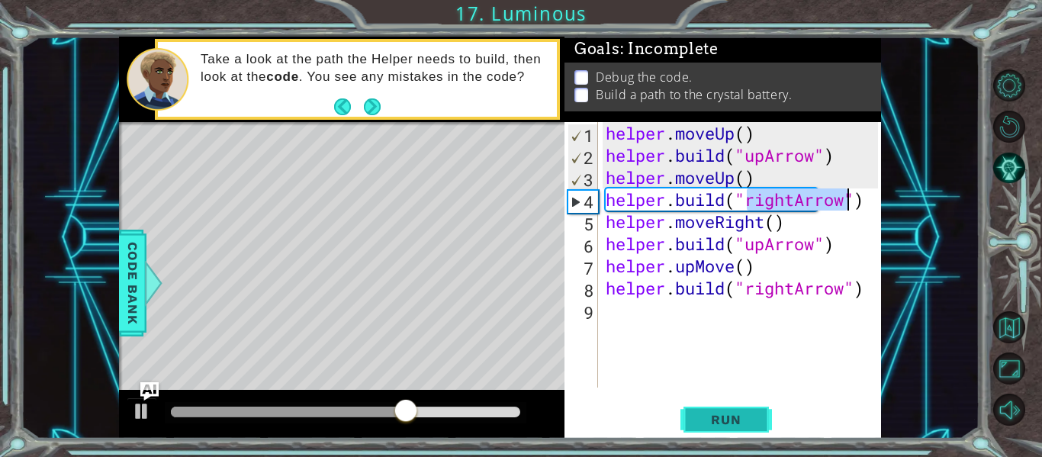
click at [720, 411] on button "Run" at bounding box center [727, 419] width 92 height 31
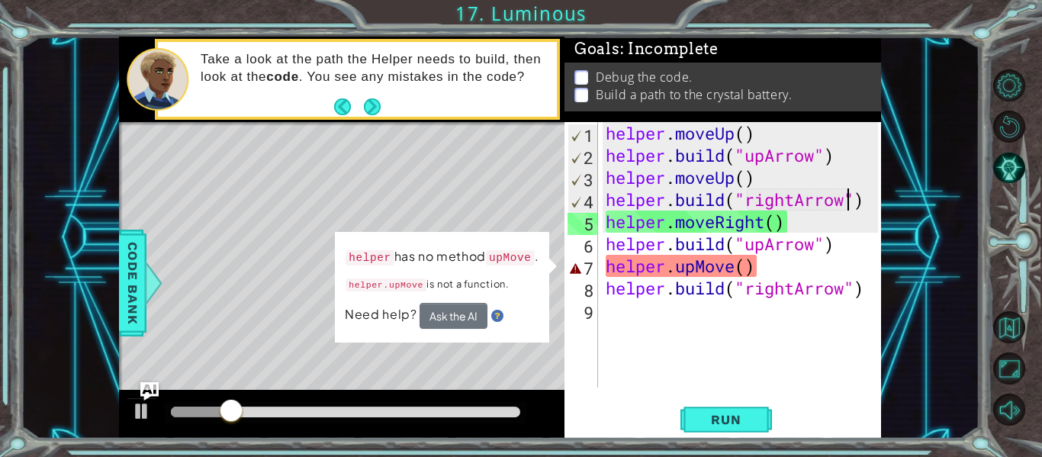
click at [756, 269] on div "helper . moveUp ( ) helper . build ( "upArrow" ) helper . moveUp ( ) helper . b…" at bounding box center [744, 277] width 283 height 310
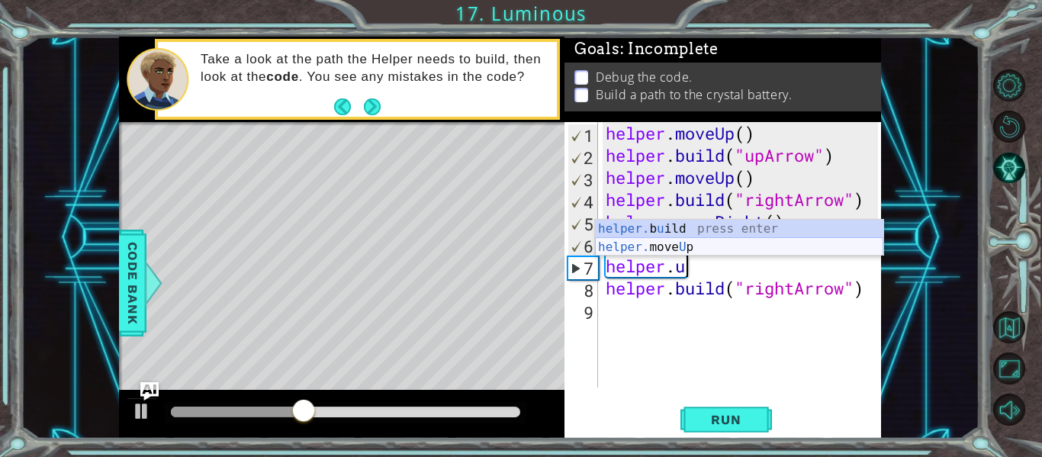
click at [704, 243] on div "helper. b u ild press enter helper. move U p press enter" at bounding box center [739, 256] width 288 height 73
type textarea "helper.moveUp(1)"
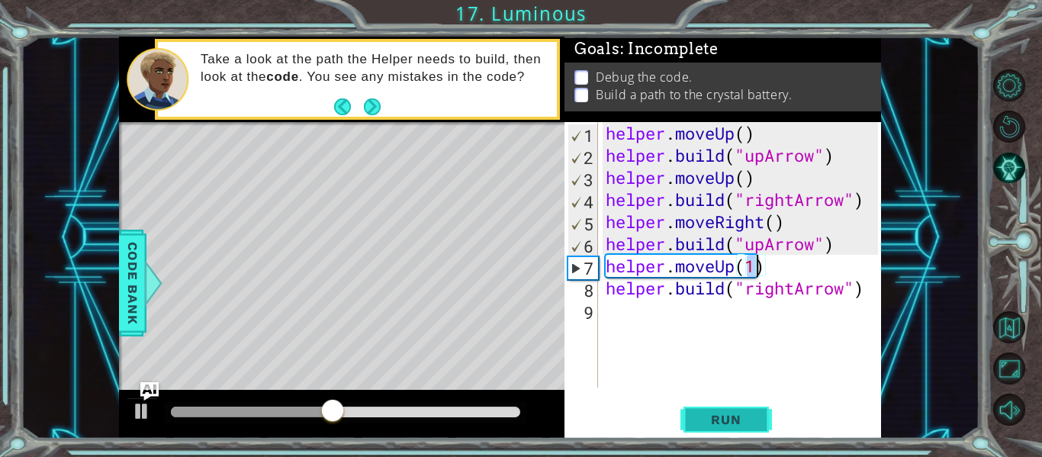
click at [733, 430] on button "Run" at bounding box center [727, 419] width 92 height 31
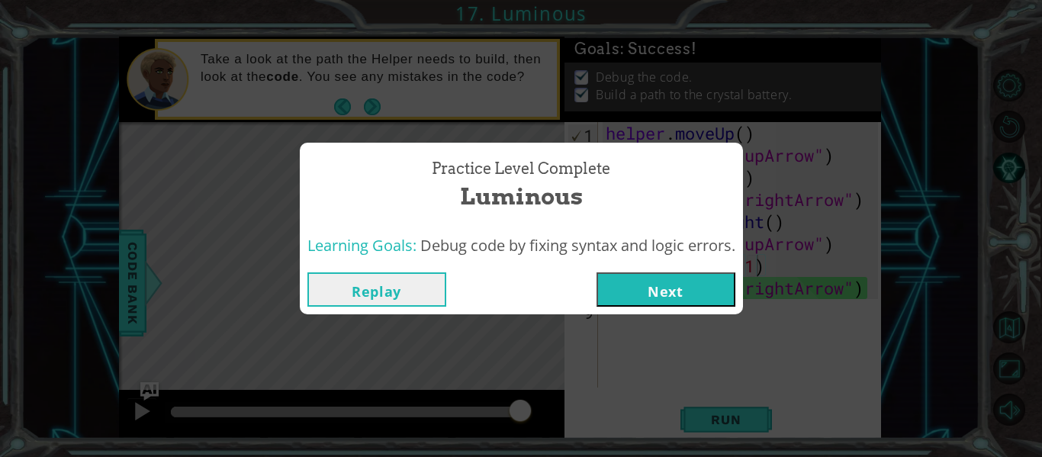
click at [698, 275] on button "Next" at bounding box center [666, 289] width 139 height 34
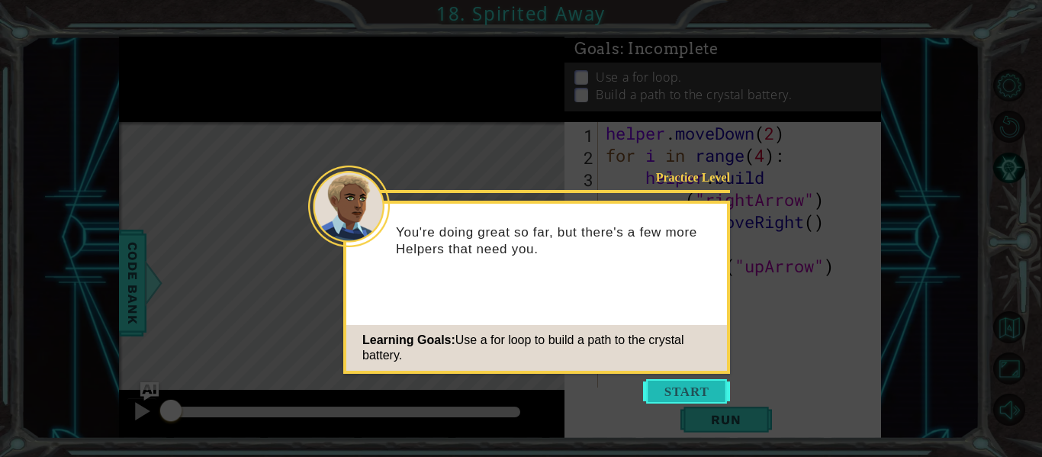
click at [693, 389] on button "Start" at bounding box center [686, 391] width 87 height 24
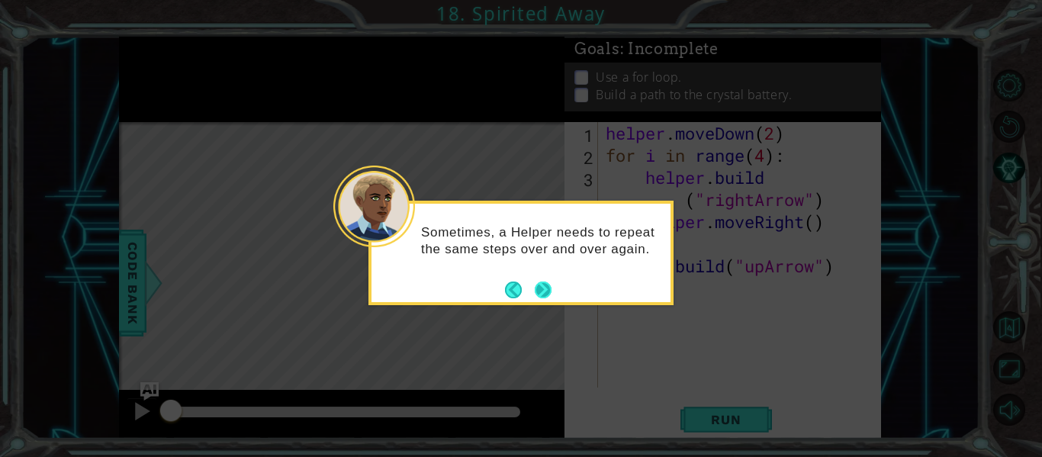
click at [538, 298] on button "Next" at bounding box center [543, 290] width 17 height 17
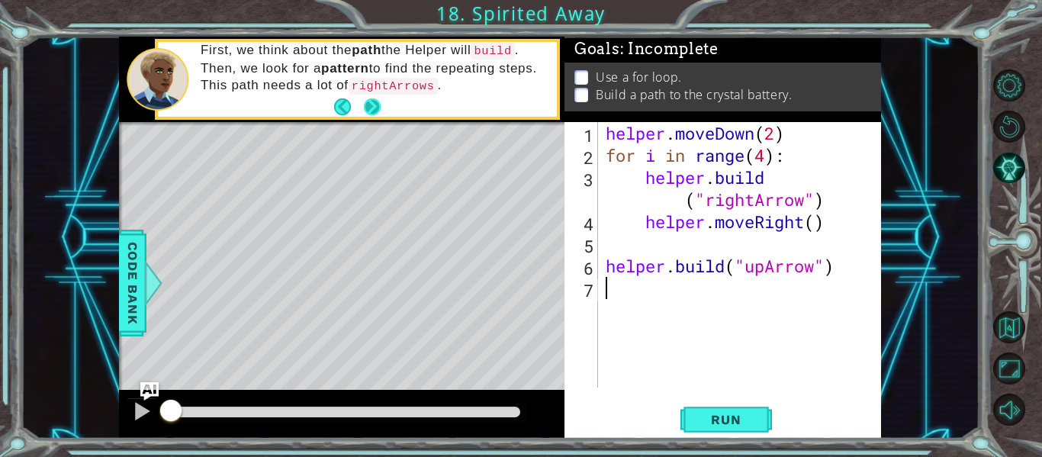
click at [369, 108] on button "Next" at bounding box center [372, 106] width 17 height 17
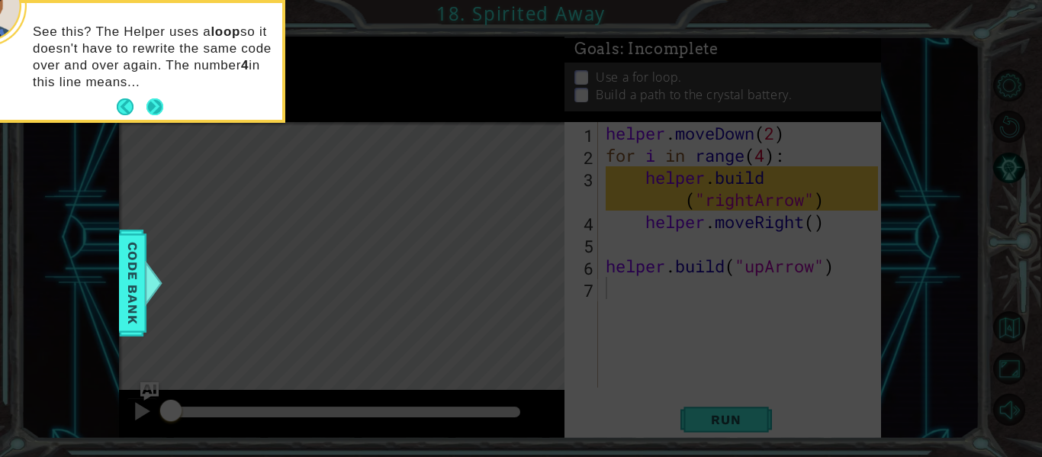
click at [152, 101] on button "Next" at bounding box center [155, 106] width 17 height 17
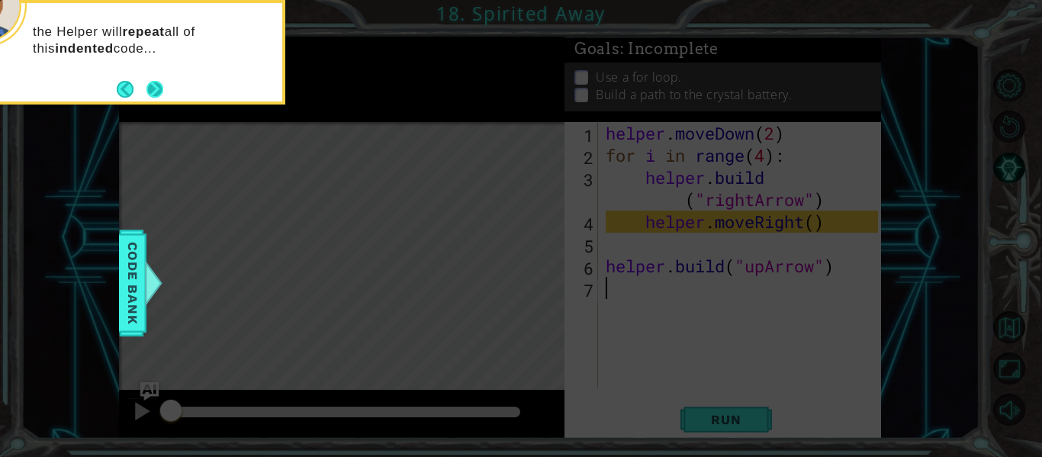
click at [156, 81] on button "Next" at bounding box center [155, 89] width 17 height 17
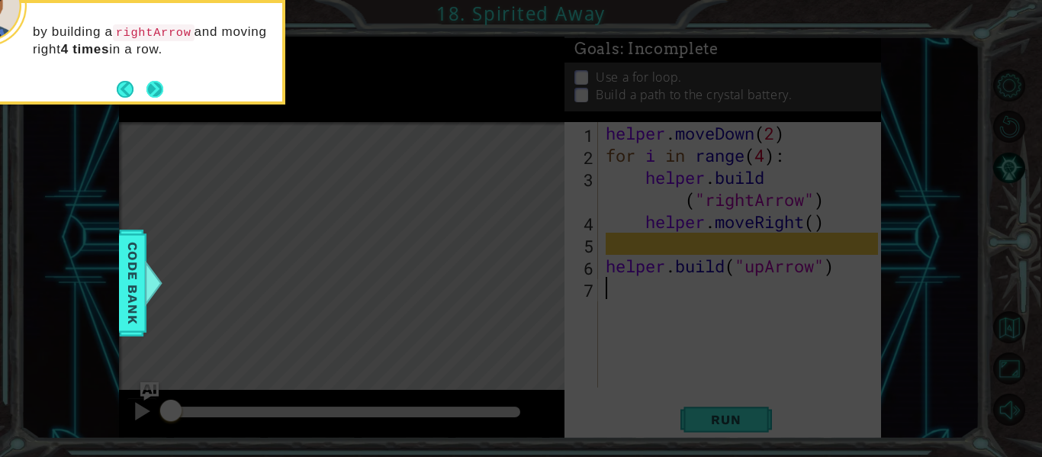
click at [157, 87] on button "Next" at bounding box center [155, 89] width 17 height 17
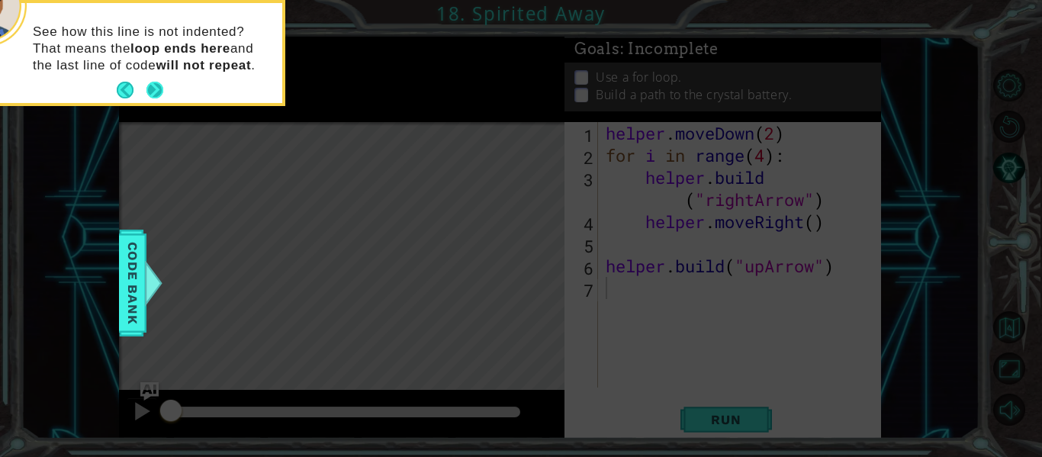
click at [153, 94] on button "Next" at bounding box center [155, 90] width 17 height 17
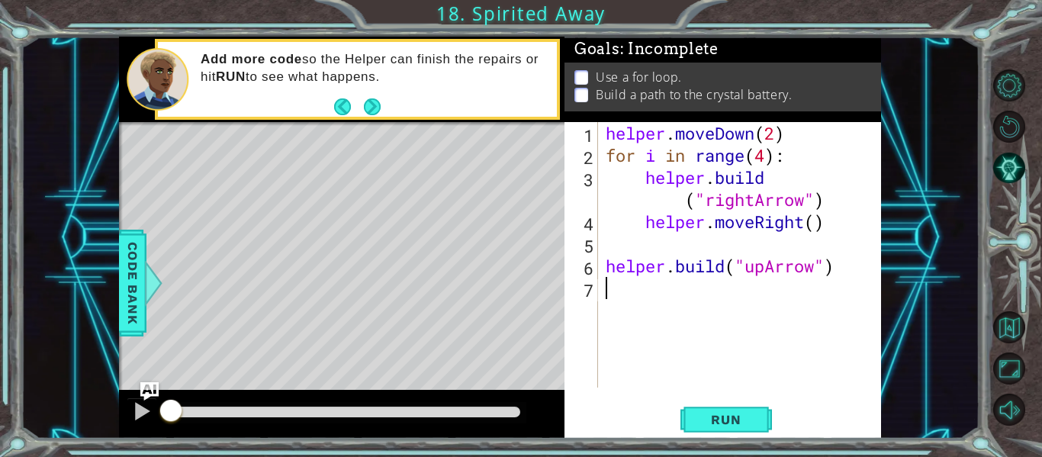
click at [369, 98] on button "Next" at bounding box center [372, 106] width 17 height 17
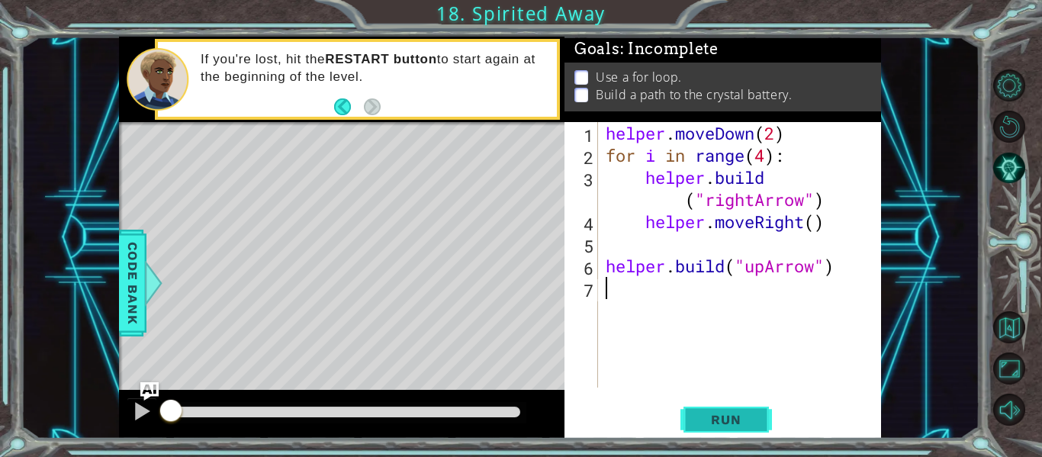
click at [747, 415] on span "Run" at bounding box center [726, 419] width 60 height 15
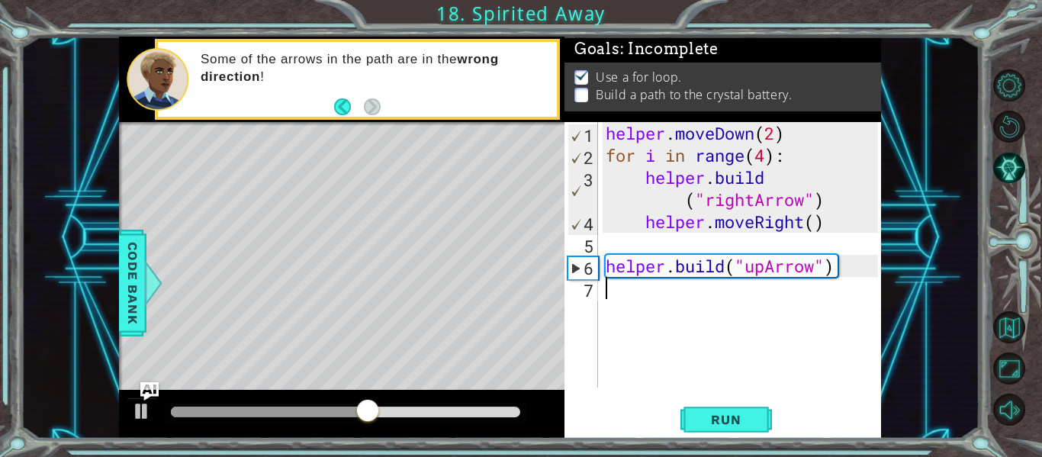
type textarea "h"
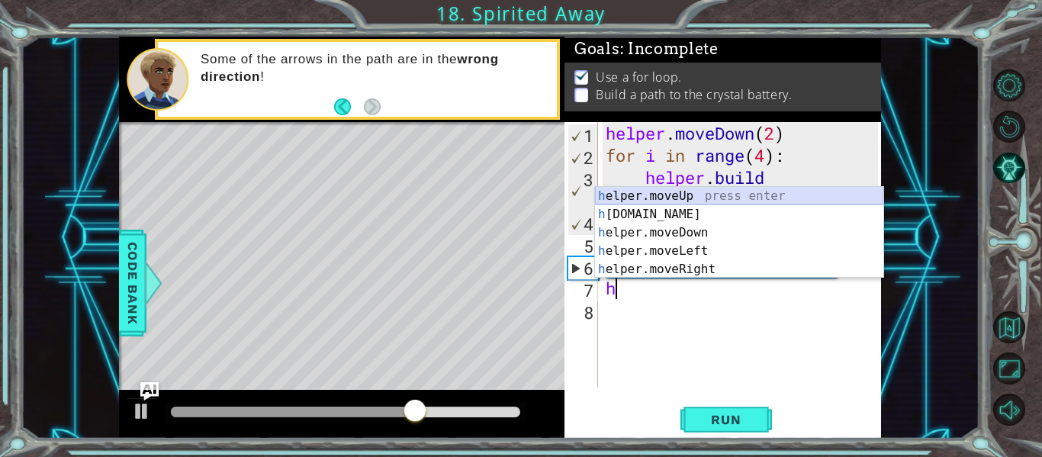
drag, startPoint x: 719, startPoint y: 193, endPoint x: 692, endPoint y: 197, distance: 27.0
click at [692, 197] on div "h elper.moveUp press enter h [DOMAIN_NAME] press enter h elper.moveDown press e…" at bounding box center [739, 251] width 288 height 128
type textarea "helper.moveUp(1)"
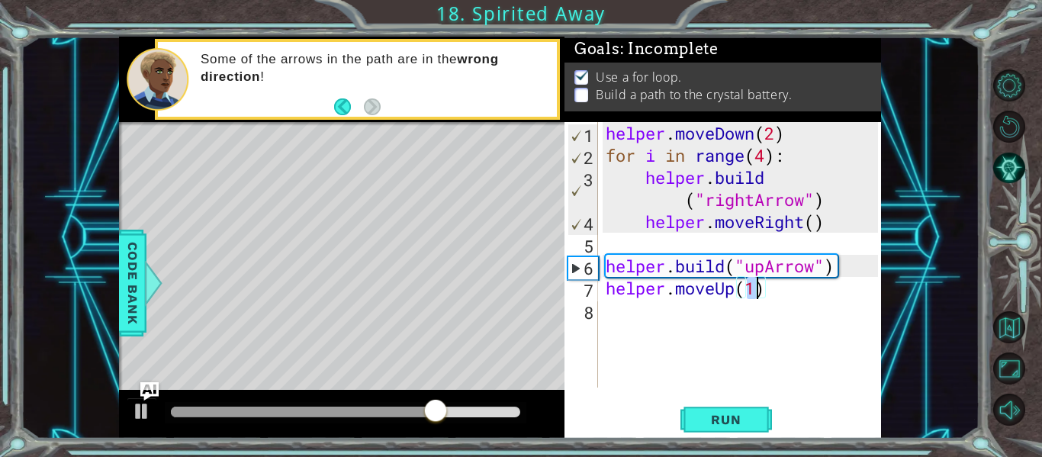
click at [619, 327] on div "helper . moveDown ( 2 ) for i in range ( 4 ) : helper . build ( "rightArrow" ) …" at bounding box center [744, 277] width 283 height 310
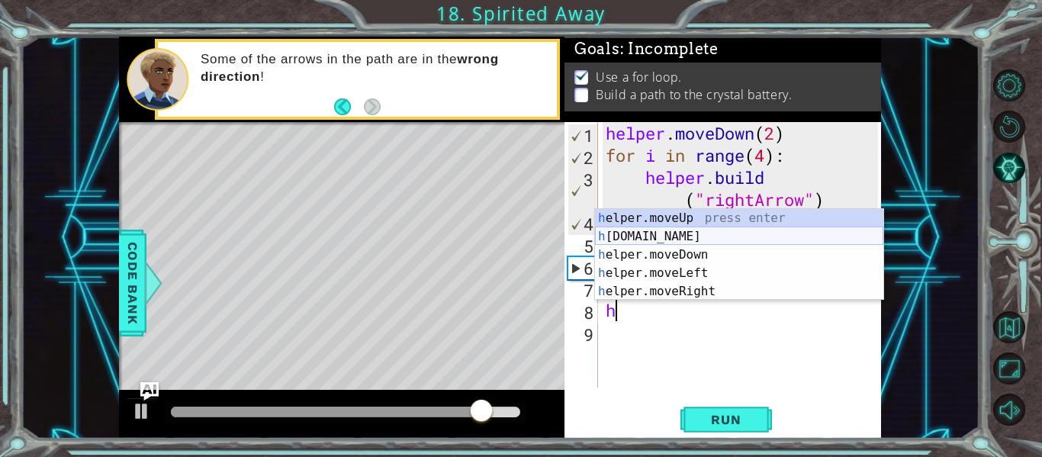
click at [714, 239] on div "h elper.moveUp press enter h [DOMAIN_NAME] press enter h elper.moveDown press e…" at bounding box center [739, 273] width 288 height 128
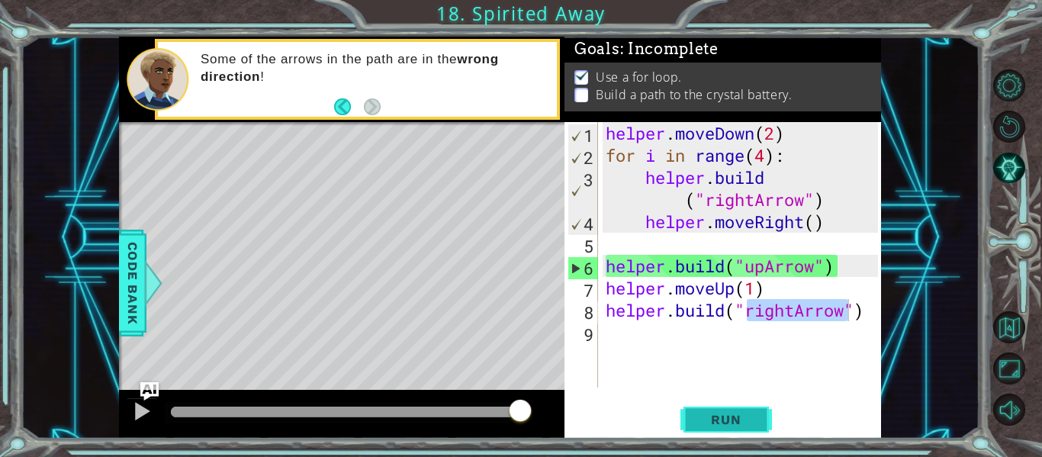
click at [731, 411] on button "Run" at bounding box center [727, 419] width 92 height 31
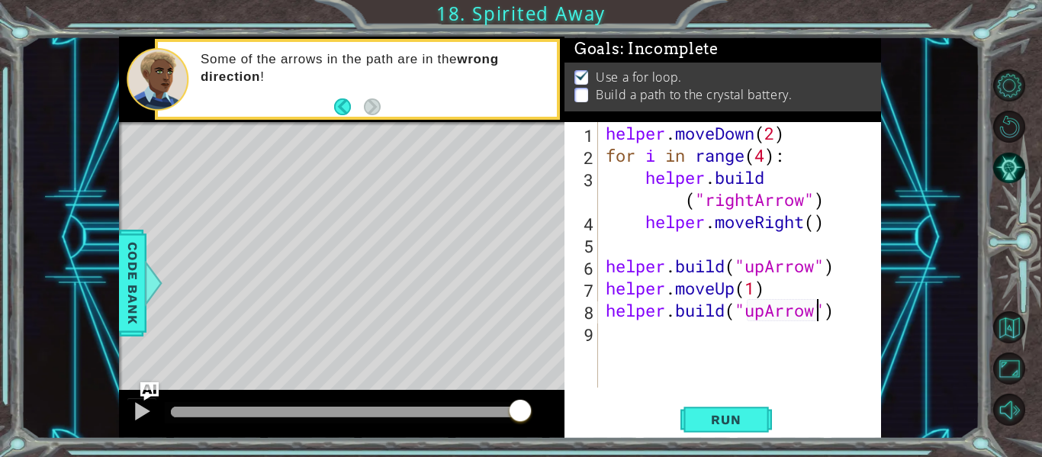
scroll to position [0, 10]
click at [695, 415] on button "Run" at bounding box center [727, 419] width 92 height 31
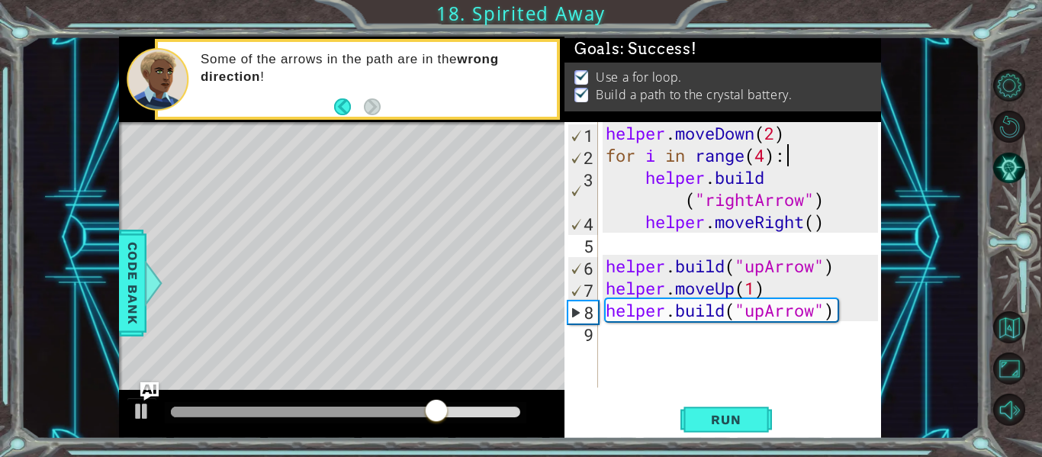
click at [793, 163] on div "helper . moveDown ( 2 ) for i in range ( 4 ) : helper . build ( "rightArrow" ) …" at bounding box center [744, 277] width 283 height 310
type textarea "for i in range(4):"
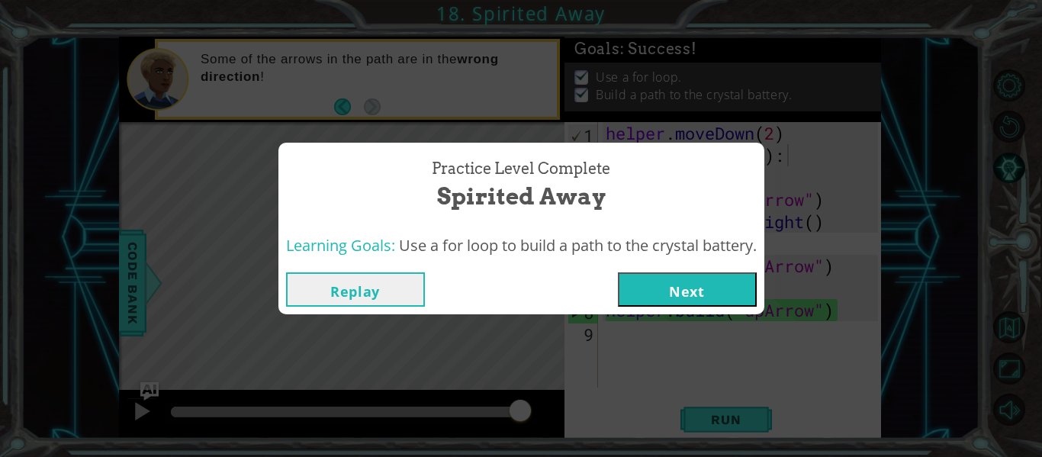
click at [682, 275] on button "Next" at bounding box center [687, 289] width 139 height 34
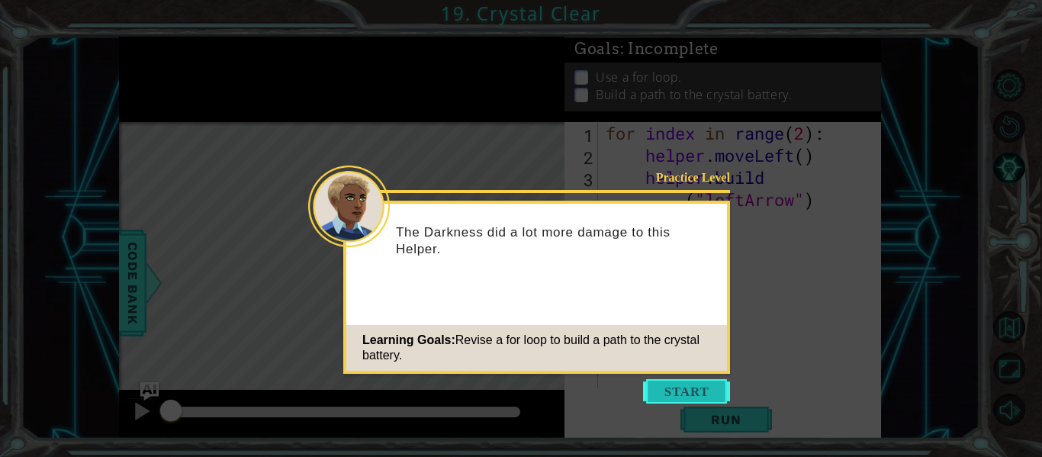
click at [671, 386] on button "Start" at bounding box center [686, 391] width 87 height 24
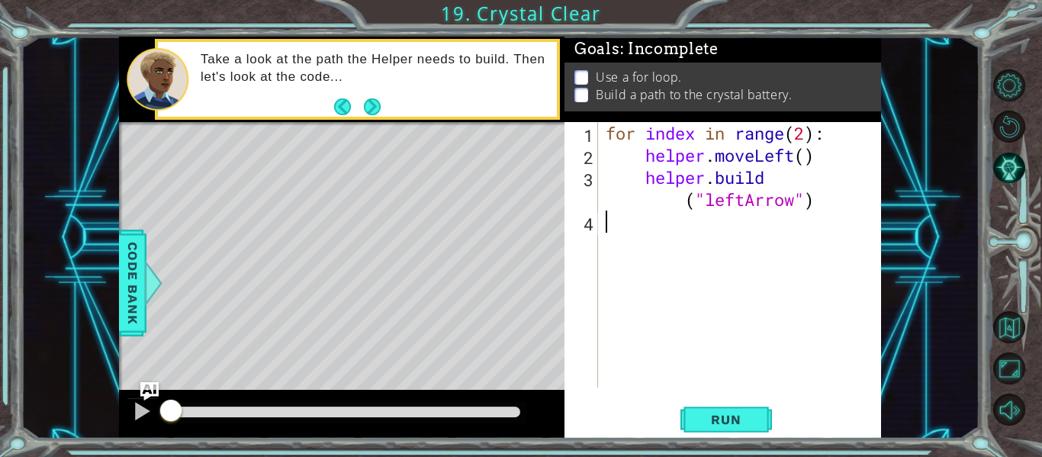
type textarea "[DOMAIN_NAME]("leftArrow")"
click at [359, 106] on footer at bounding box center [357, 106] width 47 height 23
click at [376, 106] on button "Next" at bounding box center [372, 106] width 17 height 17
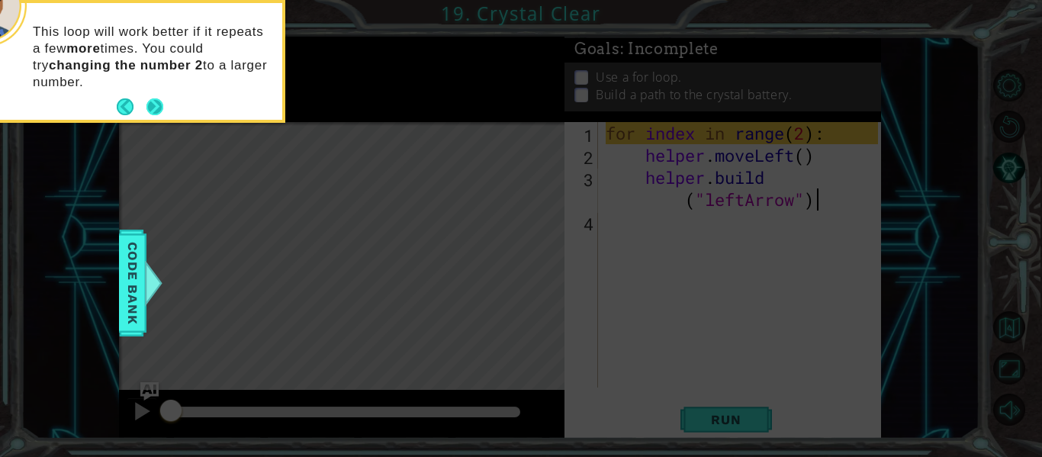
click at [156, 108] on button "Next" at bounding box center [155, 106] width 17 height 17
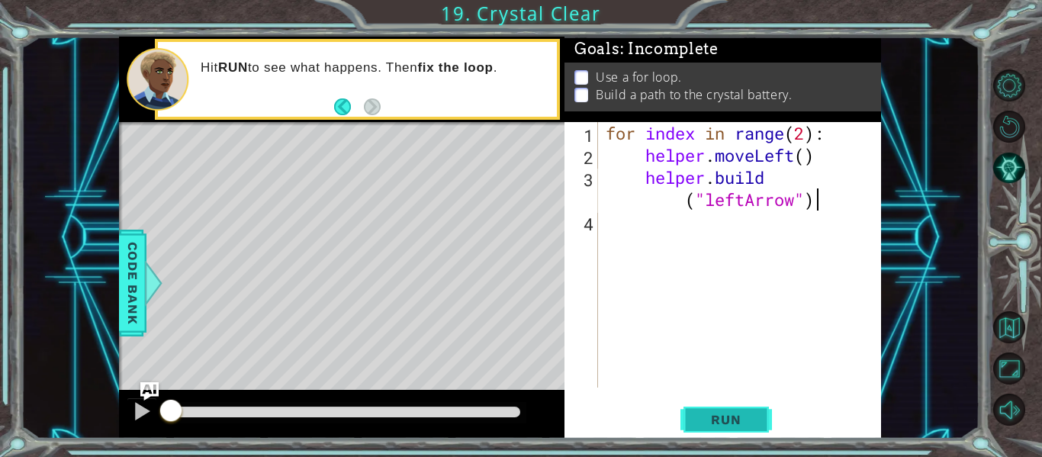
click at [719, 419] on span "Run" at bounding box center [726, 419] width 60 height 15
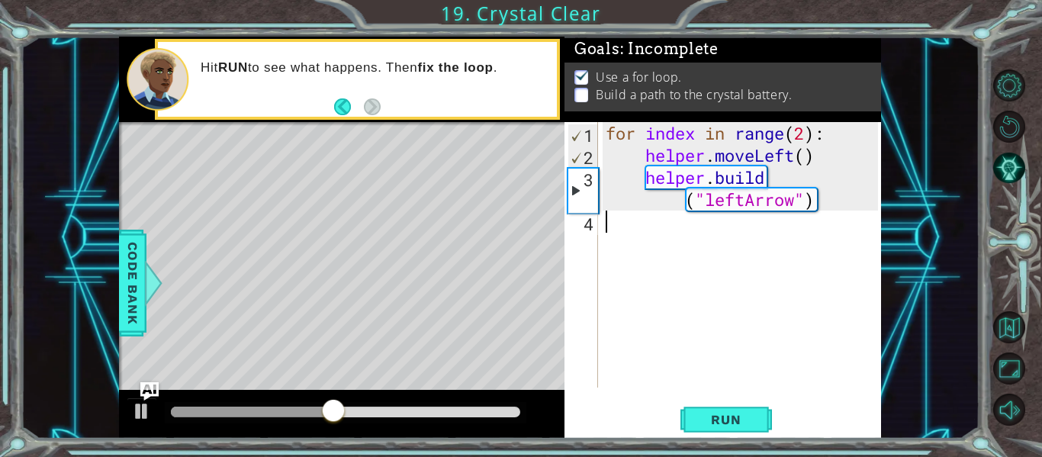
click at [637, 220] on div "for index in range ( 2 ) : helper . moveLeft ( ) helper . build ( "leftArrow" )" at bounding box center [744, 277] width 283 height 310
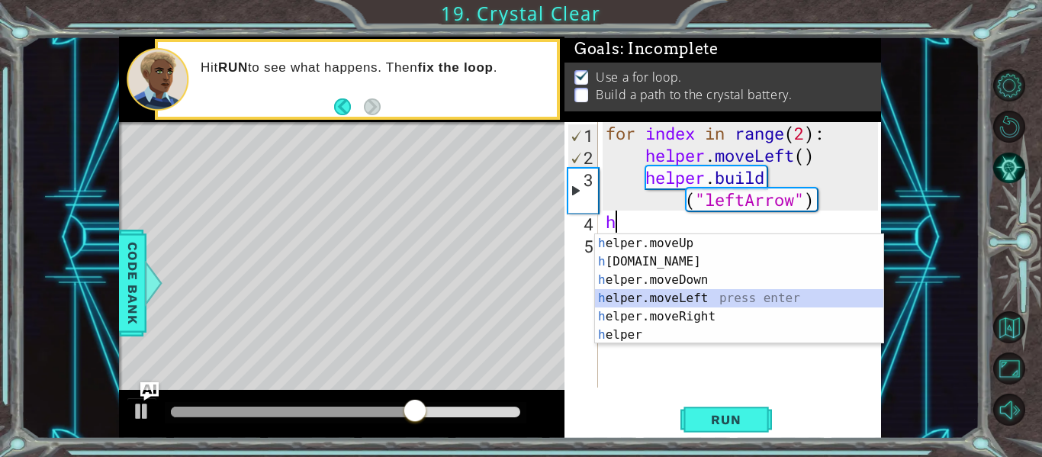
click at [662, 304] on div "h elper.moveUp press enter h [DOMAIN_NAME] press enter h elper.moveDown press e…" at bounding box center [739, 307] width 288 height 147
type textarea "helper.moveLeft(1)"
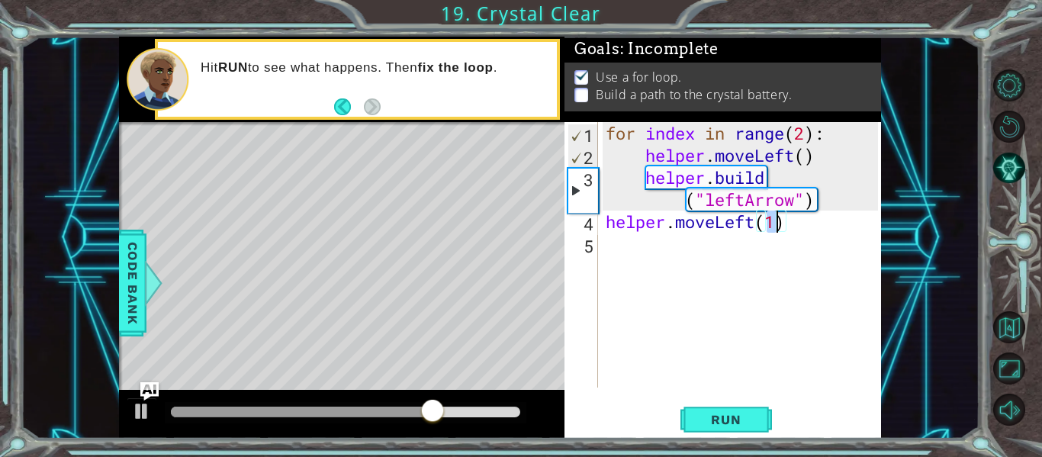
click at [655, 275] on div "for index in range ( 2 ) : helper . moveLeft ( ) helper . build ( "leftArrow" )…" at bounding box center [744, 277] width 283 height 310
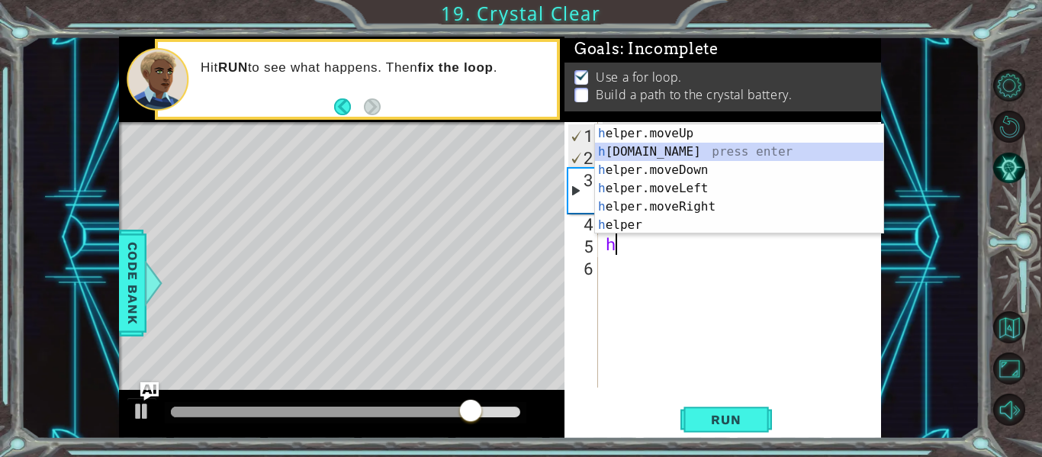
click at [636, 150] on div "h elper.moveUp press enter h [DOMAIN_NAME] press enter h elper.moveDown press e…" at bounding box center [739, 197] width 288 height 147
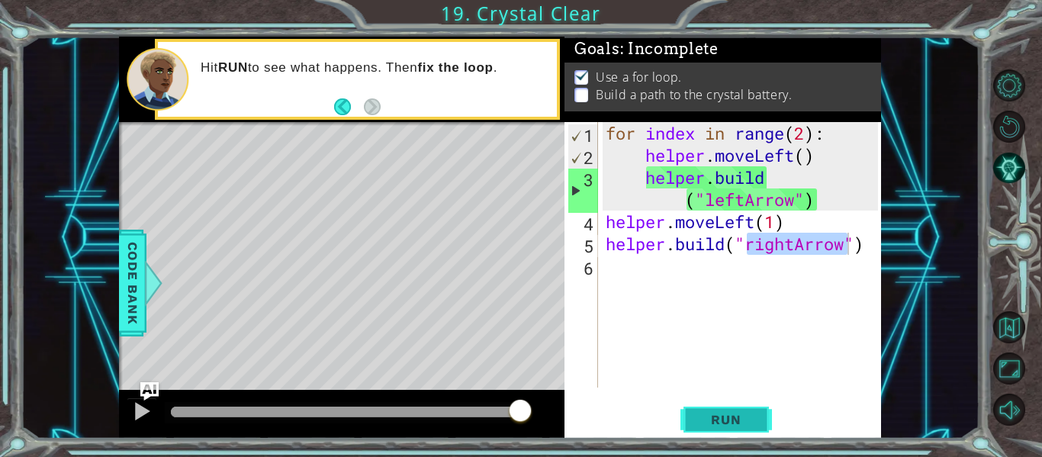
click at [752, 420] on span "Run" at bounding box center [726, 419] width 60 height 15
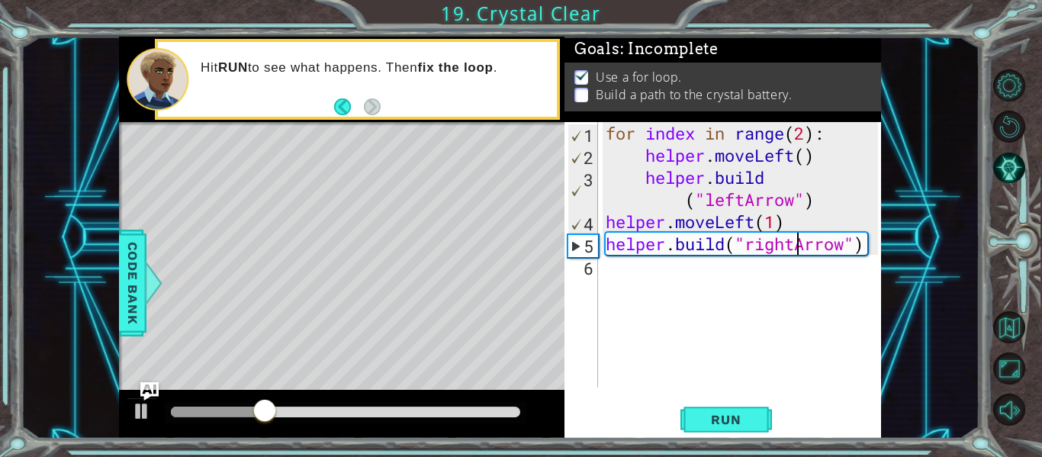
click at [797, 248] on div "for index in range ( 2 ) : helper . moveLeft ( ) helper . build ( "leftArrow" )…" at bounding box center [744, 277] width 283 height 310
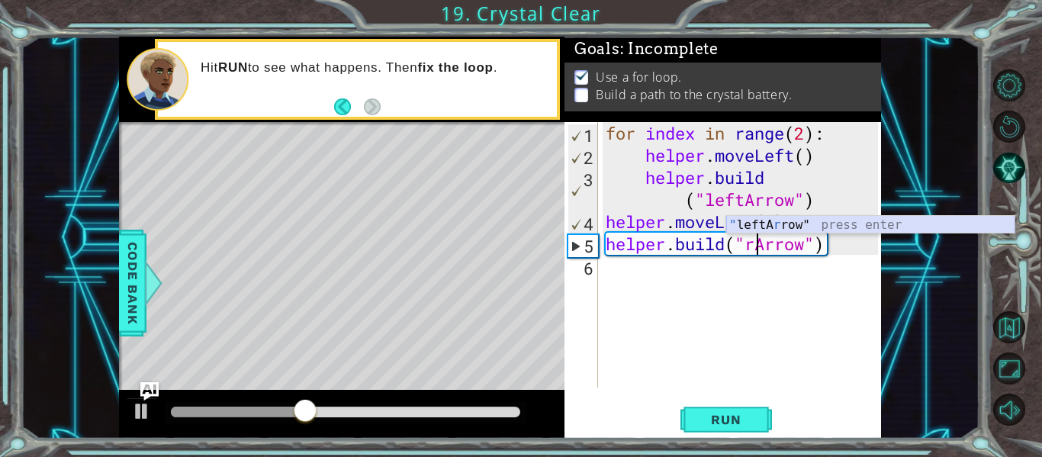
click at [795, 227] on div "" leftA r row" press enter" at bounding box center [871, 243] width 288 height 55
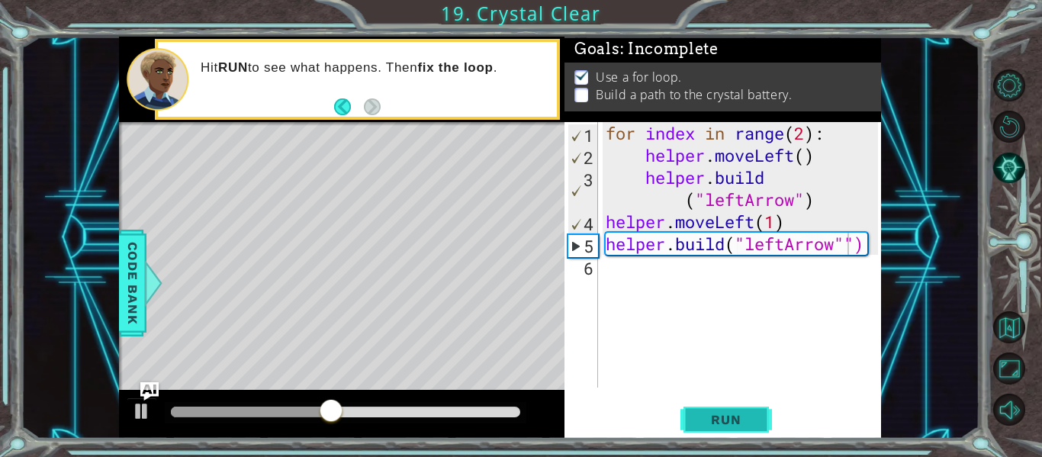
click at [740, 426] on span "Run" at bounding box center [726, 419] width 60 height 15
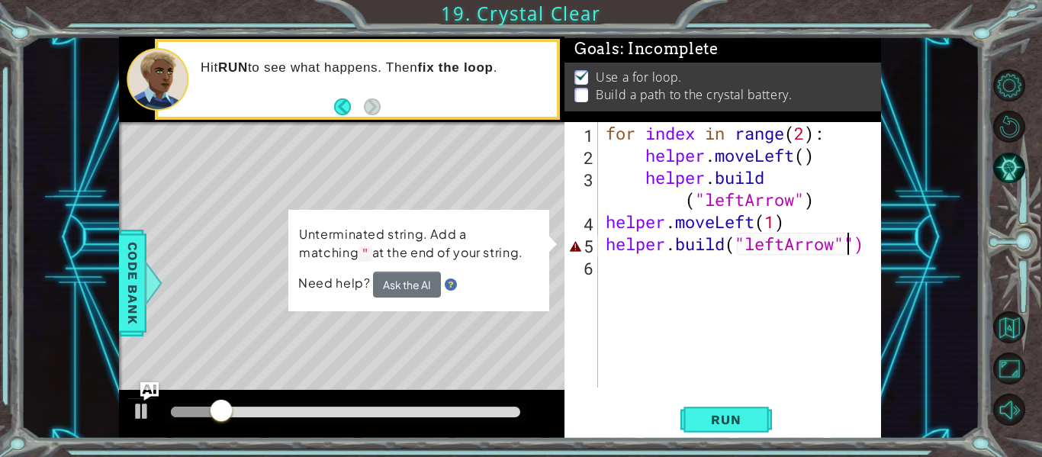
type textarea "[DOMAIN_NAME]("leftArrow")"
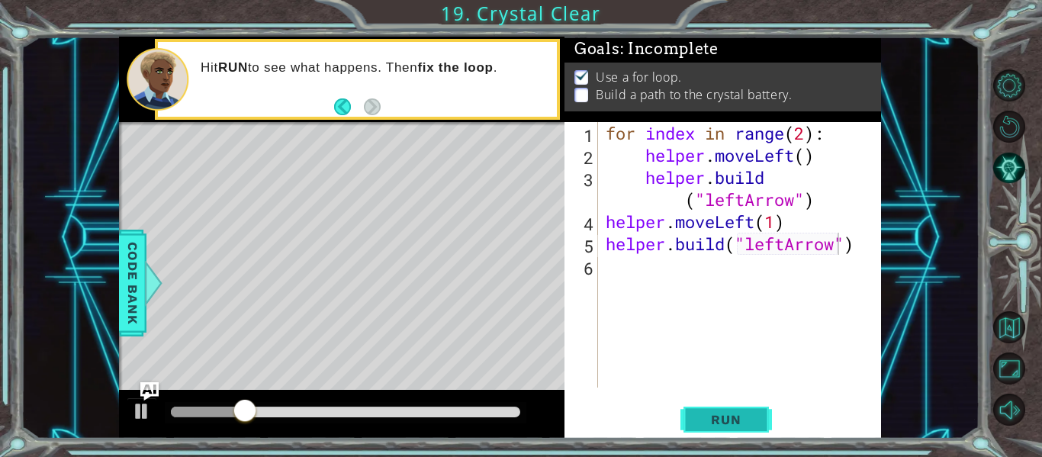
click at [748, 420] on span "Run" at bounding box center [726, 419] width 60 height 15
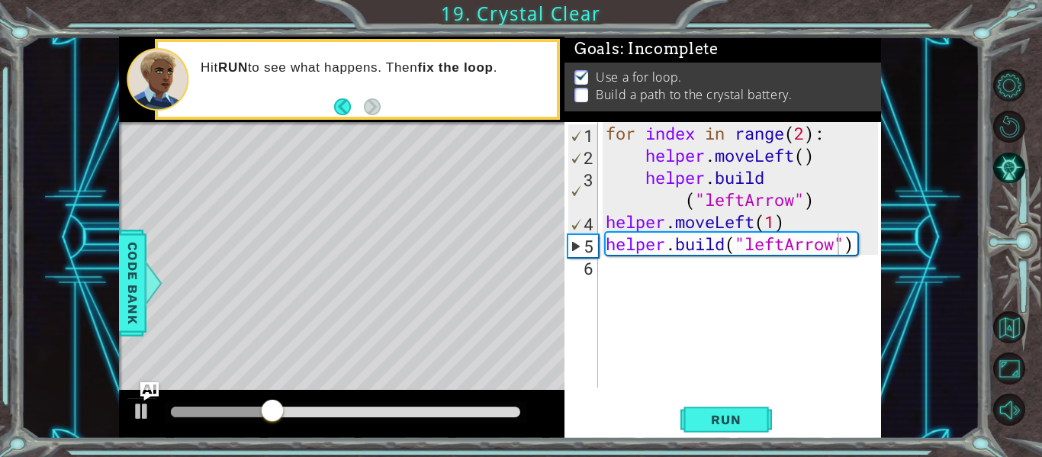
drag, startPoint x: 907, startPoint y: 43, endPoint x: 888, endPoint y: 43, distance: 19.1
drag, startPoint x: 888, startPoint y: 43, endPoint x: 963, endPoint y: 185, distance: 160.8
click at [963, 185] on div "1 ההההההההההההההההההההההההההההההההההההההההההההההההההההההההההההההההההההההההההההה…" at bounding box center [500, 238] width 959 height 402
click at [692, 306] on div "for index in range ( 2 ) : helper . moveLeft ( ) helper . build ( "leftArrow" )…" at bounding box center [744, 277] width 283 height 310
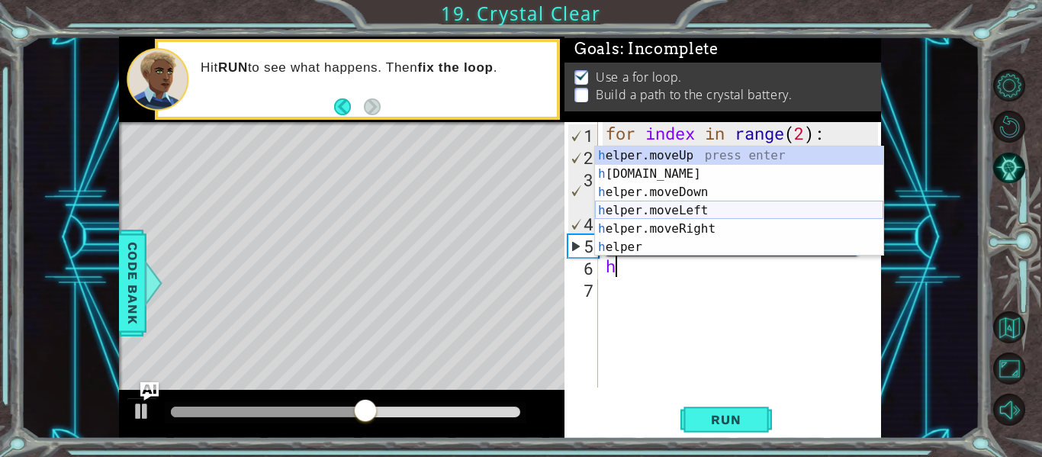
click at [694, 218] on div "h elper.moveUp press enter h [DOMAIN_NAME] press enter h elper.moveDown press e…" at bounding box center [739, 220] width 288 height 147
type textarea "helper.moveLeft(1)"
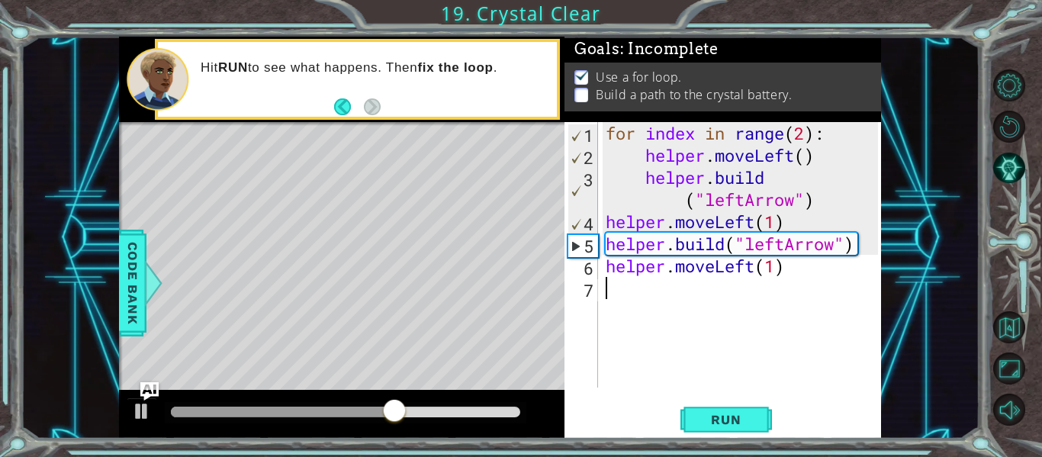
click at [668, 303] on div "for index in range ( 2 ) : helper . moveLeft ( ) helper . build ( "leftArrow" )…" at bounding box center [744, 277] width 283 height 310
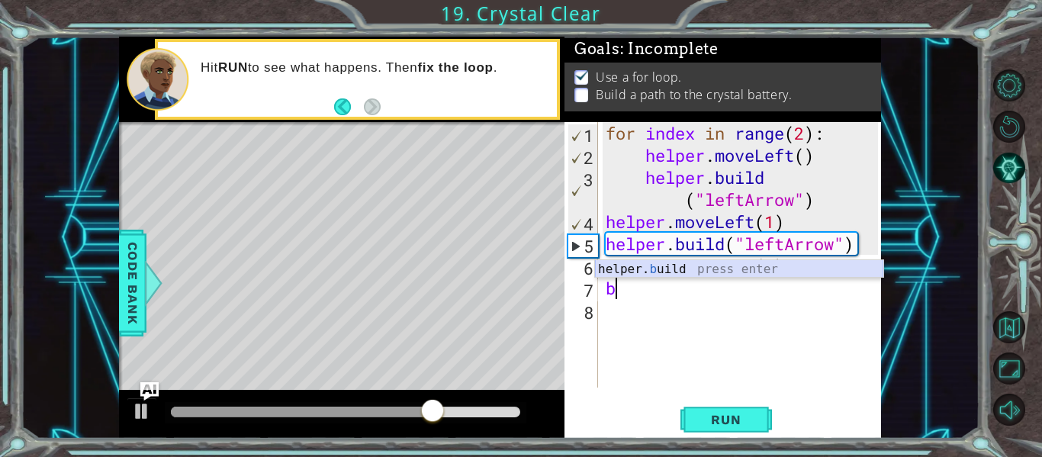
click at [679, 275] on div "helper. b uild press enter" at bounding box center [739, 287] width 288 height 55
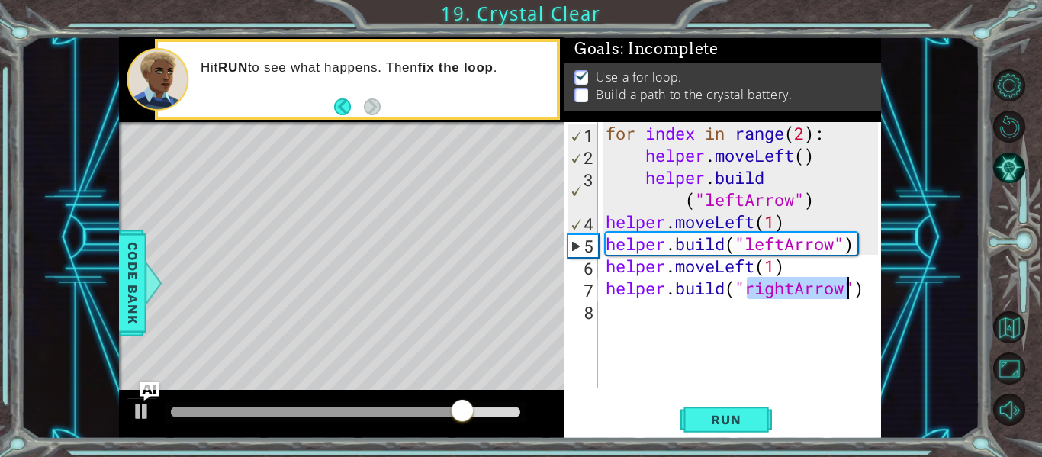
click at [785, 286] on div "for index in range ( 2 ) : helper . moveLeft ( ) helper . build ( "leftArrow" )…" at bounding box center [740, 255] width 275 height 266
click at [790, 285] on div "for index in range ( 2 ) : helper . moveLeft ( ) helper . build ( "leftArrow" )…" at bounding box center [744, 277] width 283 height 310
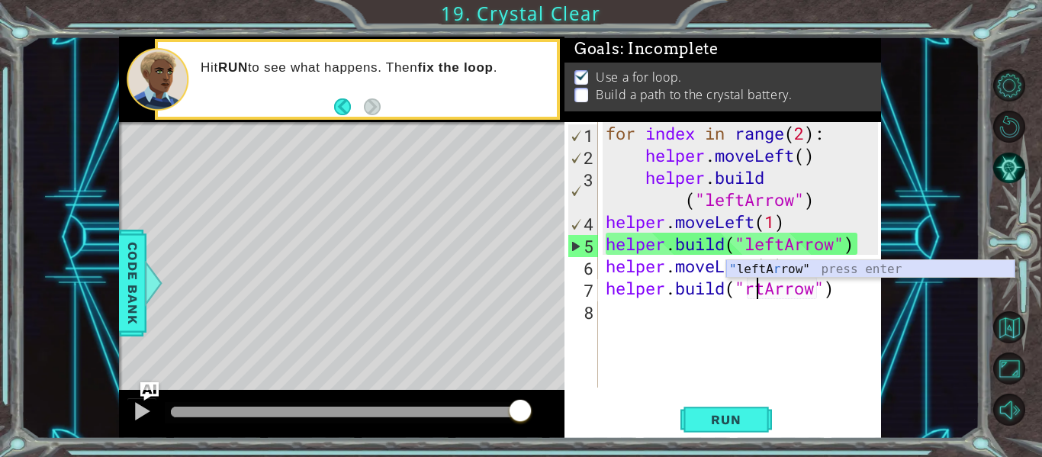
click at [753, 277] on div "" leftA r row" press enter" at bounding box center [871, 287] width 288 height 55
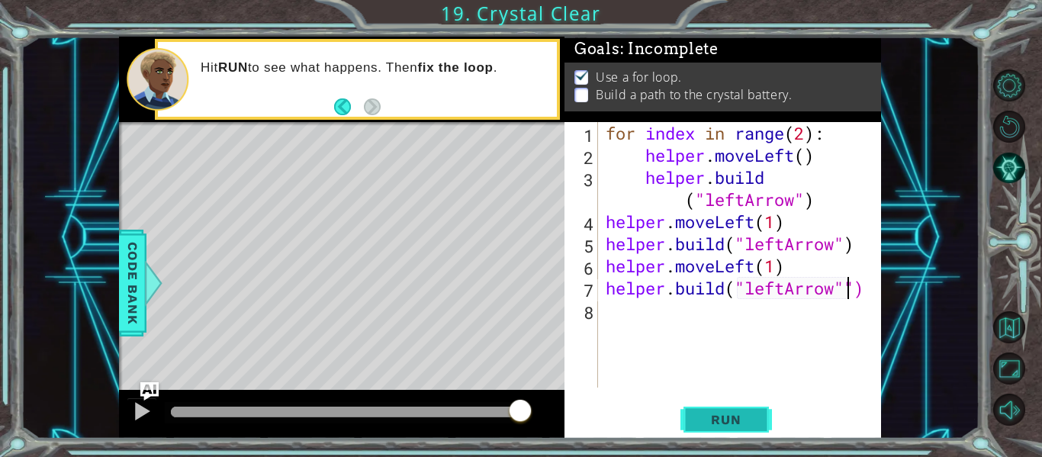
click at [749, 406] on button "Run" at bounding box center [727, 419] width 92 height 31
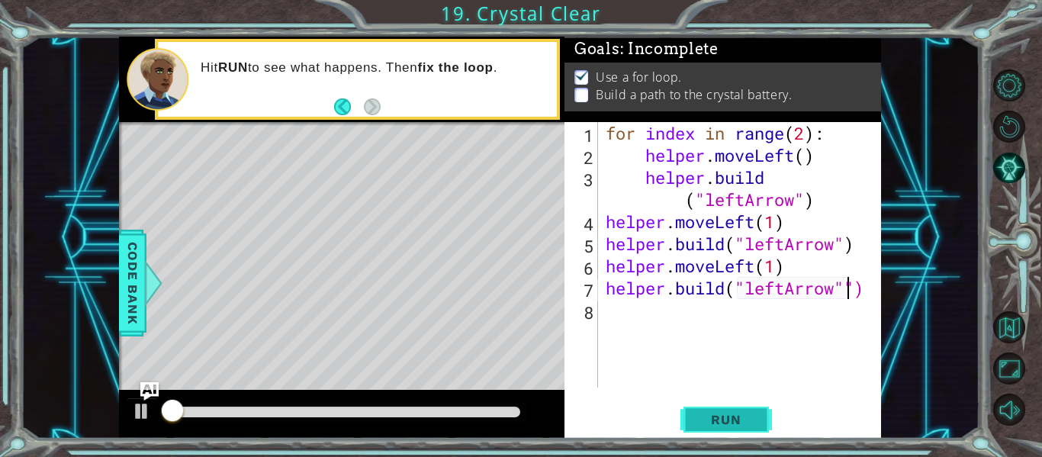
click at [750, 407] on button "Run" at bounding box center [727, 419] width 92 height 31
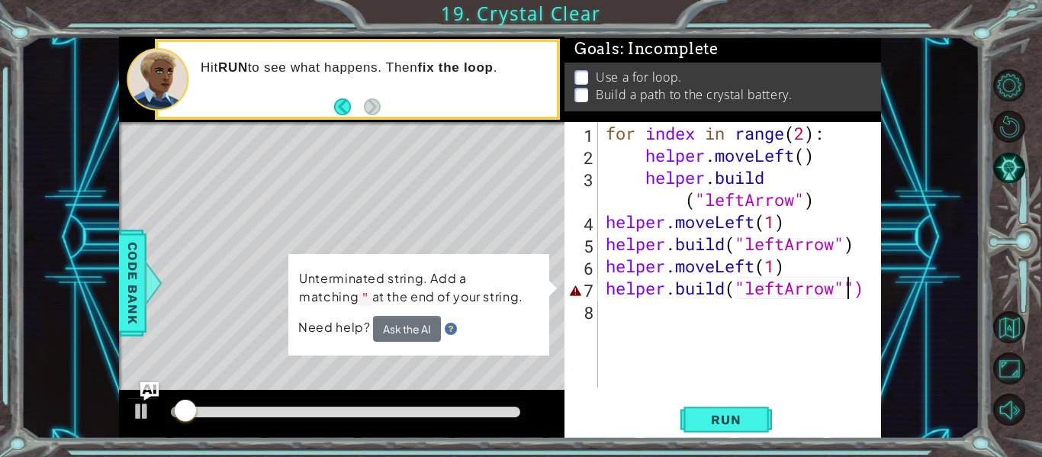
type textarea "[DOMAIN_NAME]("leftArrow")"
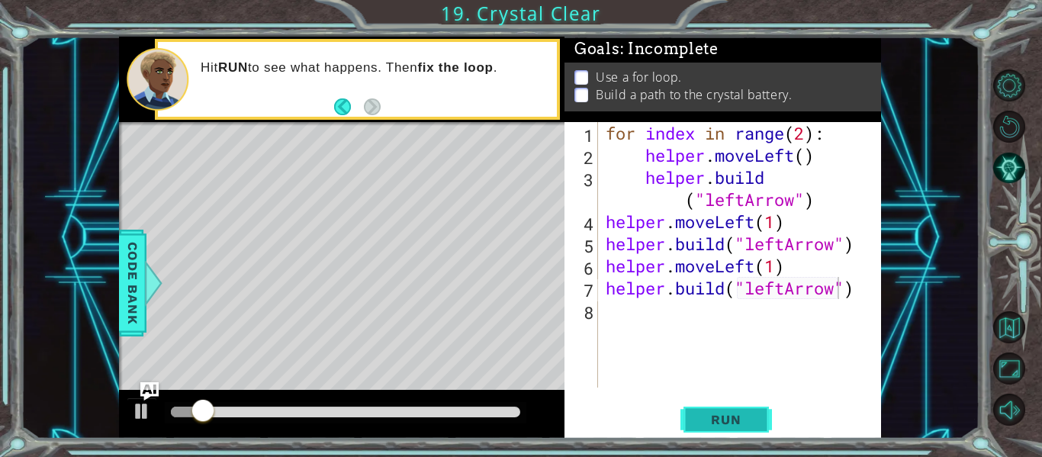
click at [749, 410] on button "Run" at bounding box center [727, 419] width 92 height 31
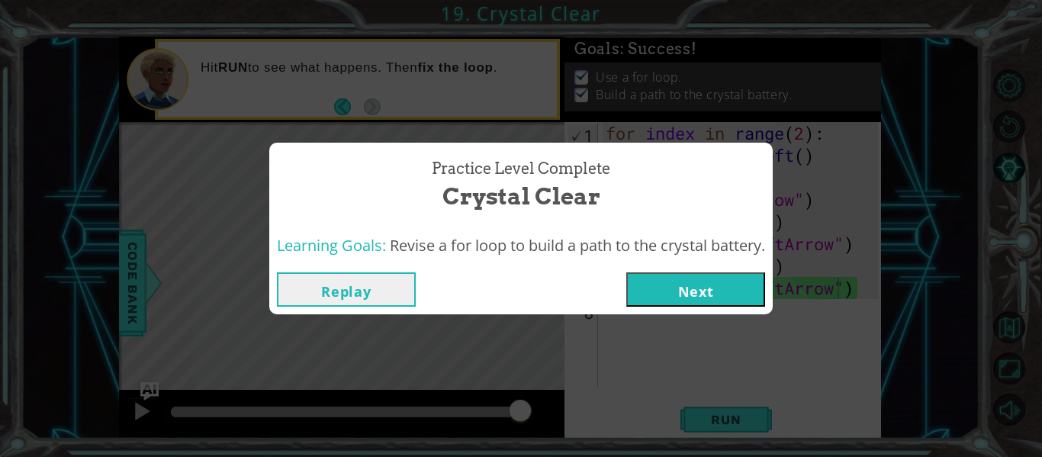
click at [719, 292] on button "Next" at bounding box center [696, 289] width 139 height 34
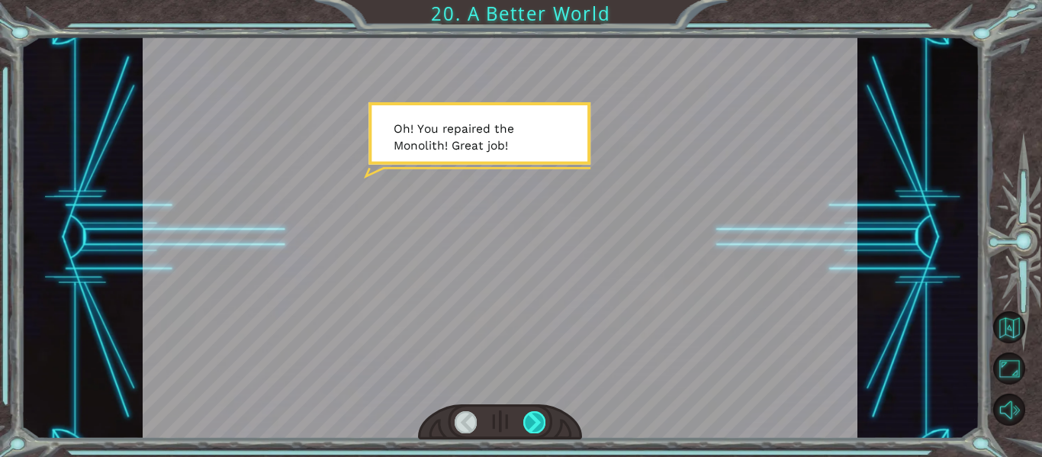
click at [536, 415] on div at bounding box center [535, 421] width 22 height 21
click at [533, 415] on div at bounding box center [535, 421] width 22 height 21
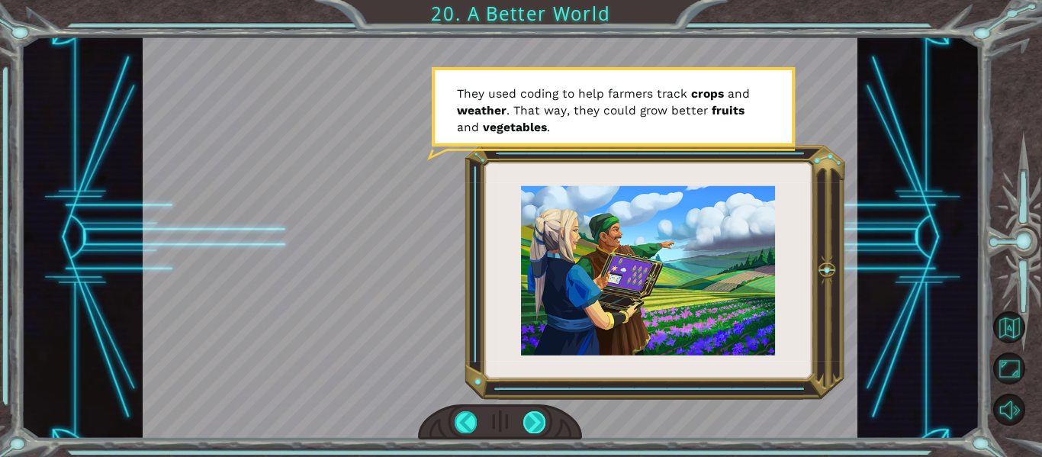
click at [527, 418] on div at bounding box center [535, 421] width 22 height 21
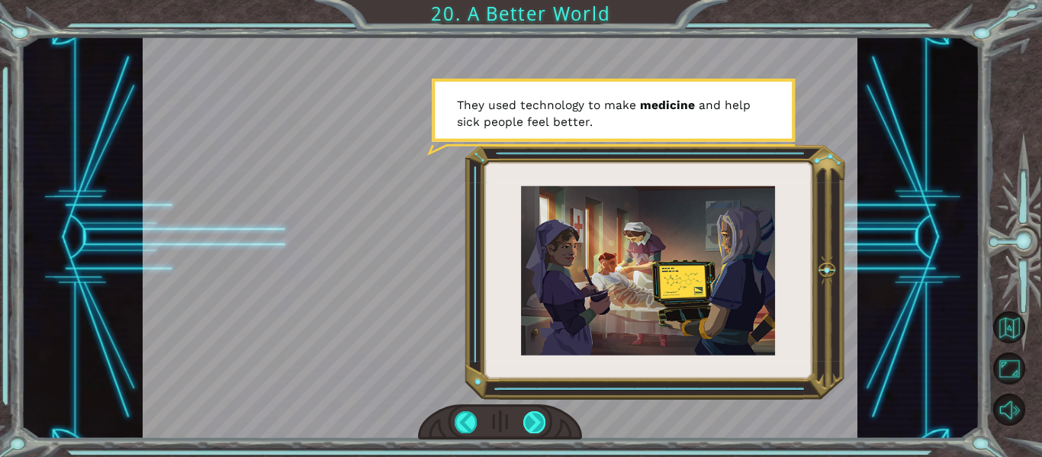
click at [527, 418] on div at bounding box center [535, 421] width 22 height 21
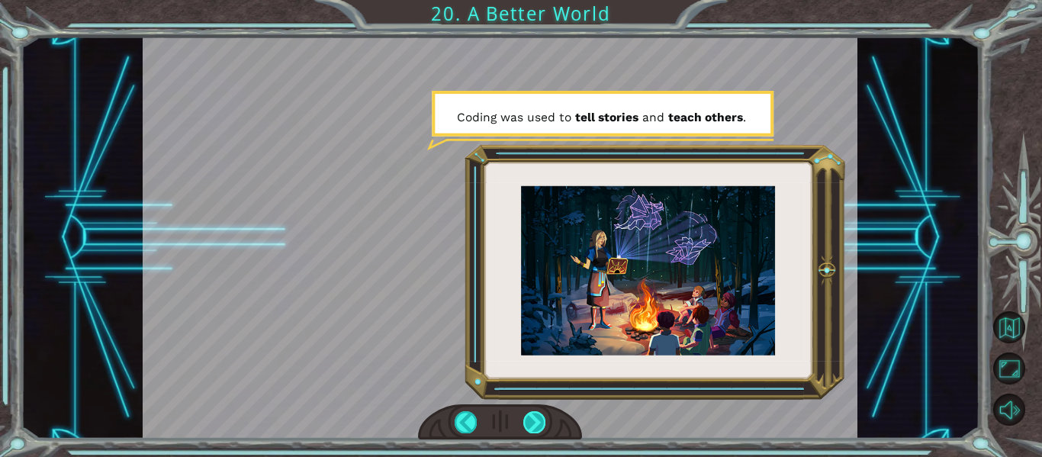
click at [530, 414] on div at bounding box center [535, 421] width 22 height 21
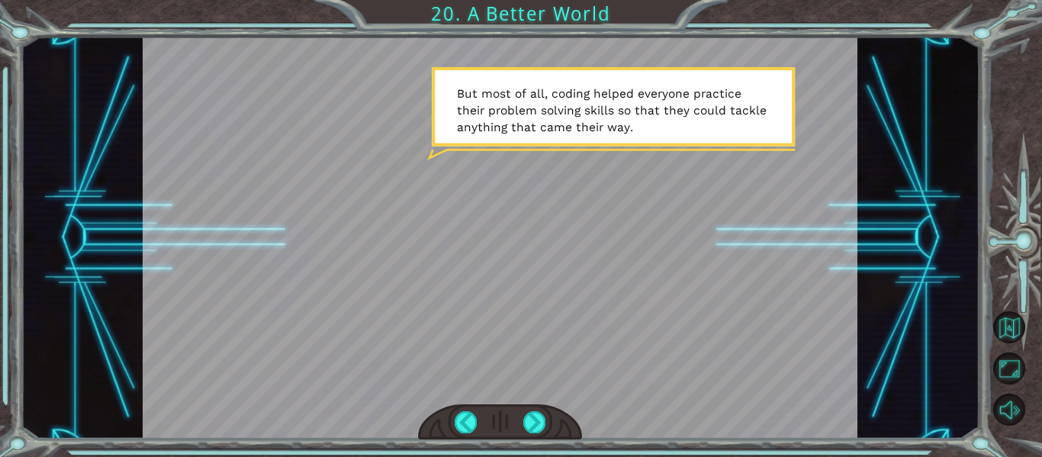
click at [526, 433] on div at bounding box center [500, 422] width 165 height 36
click at [524, 432] on div at bounding box center [535, 421] width 22 height 21
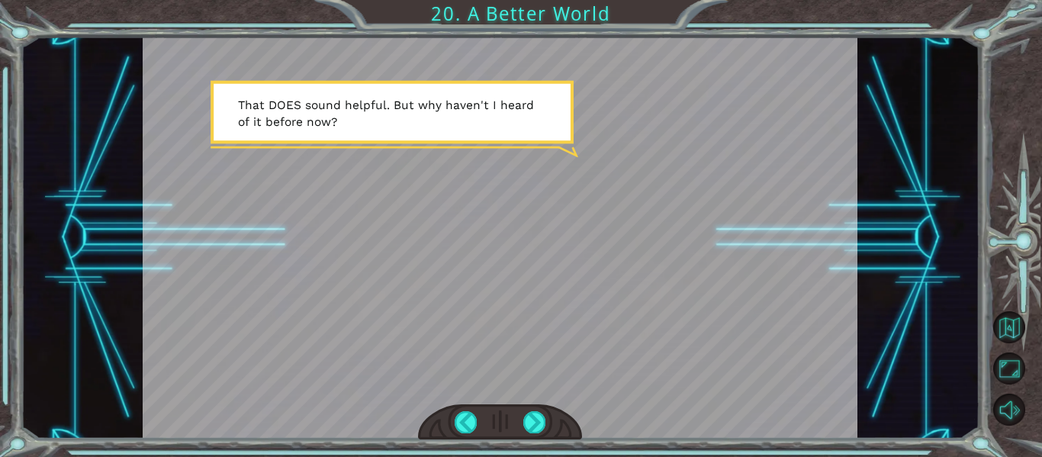
drag, startPoint x: 533, startPoint y: 414, endPoint x: 520, endPoint y: 414, distance: 13.0
click at [531, 414] on div at bounding box center [535, 421] width 22 height 21
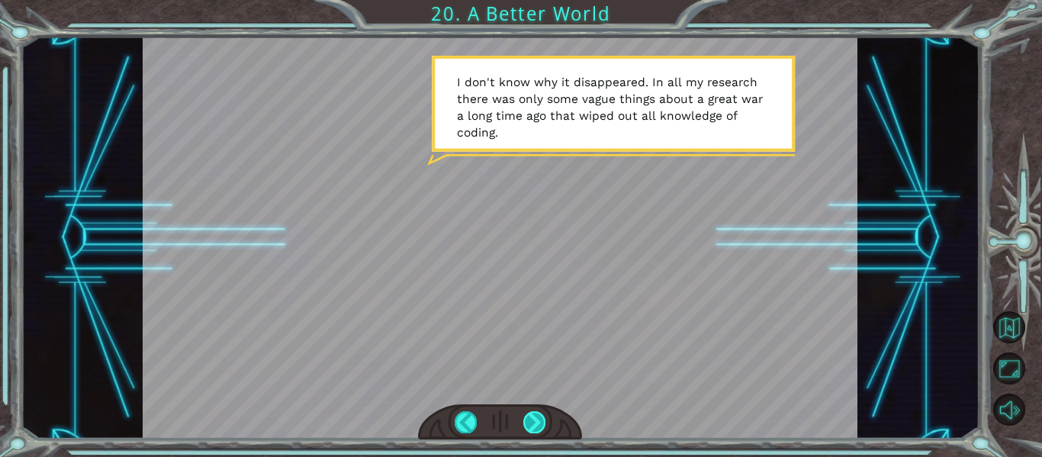
click at [537, 428] on div at bounding box center [535, 421] width 22 height 21
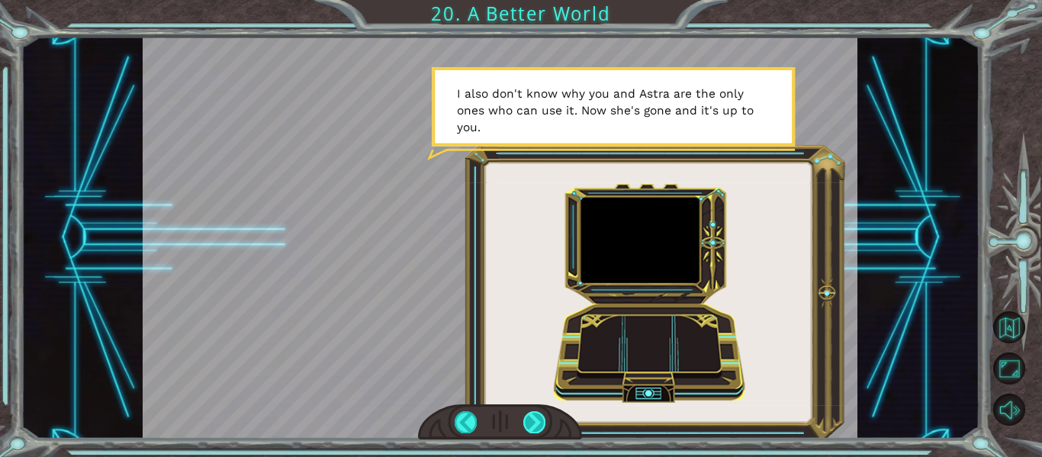
click at [527, 421] on div at bounding box center [535, 421] width 22 height 21
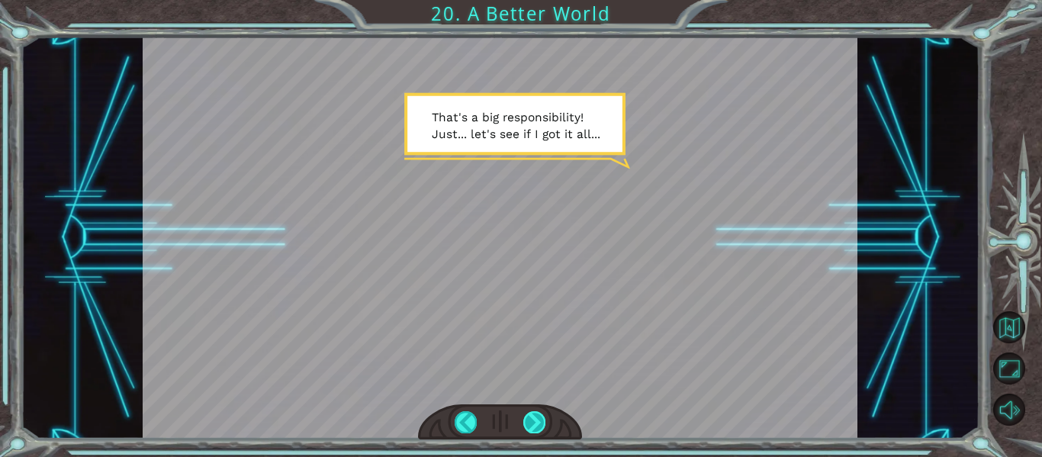
click at [533, 415] on div at bounding box center [535, 421] width 22 height 21
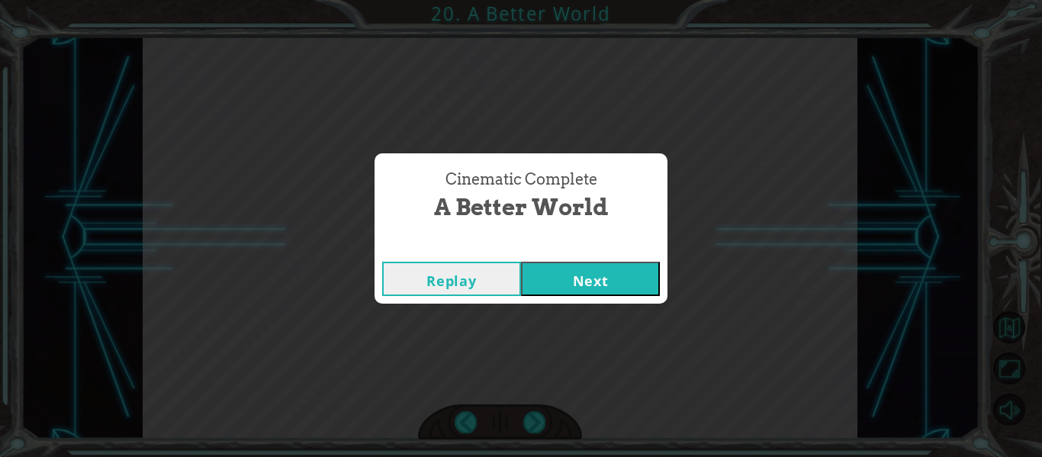
click at [579, 295] on button "Next" at bounding box center [590, 279] width 139 height 34
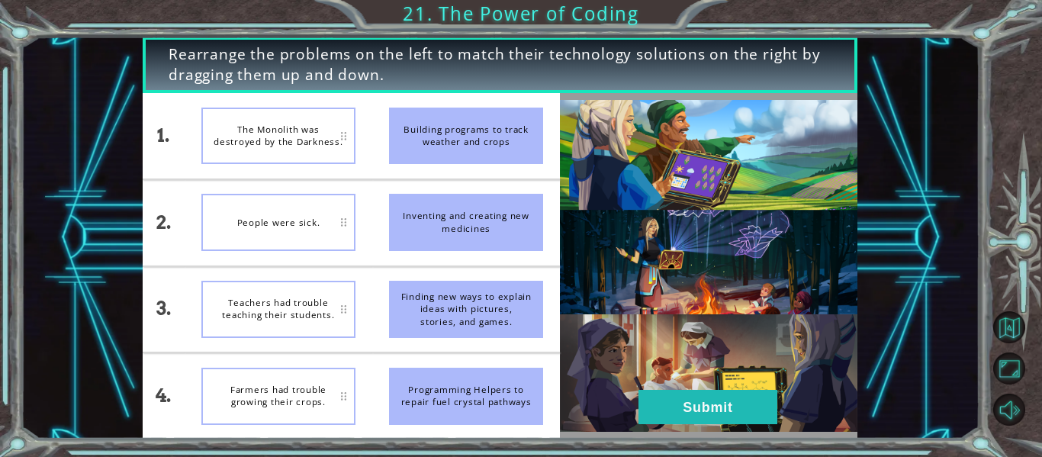
drag, startPoint x: 481, startPoint y: 136, endPoint x: 392, endPoint y: 159, distance: 91.6
click at [392, 159] on div "Building programs to track weather and crops" at bounding box center [466, 136] width 154 height 57
click at [324, 164] on div "The Monolith was destroyed by the Darkness." at bounding box center [278, 136] width 154 height 57
click at [451, 208] on div "Inventing and creating new medicines" at bounding box center [466, 222] width 154 height 57
click at [424, 210] on div "Inventing and creating new medicines" at bounding box center [466, 222] width 154 height 57
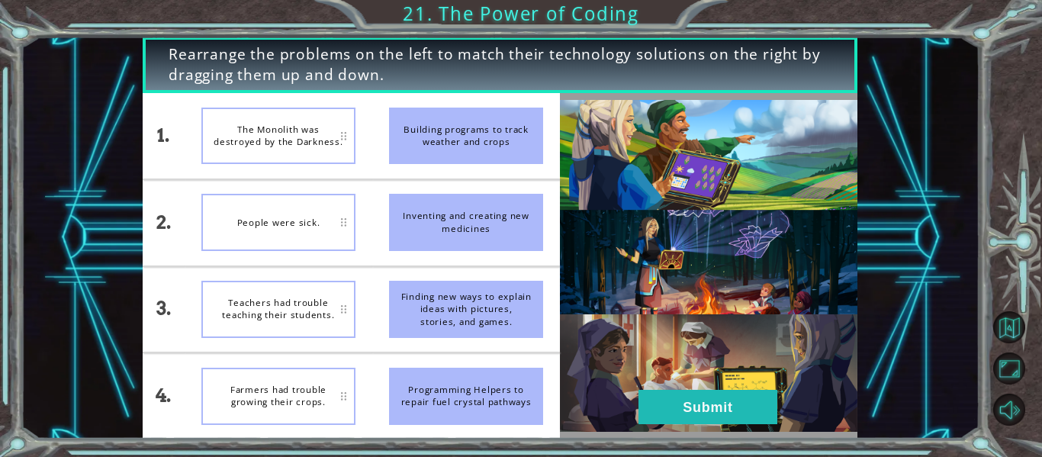
drag, startPoint x: 432, startPoint y: 95, endPoint x: 404, endPoint y: 98, distance: 28.3
click at [404, 98] on li "Building programs to track weather and crops" at bounding box center [466, 135] width 188 height 85
click at [442, 187] on li "Inventing and creating new medicines" at bounding box center [466, 222] width 188 height 85
click at [453, 198] on div "Inventing and creating new medicines" at bounding box center [466, 222] width 154 height 57
click at [484, 195] on div "Inventing and creating new medicines" at bounding box center [466, 222] width 154 height 57
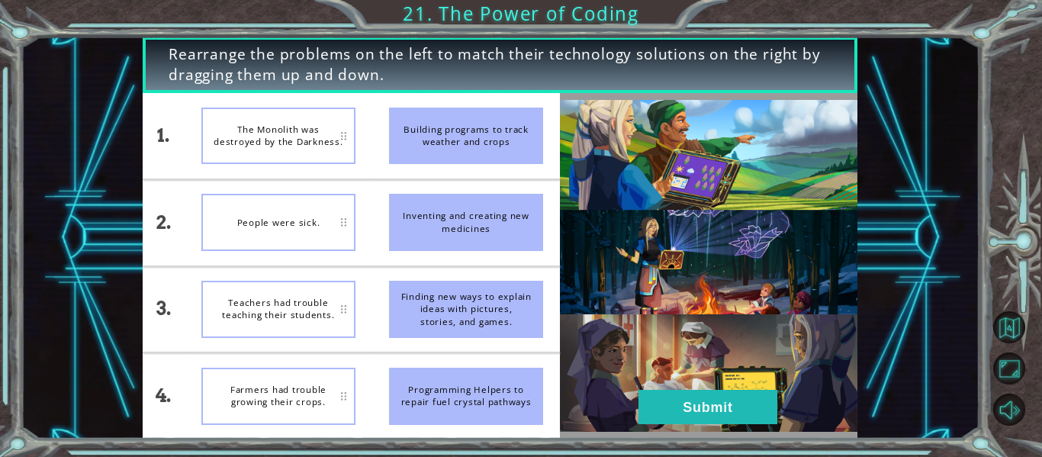
click at [513, 192] on li "Inventing and creating new medicines" at bounding box center [466, 222] width 188 height 85
click at [337, 231] on div "People were sick." at bounding box center [278, 222] width 154 height 57
click at [346, 221] on div "People were sick." at bounding box center [278, 222] width 154 height 57
click at [336, 216] on div "People were sick." at bounding box center [278, 222] width 154 height 57
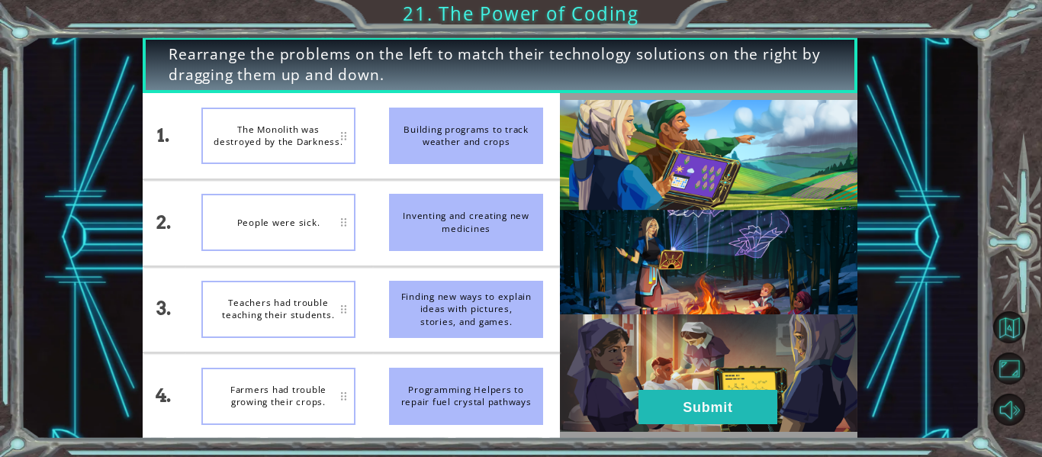
click at [337, 216] on div "People were sick." at bounding box center [278, 222] width 154 height 57
click at [352, 136] on div "The Monolith was destroyed by the Darkness." at bounding box center [278, 136] width 154 height 57
click at [340, 136] on div "The Monolith was destroyed by the Darkness." at bounding box center [278, 136] width 154 height 57
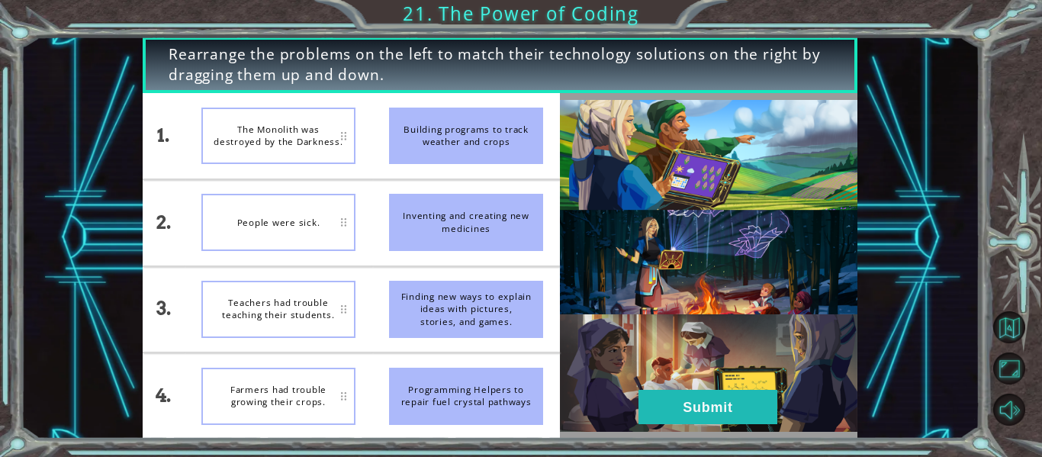
drag, startPoint x: 463, startPoint y: 110, endPoint x: 485, endPoint y: 114, distance: 22.5
click at [468, 114] on div "Building programs to track weather and crops" at bounding box center [466, 136] width 154 height 57
drag, startPoint x: 470, startPoint y: 134, endPoint x: 475, endPoint y: 188, distance: 54.4
click at [469, 183] on ul "Building programs to track weather and crops Inventing and creating new medicin…" at bounding box center [466, 266] width 188 height 346
drag, startPoint x: 487, startPoint y: 214, endPoint x: 567, endPoint y: 189, distance: 83.8
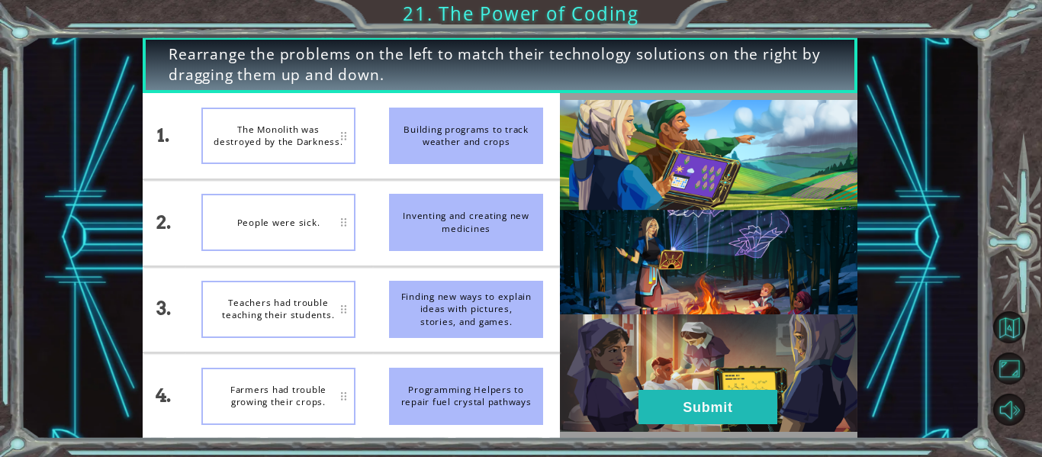
click at [526, 205] on div "Inventing and creating new medicines" at bounding box center [466, 222] width 154 height 57
drag, startPoint x: 422, startPoint y: 114, endPoint x: 295, endPoint y: 143, distance: 129.8
click at [290, 143] on div "1. 2. 3. 4. The Monolith was destroyed by the Darkness. People were sick. Teach…" at bounding box center [351, 266] width 417 height 346
click at [336, 135] on div "The Monolith was destroyed by the Darkness." at bounding box center [278, 136] width 154 height 57
click at [340, 135] on div "The Monolith was destroyed by the Darkness." at bounding box center [278, 136] width 154 height 57
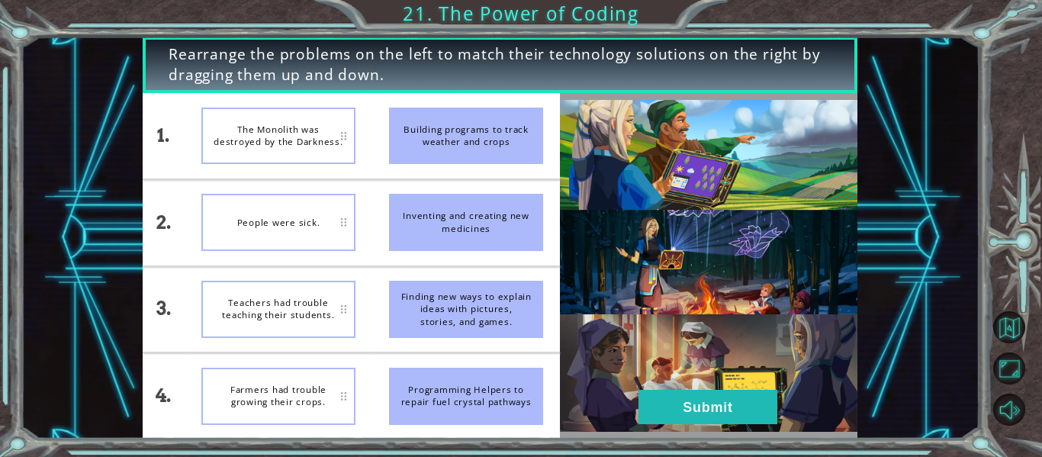
click at [340, 135] on div "The Monolith was destroyed by the Darkness." at bounding box center [278, 136] width 154 height 57
drag, startPoint x: 295, startPoint y: 130, endPoint x: 482, endPoint y: 56, distance: 200.4
click at [482, 56] on span "Rearrange the problems on the left to match their technology solutions on the r…" at bounding box center [500, 65] width 663 height 42
drag, startPoint x: 466, startPoint y: 204, endPoint x: 498, endPoint y: 292, distance: 94.4
click at [498, 292] on ul "Building programs to track weather and crops Inventing and creating new medicin…" at bounding box center [466, 266] width 188 height 346
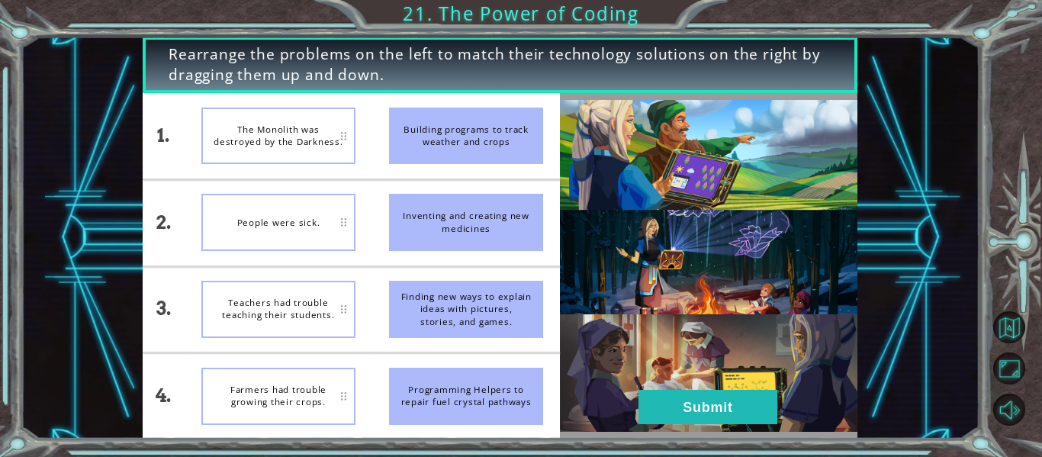
drag, startPoint x: 382, startPoint y: 240, endPoint x: 391, endPoint y: 237, distance: 10.4
click at [391, 237] on li "Inventing and creating new medicines" at bounding box center [466, 222] width 188 height 85
click at [378, 239] on li "Inventing and creating new medicines" at bounding box center [466, 222] width 188 height 85
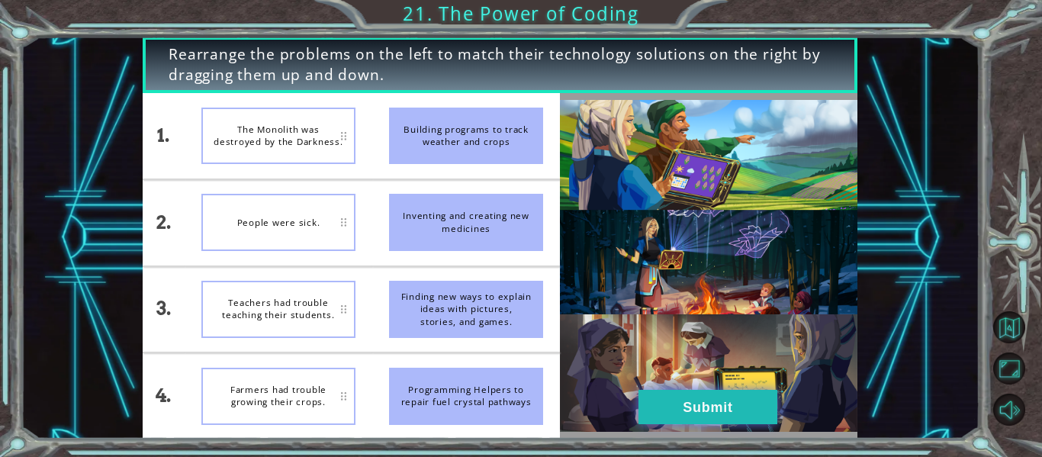
click at [765, 411] on button "Submit" at bounding box center [708, 407] width 139 height 34
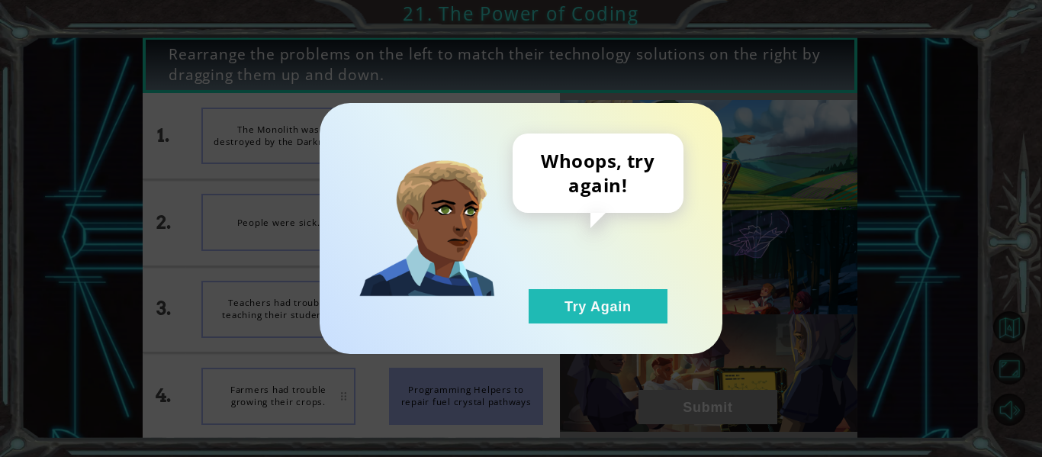
drag, startPoint x: 756, startPoint y: 413, endPoint x: 574, endPoint y: 89, distance: 371.7
click at [574, 89] on div "Whoops, try again! Try Again" at bounding box center [521, 228] width 1042 height 457
click at [635, 324] on div "Whoops, try again! Try Again" at bounding box center [521, 228] width 403 height 251
click at [642, 300] on button "Try Again" at bounding box center [598, 306] width 139 height 34
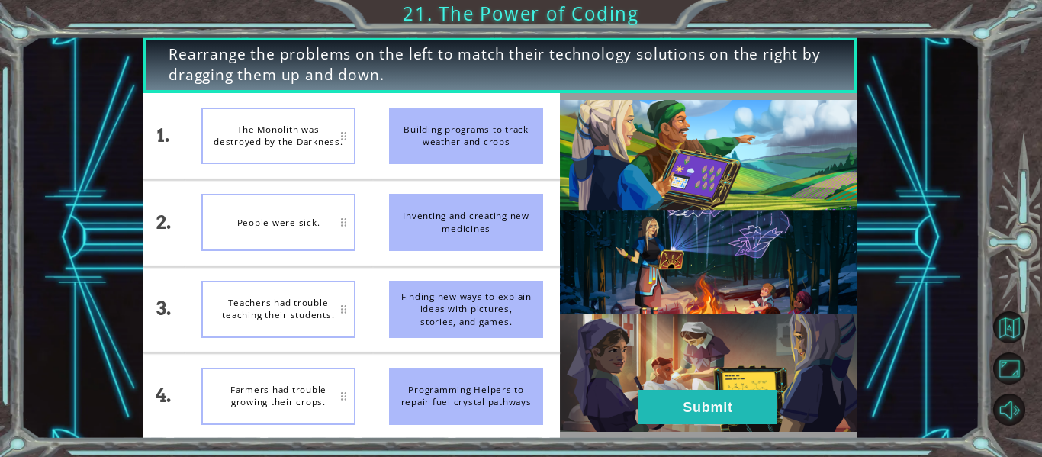
drag, startPoint x: 436, startPoint y: 395, endPoint x: 422, endPoint y: 385, distance: 16.9
click at [433, 392] on div "Programming Helpers to repair fuel crystal pathways" at bounding box center [466, 396] width 154 height 57
click at [913, 286] on div "Rearrange the problems on the left to match their technology solutions on the r…" at bounding box center [500, 238] width 959 height 402
drag, startPoint x: 706, startPoint y: 431, endPoint x: 541, endPoint y: 67, distance: 399.6
drag, startPoint x: 541, startPoint y: 67, endPoint x: 475, endPoint y: 178, distance: 128.7
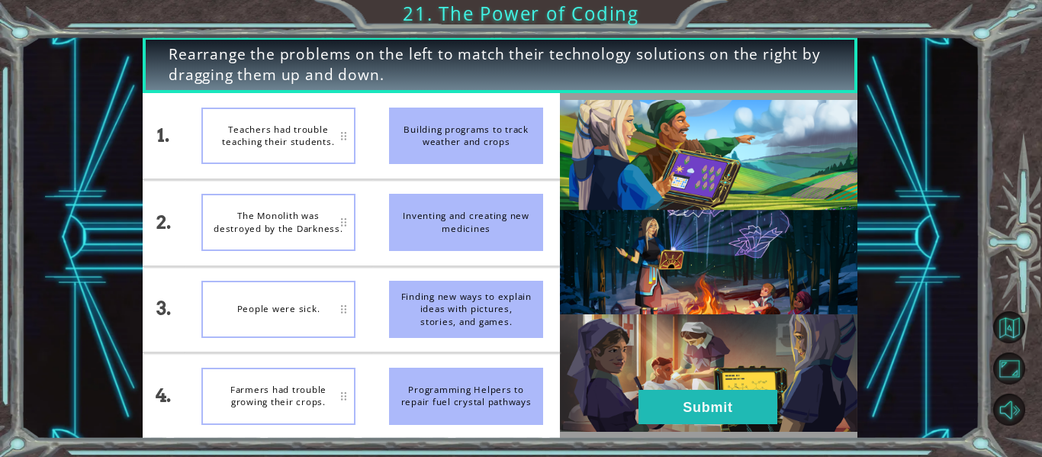
click at [475, 178] on ul "Building programs to track weather and crops Inventing and creating new medicin…" at bounding box center [466, 266] width 188 height 346
drag, startPoint x: 475, startPoint y: 143, endPoint x: 476, endPoint y: 207, distance: 63.3
click at [476, 207] on ul "Building programs to track weather and crops Inventing and creating new medicin…" at bounding box center [466, 266] width 188 height 346
click at [758, 408] on button "Submit" at bounding box center [708, 407] width 139 height 34
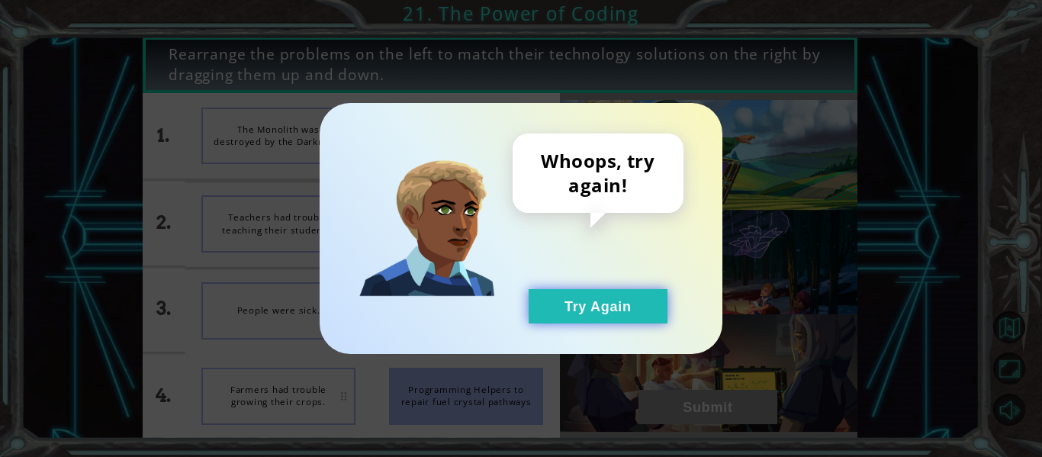
click at [627, 317] on button "Try Again" at bounding box center [598, 306] width 139 height 34
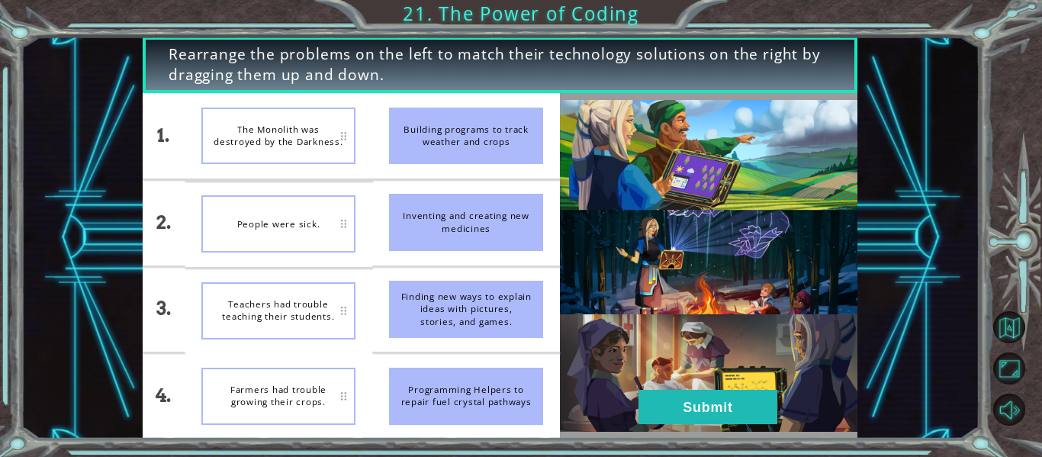
drag, startPoint x: 681, startPoint y: 161, endPoint x: 628, endPoint y: 174, distance: 54.2
click at [678, 161] on img at bounding box center [709, 266] width 298 height 332
drag, startPoint x: 517, startPoint y: 313, endPoint x: 514, endPoint y: 386, distance: 73.3
click at [514, 386] on ul "Building programs to track weather and crops Inventing and creating new medicin…" at bounding box center [466, 266] width 188 height 346
click at [755, 396] on button "Submit" at bounding box center [708, 407] width 139 height 34
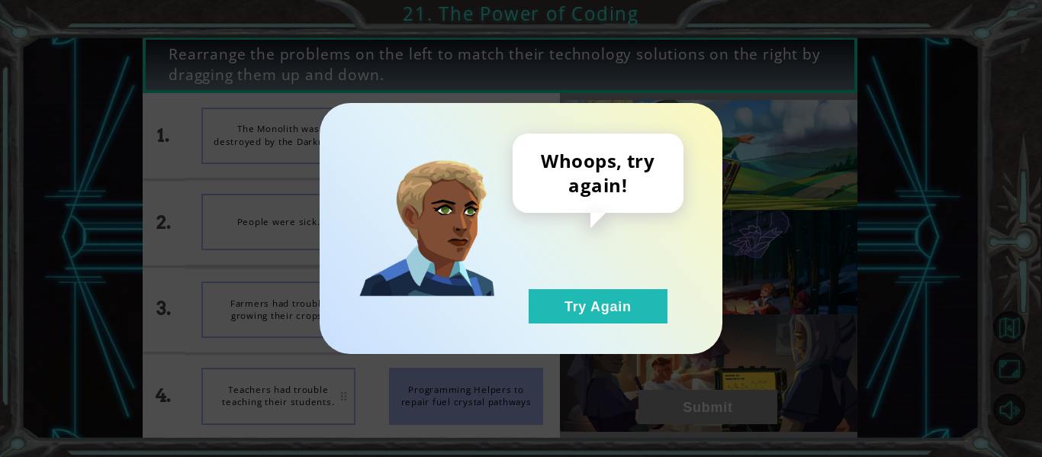
click at [812, 30] on div "Whoops, try again! Try Again" at bounding box center [521, 228] width 1042 height 457
drag, startPoint x: 774, startPoint y: 72, endPoint x: 620, endPoint y: 315, distance: 287.5
click at [620, 315] on button "Try Again" at bounding box center [598, 306] width 139 height 34
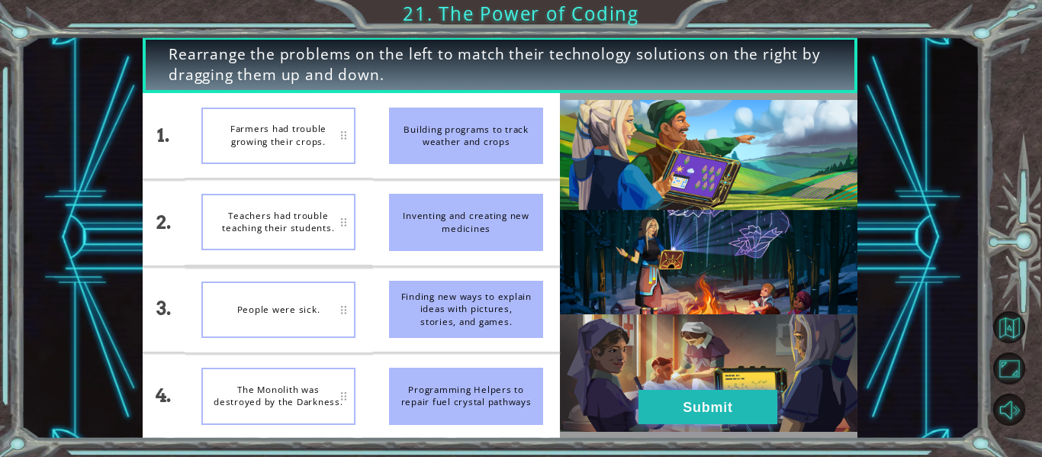
click at [649, 408] on button "Submit" at bounding box center [708, 407] width 139 height 34
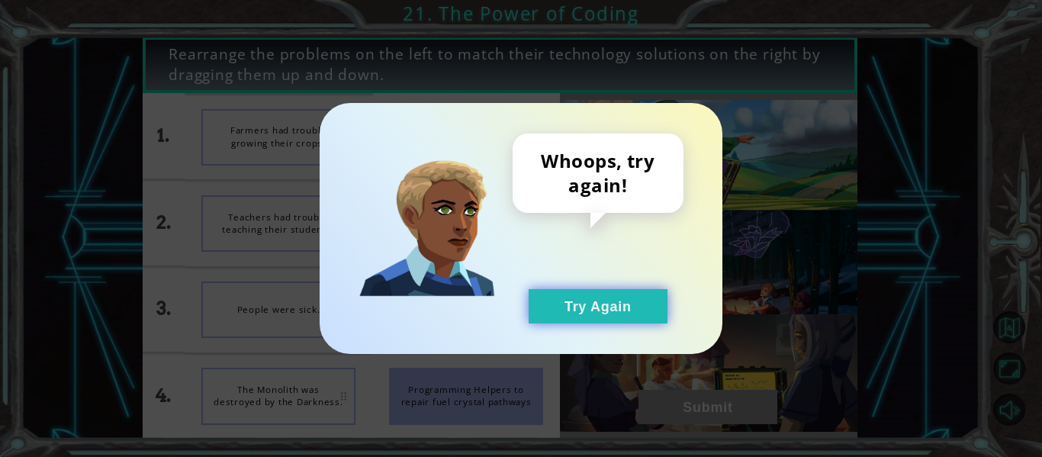
click at [625, 301] on button "Try Again" at bounding box center [598, 306] width 139 height 34
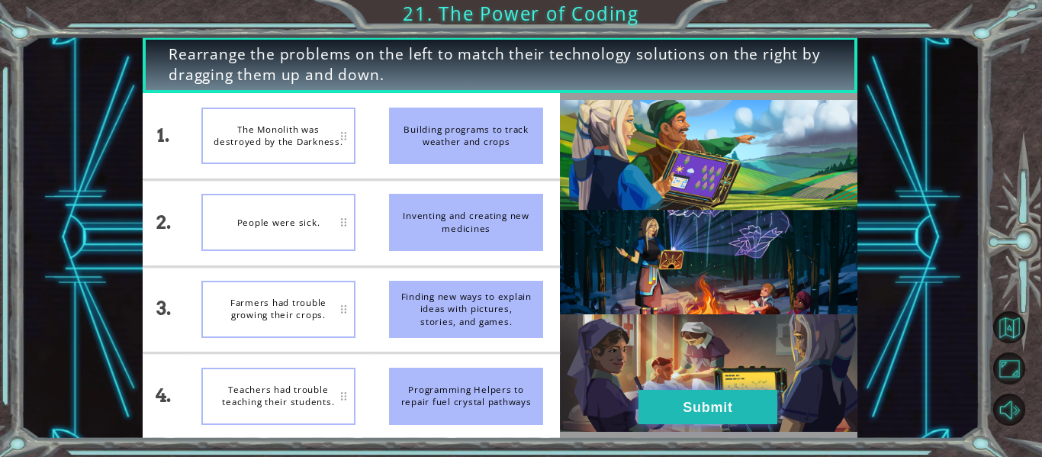
click at [740, 412] on button "Submit" at bounding box center [708, 407] width 139 height 34
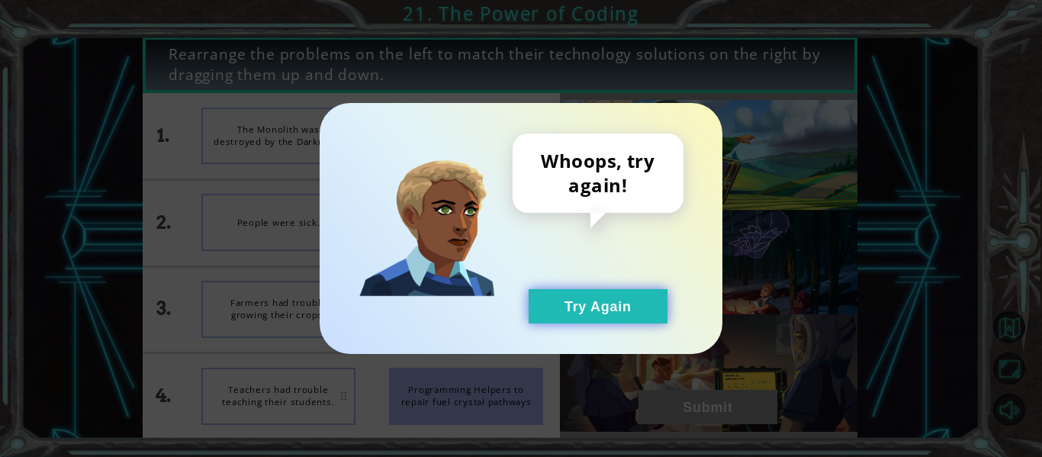
click at [594, 290] on button "Try Again" at bounding box center [598, 306] width 139 height 34
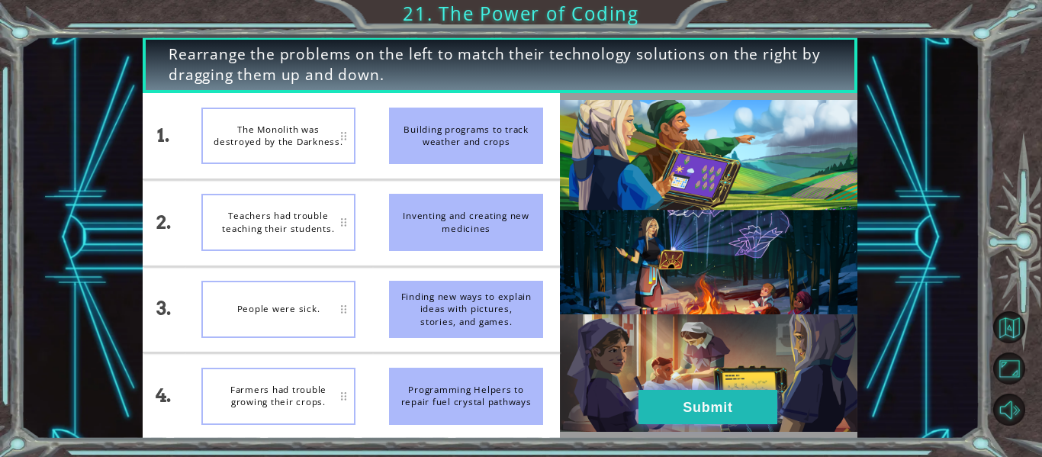
click at [700, 412] on button "Submit" at bounding box center [708, 407] width 139 height 34
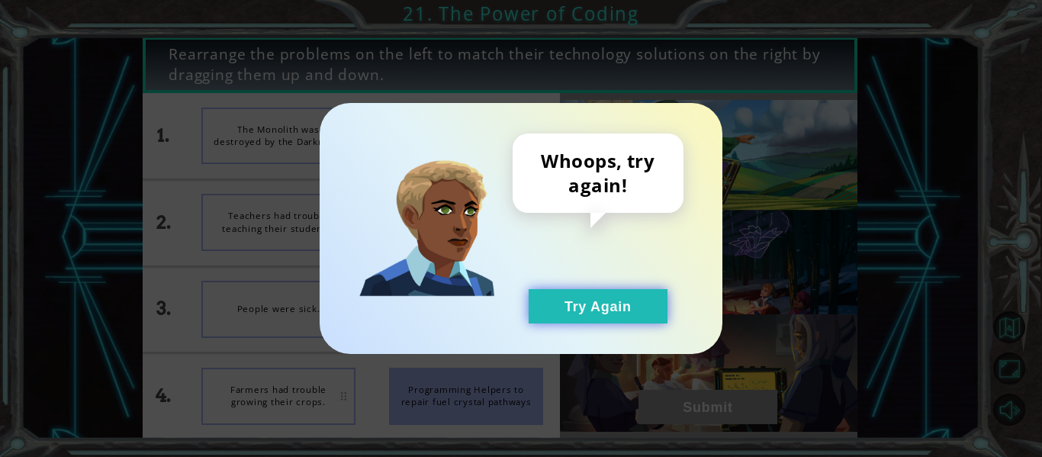
click at [577, 315] on button "Try Again" at bounding box center [598, 306] width 139 height 34
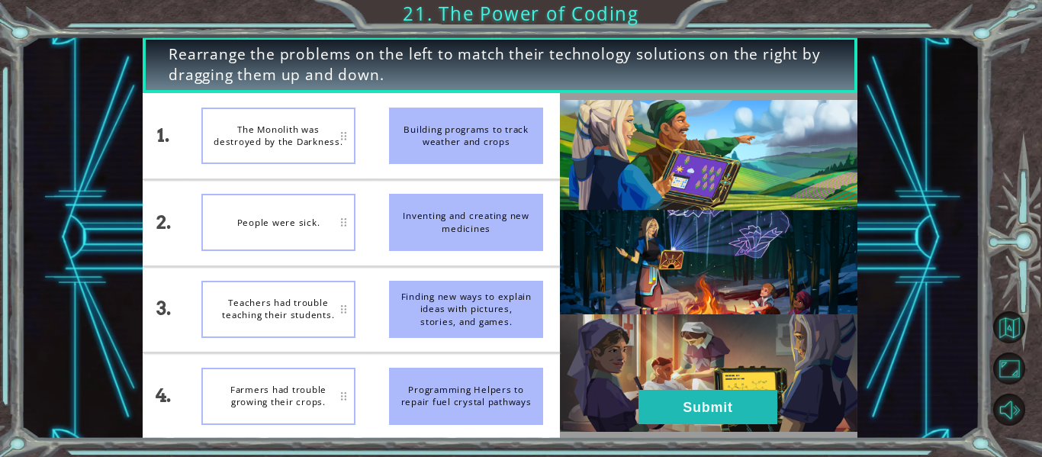
drag, startPoint x: 478, startPoint y: 224, endPoint x: 456, endPoint y: 287, distance: 66.4
click at [456, 287] on ul "Building programs to track weather and crops Inventing and creating new medicin…" at bounding box center [466, 266] width 188 height 346
